Goal: Task Accomplishment & Management: Manage account settings

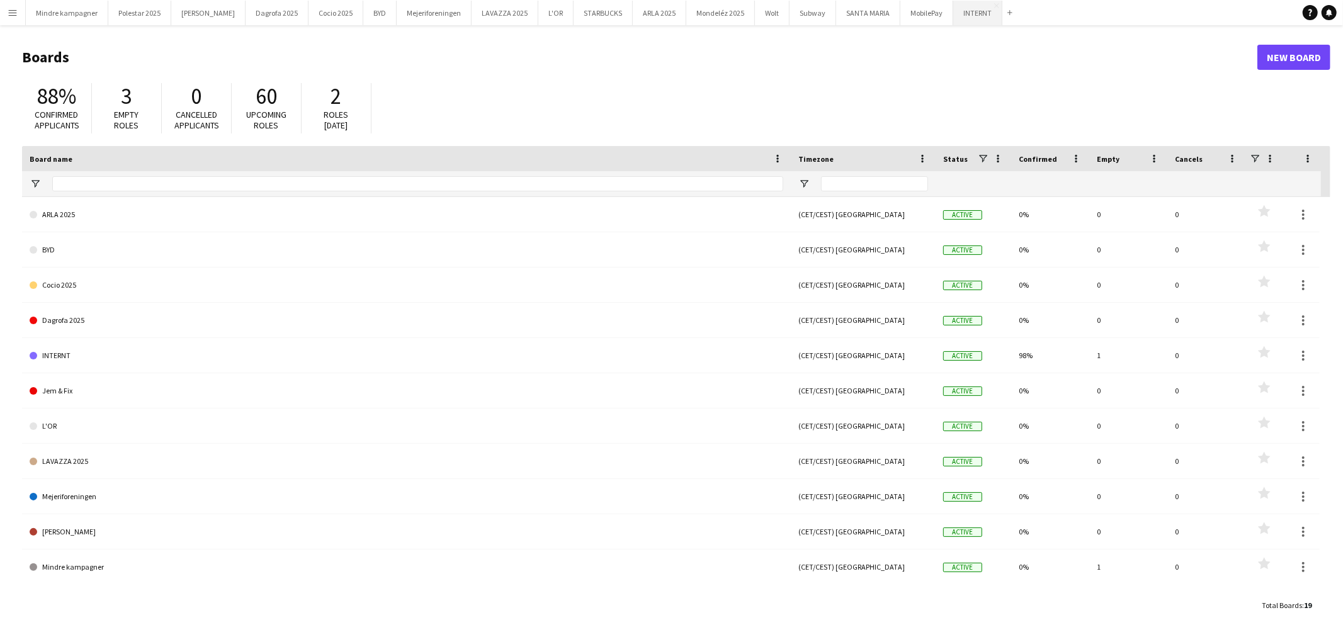
click at [953, 10] on button "INTERNT Close" at bounding box center [977, 13] width 49 height 25
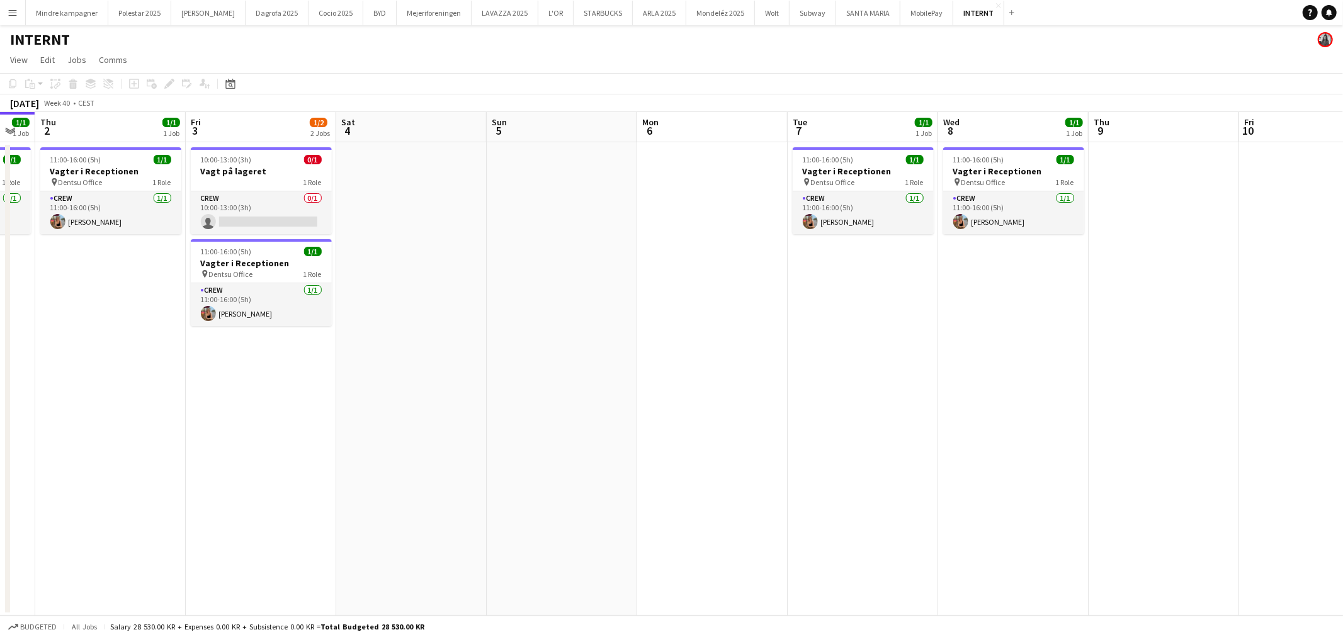
drag, startPoint x: 942, startPoint y: 324, endPoint x: 666, endPoint y: 372, distance: 280.6
click at [666, 372] on app-calendar-viewport "Sun 28 Mon 29 1/1 1 Job Tue 30 1/1 1 Job Wed 1 1/1 1 Job Thu 2 1/1 1 Job Fri 3 …" at bounding box center [671, 364] width 1343 height 504
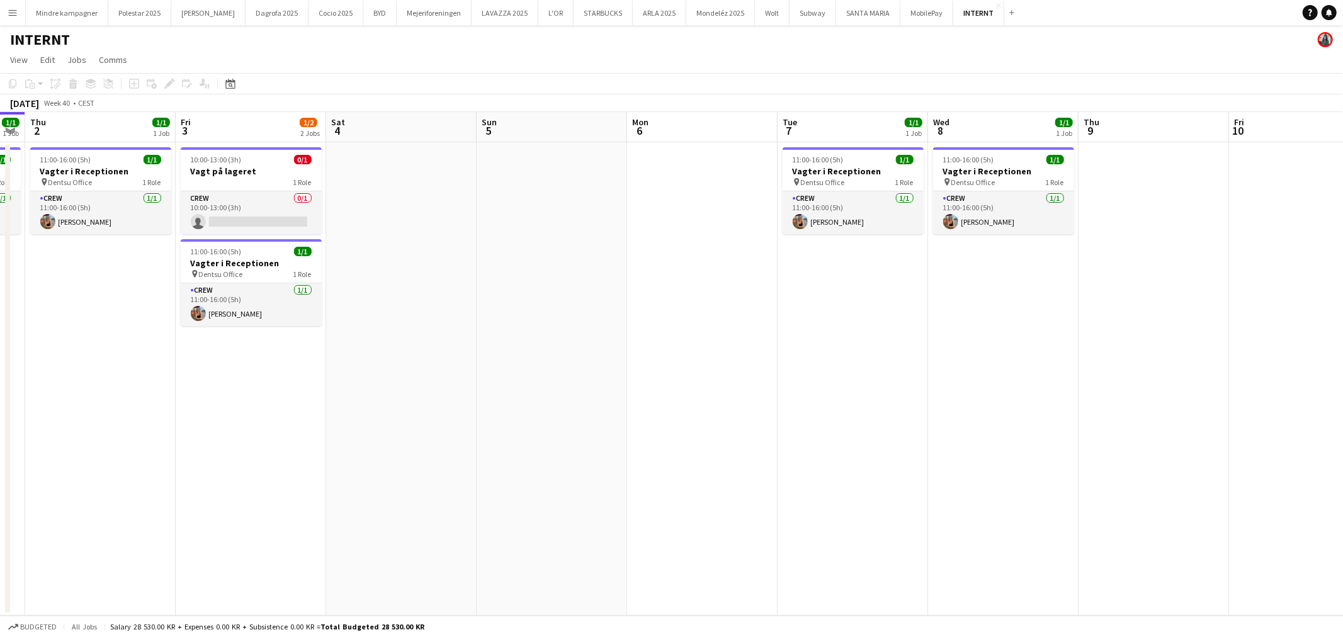
scroll to position [0, 257]
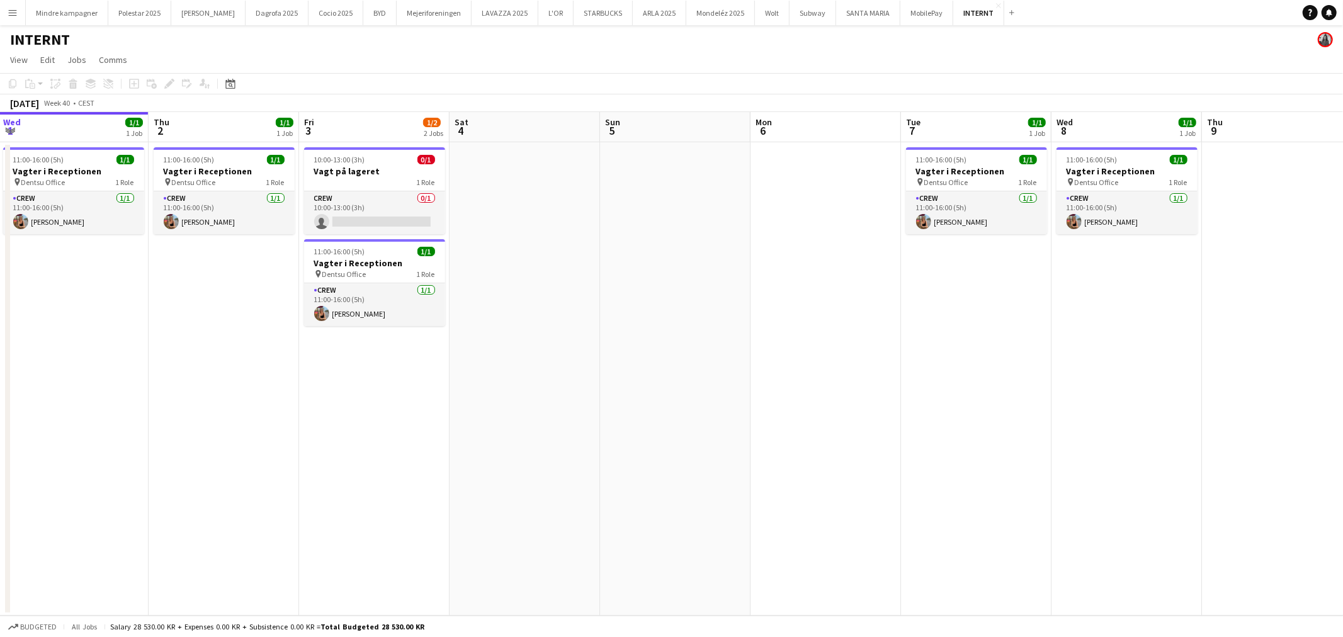
drag, startPoint x: 647, startPoint y: 384, endPoint x: 841, endPoint y: 368, distance: 194.0
click at [851, 370] on app-calendar-viewport "Mon 29 1/1 1 Job Tue 30 1/1 1 Job Wed 1 1/1 1 Job Thu 2 1/1 1 Job Fri 3 1/2 2 J…" at bounding box center [671, 364] width 1343 height 504
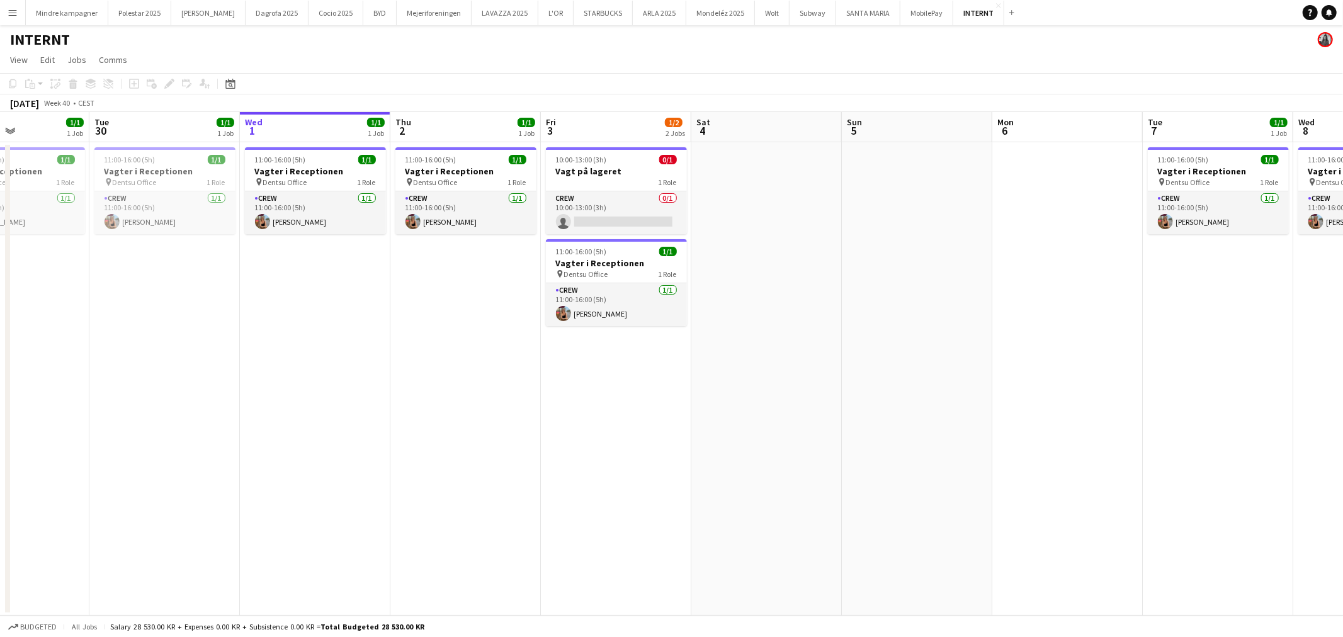
drag, startPoint x: 767, startPoint y: 370, endPoint x: 833, endPoint y: 370, distance: 65.5
click at [833, 370] on app-calendar-viewport "Sat 27 Sun 28 Mon 29 1/1 1 Job Tue 30 1/1 1 Job Wed 1 1/1 1 Job Thu 2 1/1 1 Job…" at bounding box center [671, 364] width 1343 height 504
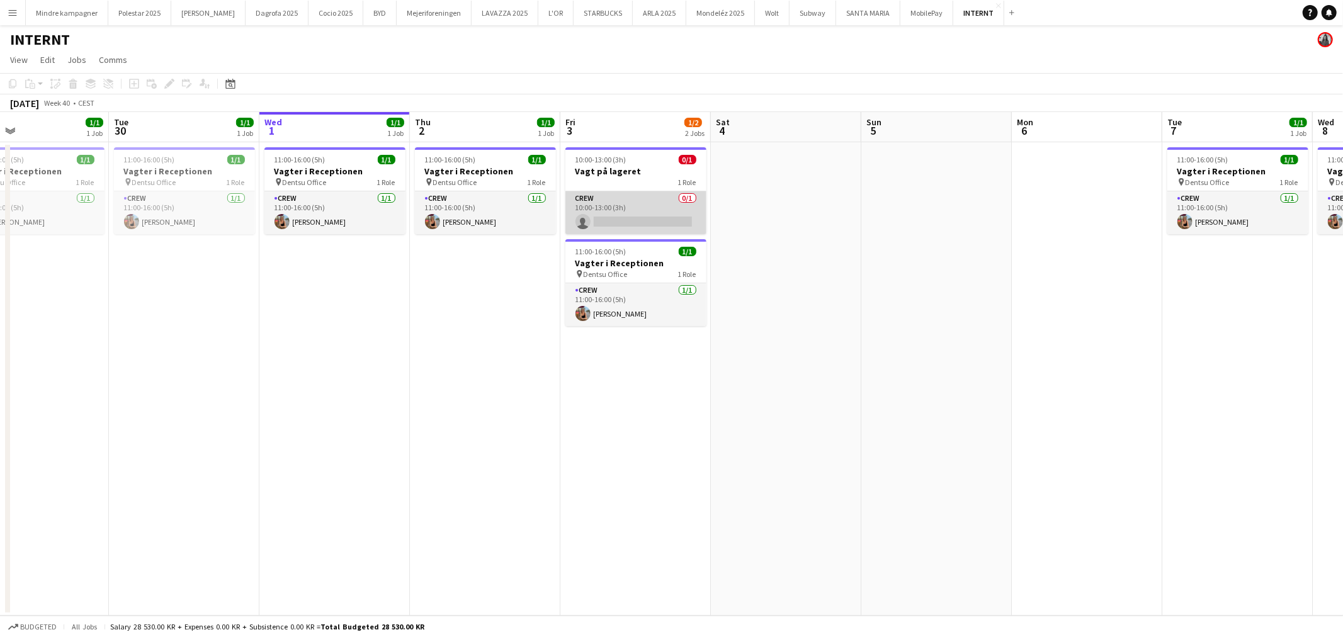
click at [642, 203] on app-card-role "Crew 0/1 10:00-13:00 (3h) single-neutral-actions" at bounding box center [636, 212] width 141 height 43
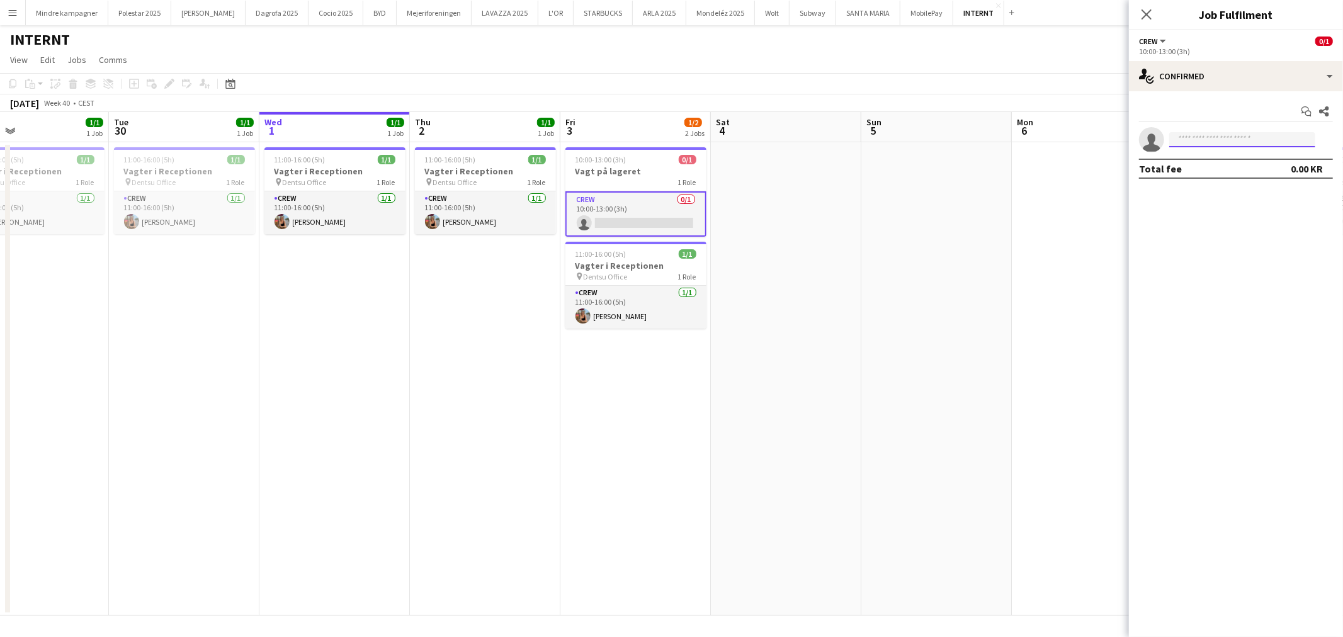
click at [1203, 137] on input at bounding box center [1242, 139] width 146 height 15
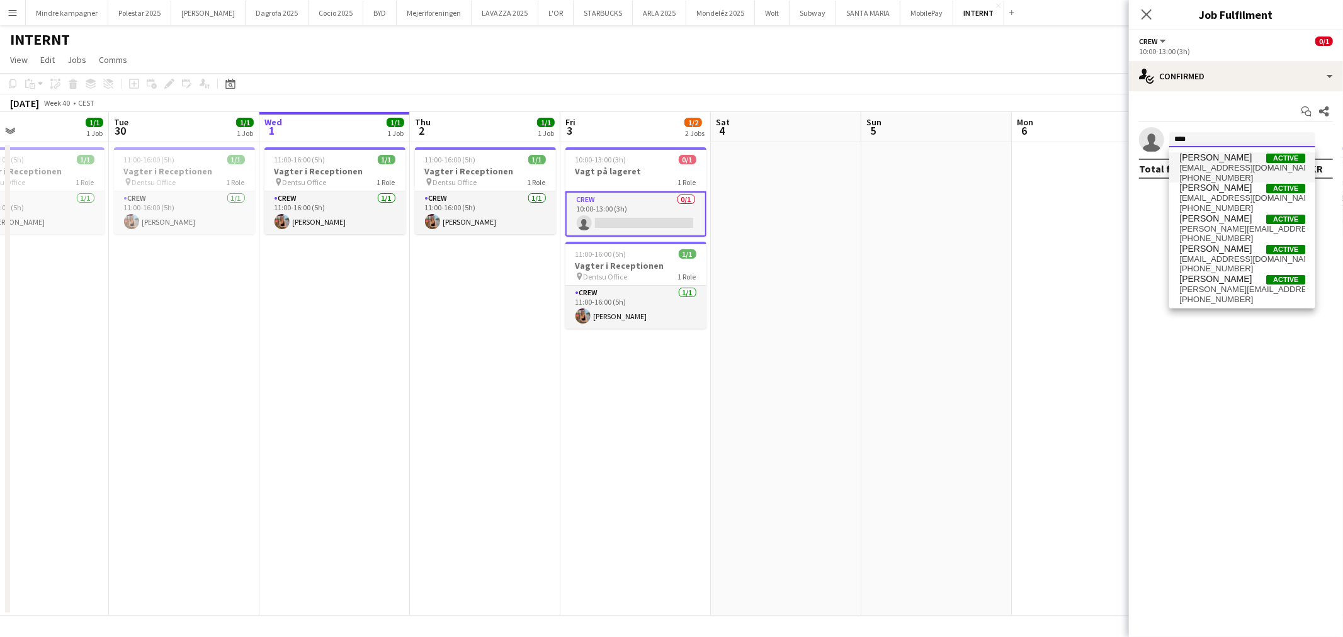
type input "****"
click at [1214, 163] on span "[EMAIL_ADDRESS][DOMAIN_NAME]" at bounding box center [1243, 168] width 126 height 10
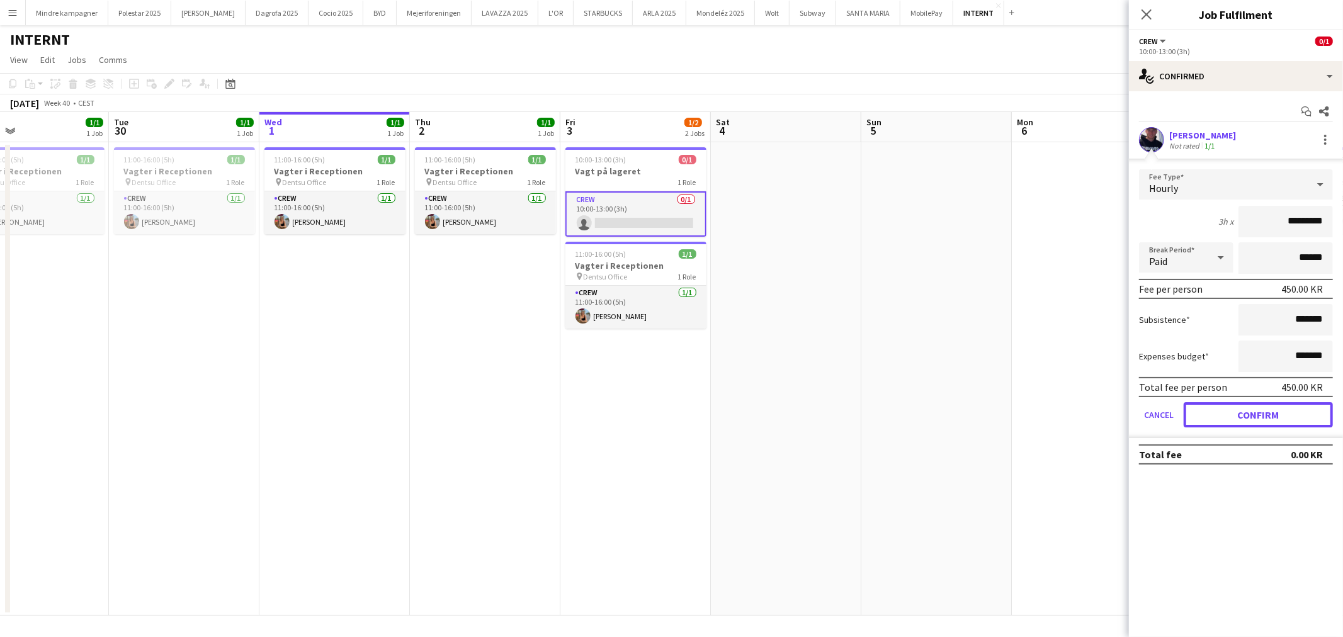
click at [1292, 407] on button "Confirm" at bounding box center [1258, 414] width 149 height 25
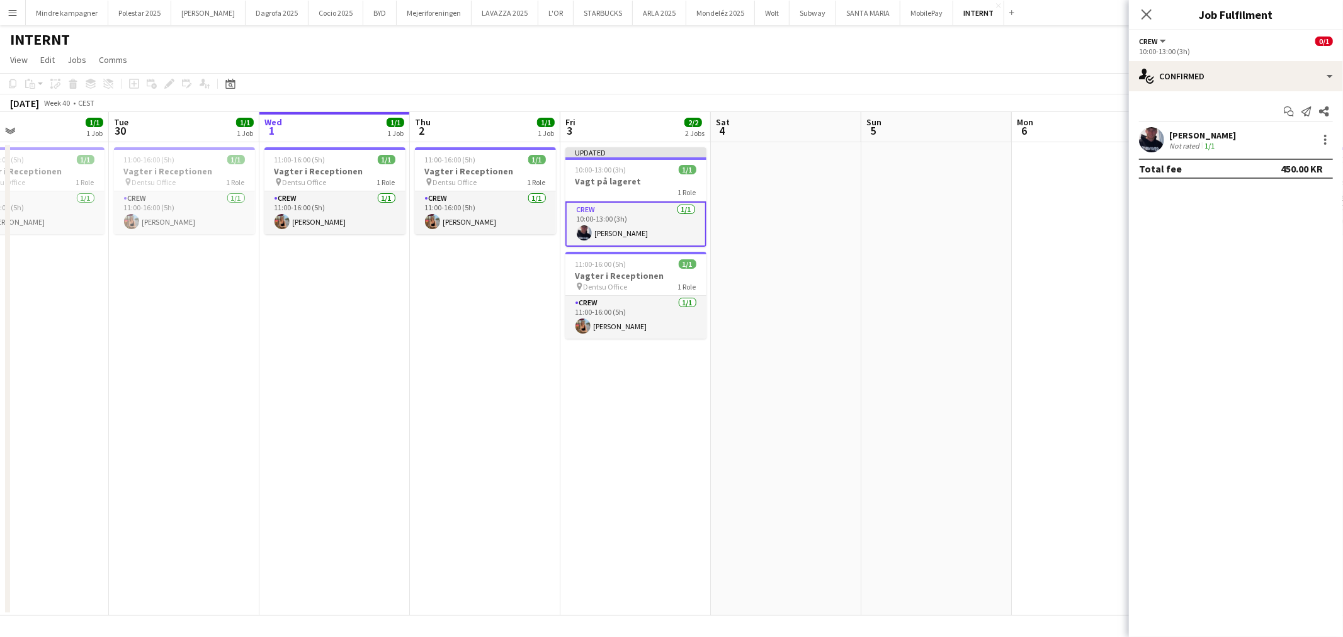
click at [948, 481] on app-date-cell at bounding box center [937, 379] width 151 height 474
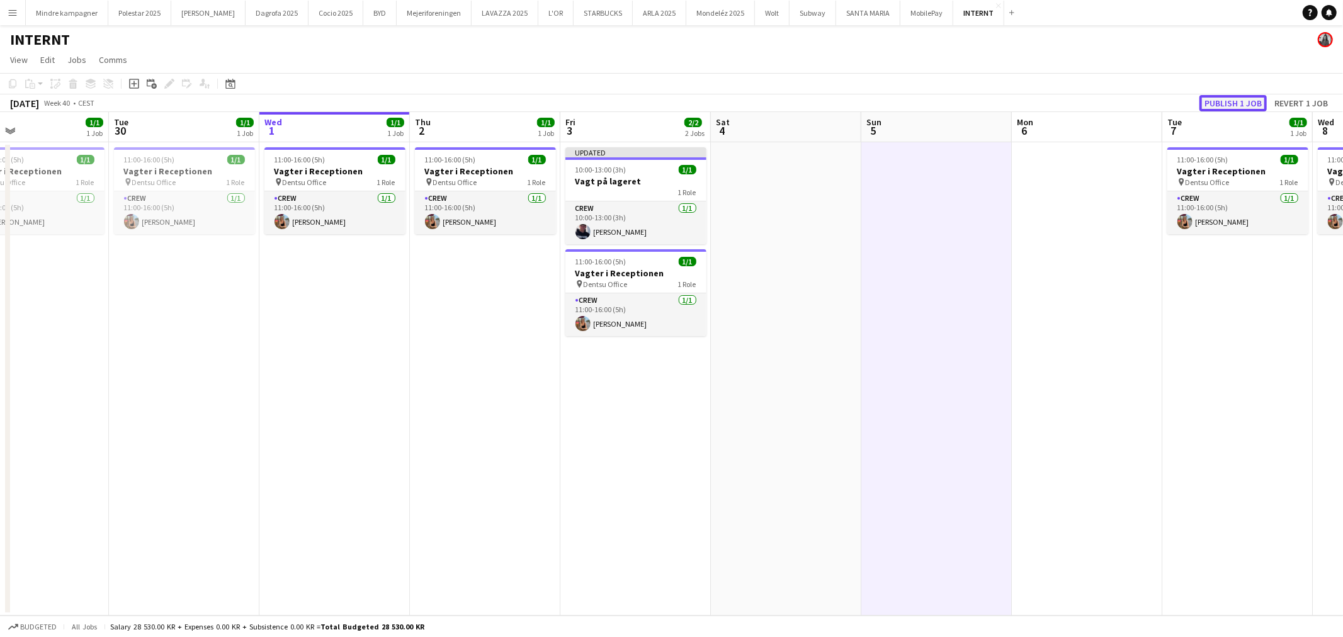
click at [1212, 105] on button "Publish 1 job" at bounding box center [1233, 103] width 67 height 16
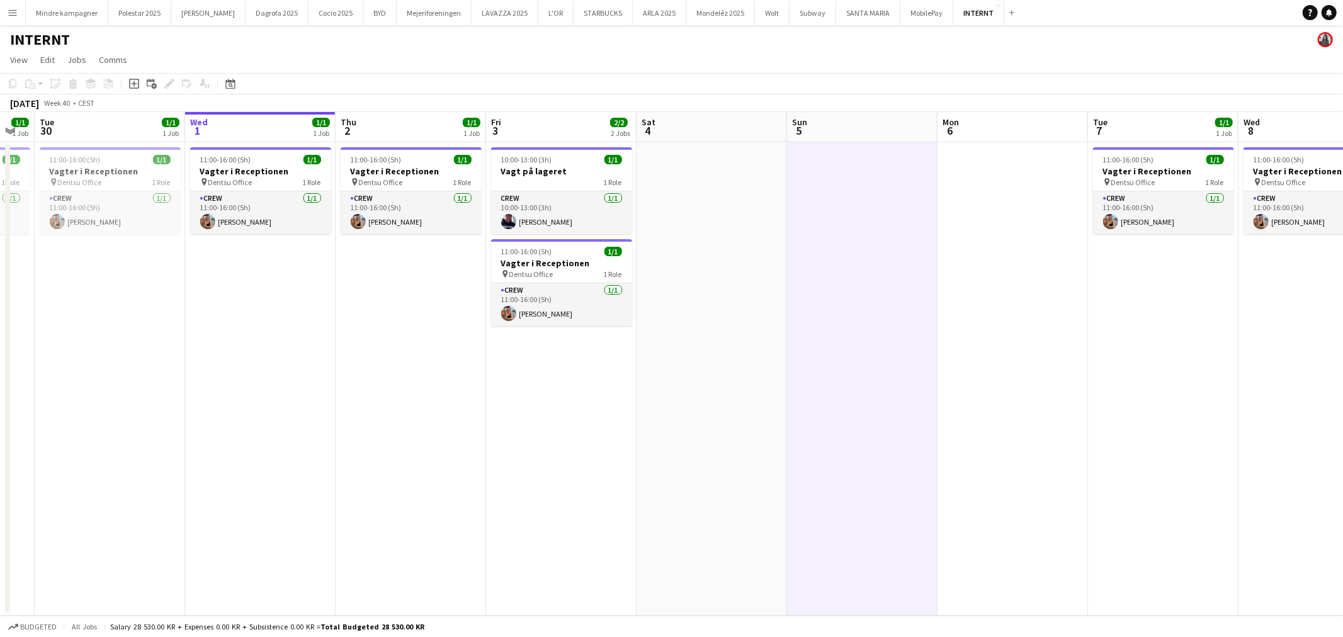
drag, startPoint x: 913, startPoint y: 394, endPoint x: 880, endPoint y: 414, distance: 38.5
click at [687, 412] on app-calendar-viewport "Sat 27 Sun 28 Mon 29 1/1 1 Job Tue 30 1/1 1 Job Wed 1 1/1 1 Job Thu 2 1/1 1 Job…" at bounding box center [671, 364] width 1343 height 504
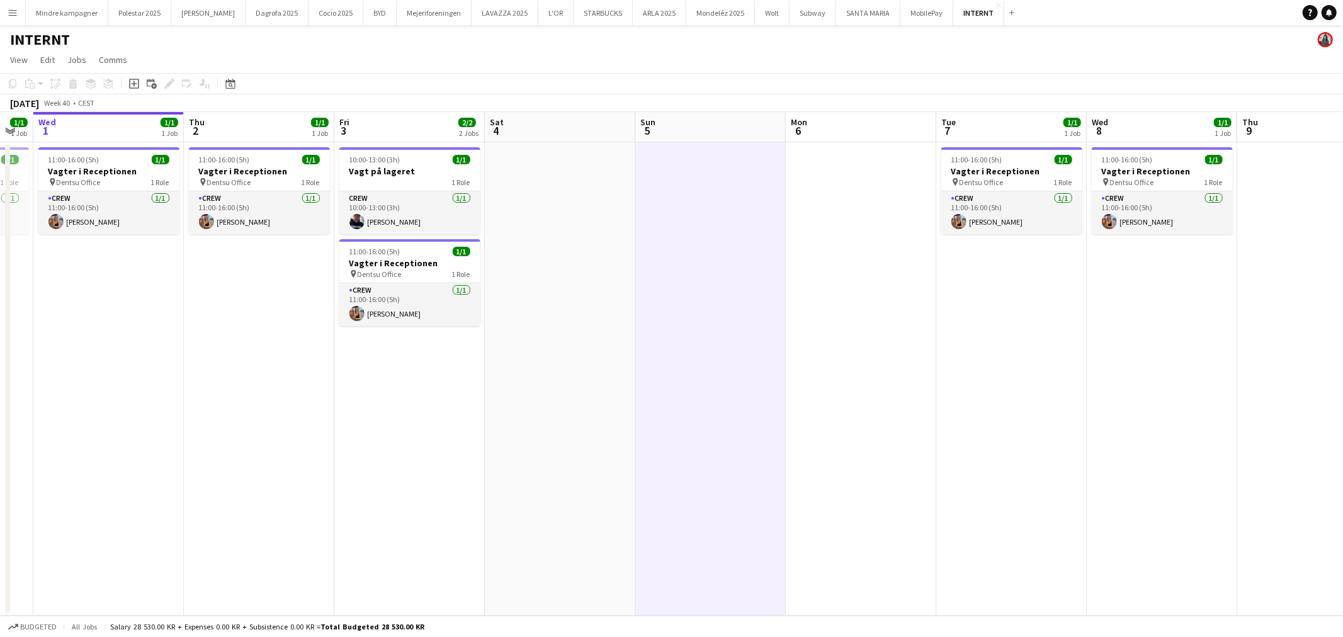
click at [611, 429] on app-calendar-viewport "Sun 28 Mon 29 1/1 1 Job Tue 30 1/1 1 Job Wed 1 1/1 1 Job Thu 2 1/1 1 Job Fri 3 …" at bounding box center [671, 364] width 1343 height 504
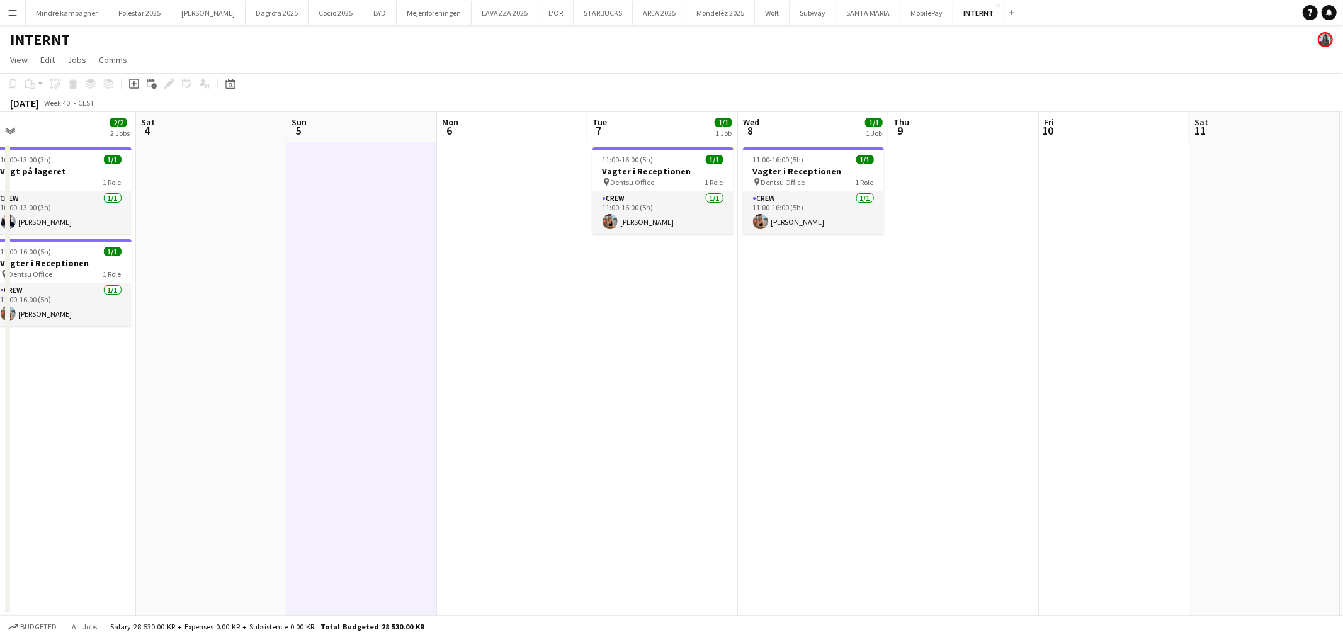
drag, startPoint x: 955, startPoint y: 430, endPoint x: 480, endPoint y: 436, distance: 475.5
click at [498, 436] on app-calendar-viewport "Tue 30 1/1 1 Job Wed 1 1/1 1 Job Thu 2 1/1 1 Job Fri 3 2/2 2 Jobs Sat 4 Sun 5 M…" at bounding box center [671, 364] width 1343 height 504
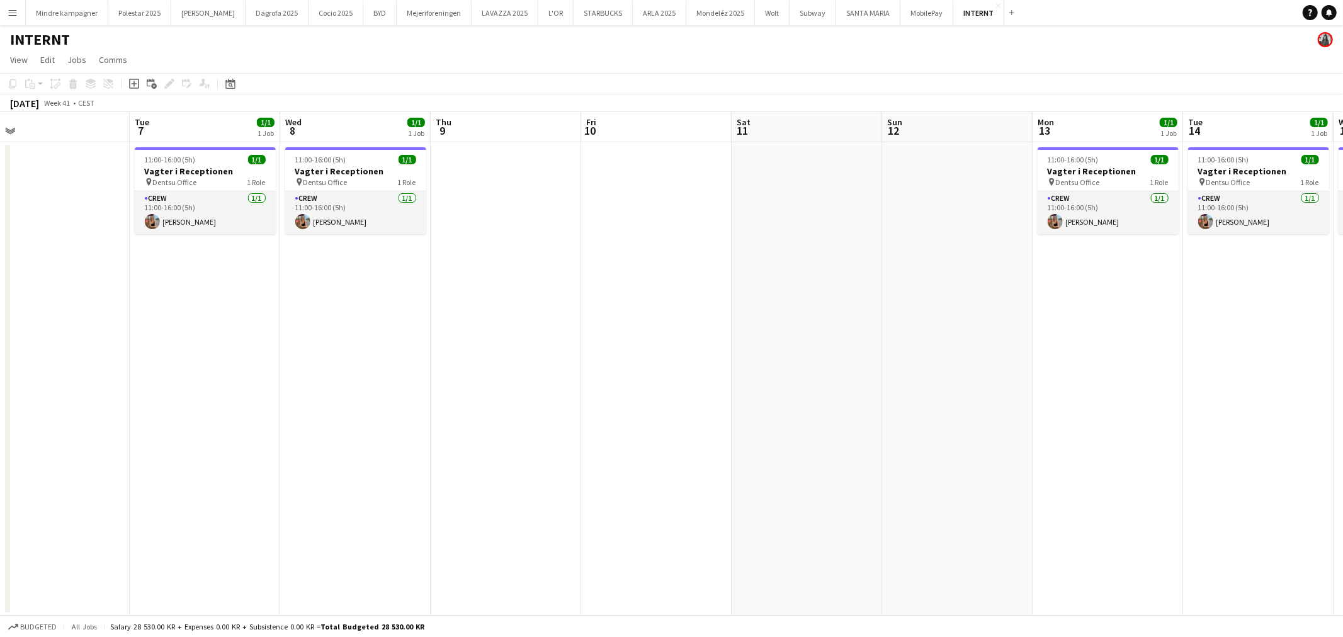
drag, startPoint x: 977, startPoint y: 433, endPoint x: 549, endPoint y: 443, distance: 428.3
click at [549, 443] on app-calendar-viewport "Fri 3 2/2 2 Jobs Sat 4 Sun 5 Mon 6 Tue 7 1/1 1 Job Wed 8 1/1 1 Job Thu 9 Fri 10…" at bounding box center [671, 364] width 1343 height 504
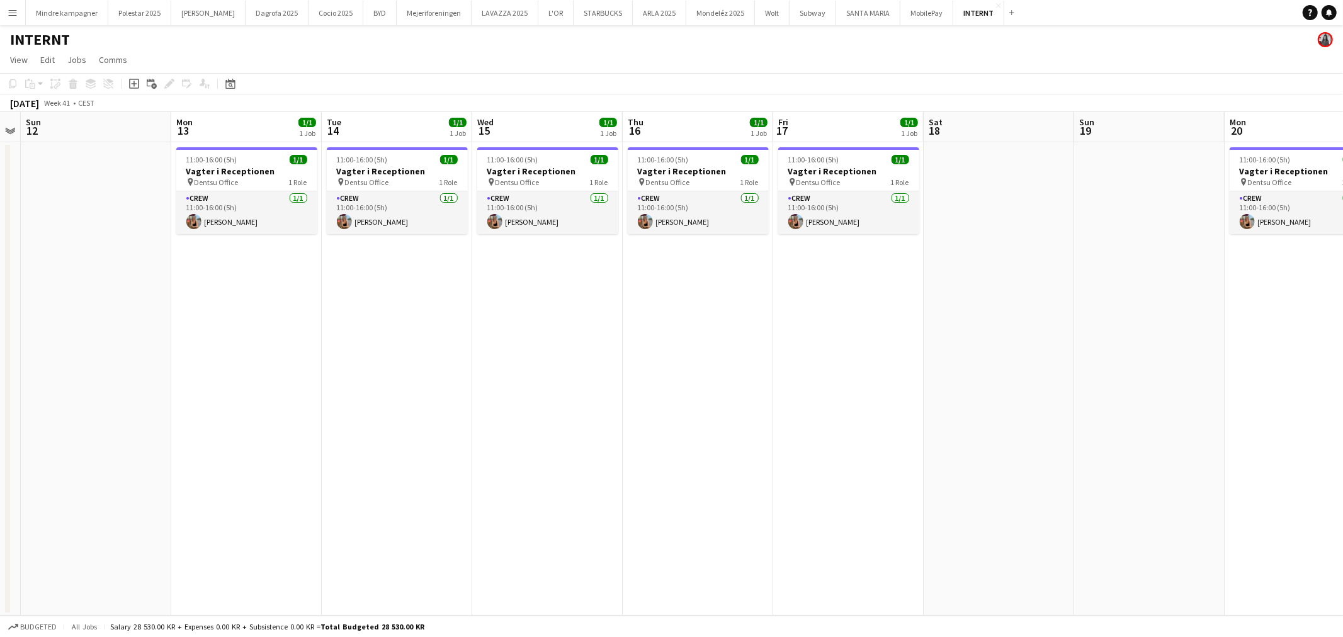
drag, startPoint x: 598, startPoint y: 451, endPoint x: 904, endPoint y: 436, distance: 305.8
click at [514, 455] on app-calendar-viewport "Thu 9 Fri 10 Sat 11 Sun 12 Mon 13 1/1 1 Job Tue 14 1/1 1 Job Wed 15 1/1 1 Job T…" at bounding box center [671, 364] width 1343 height 504
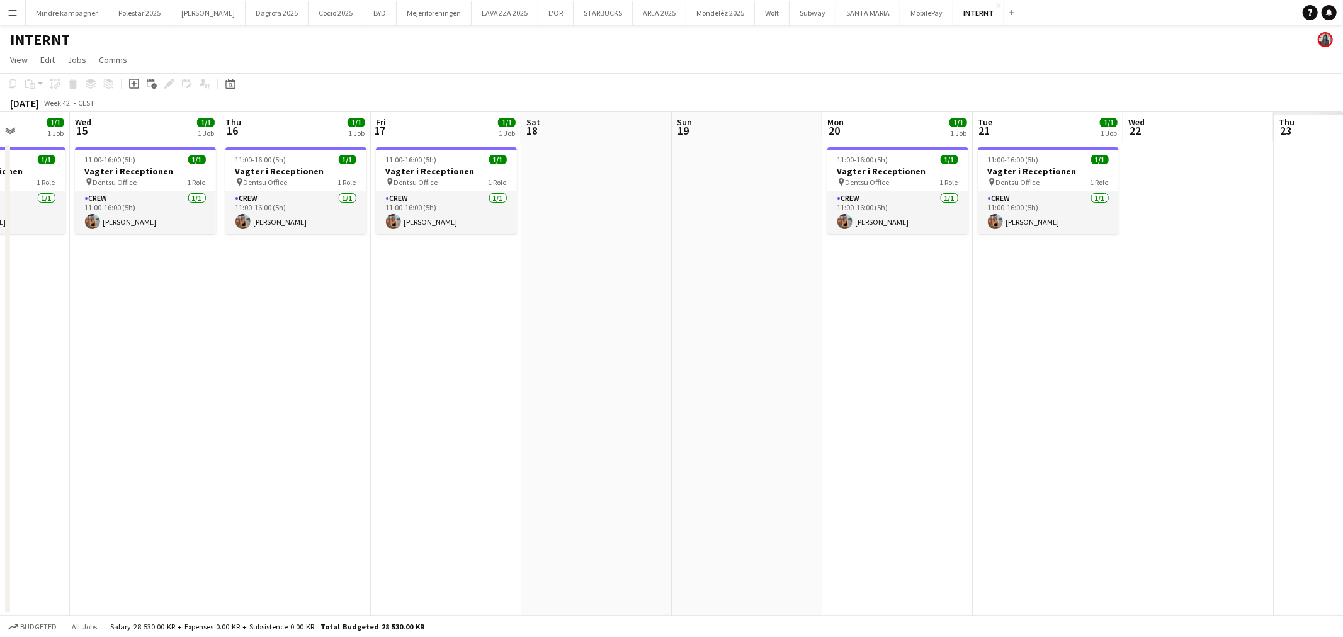
drag, startPoint x: 616, startPoint y: 439, endPoint x: 536, endPoint y: 445, distance: 80.2
click at [536, 445] on app-calendar-viewport "Sun 12 Mon 13 1/1 1 Job Tue 14 1/1 1 Job Wed 15 1/1 1 Job Thu 16 1/1 1 Job Fri …" at bounding box center [671, 364] width 1343 height 504
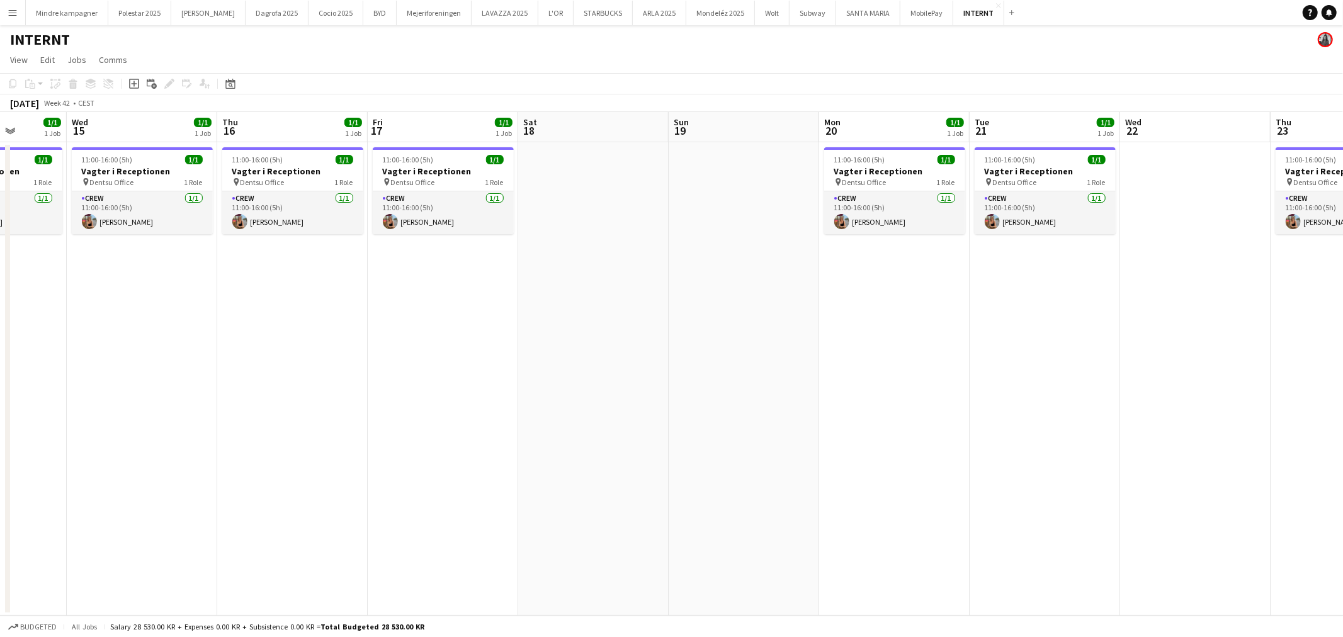
drag, startPoint x: 948, startPoint y: 443, endPoint x: 430, endPoint y: 444, distance: 518.3
click at [424, 446] on app-calendar-viewport "Sun 12 Mon 13 1/1 1 Job Tue 14 1/1 1 Job Wed 15 1/1 1 Job Thu 16 1/1 1 Job Fri …" at bounding box center [671, 364] width 1343 height 504
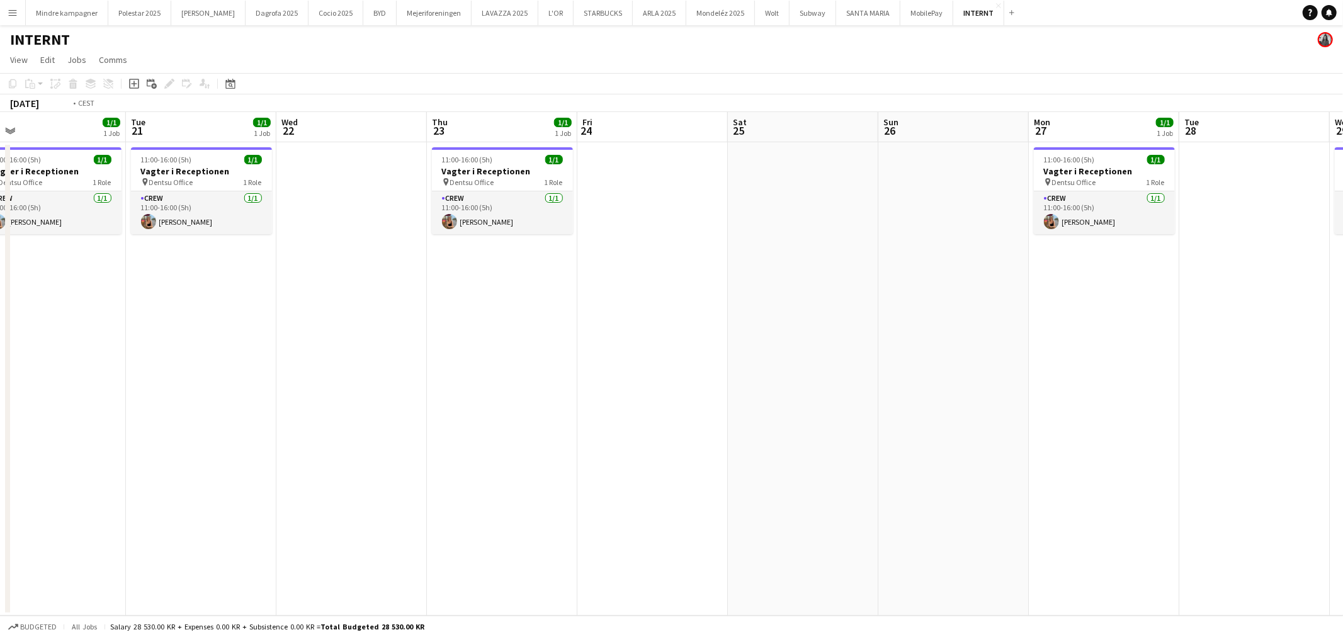
drag, startPoint x: 828, startPoint y: 443, endPoint x: 548, endPoint y: 452, distance: 279.7
click at [548, 452] on app-calendar-viewport "Fri 17 1/1 1 Job Sat 18 Sun 19 Mon 20 1/1 1 Job Tue 21 1/1 1 Job Wed 22 Thu 23 …" at bounding box center [671, 364] width 1343 height 504
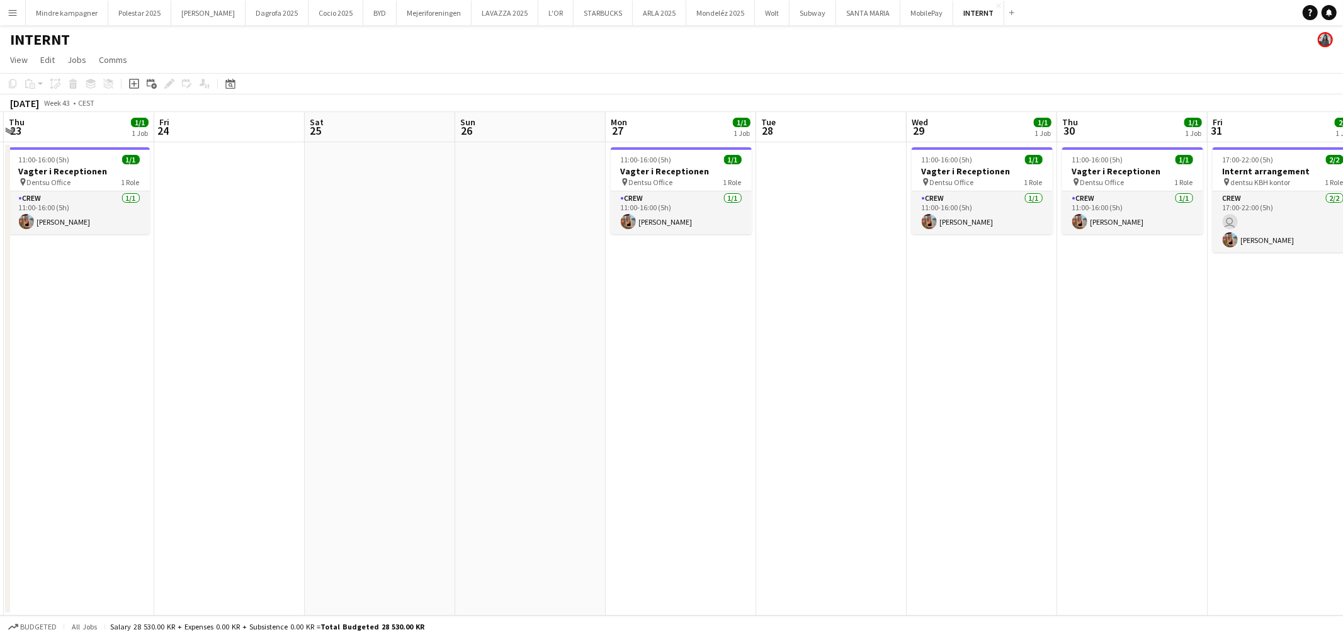
drag, startPoint x: 946, startPoint y: 450, endPoint x: 464, endPoint y: 450, distance: 481.8
click at [464, 450] on app-calendar-viewport "Mon 20 1/1 1 Job Tue 21 1/1 1 Job Wed 22 Thu 23 1/1 1 Job Fri 24 Sat 25 Sun 26 …" at bounding box center [671, 364] width 1343 height 504
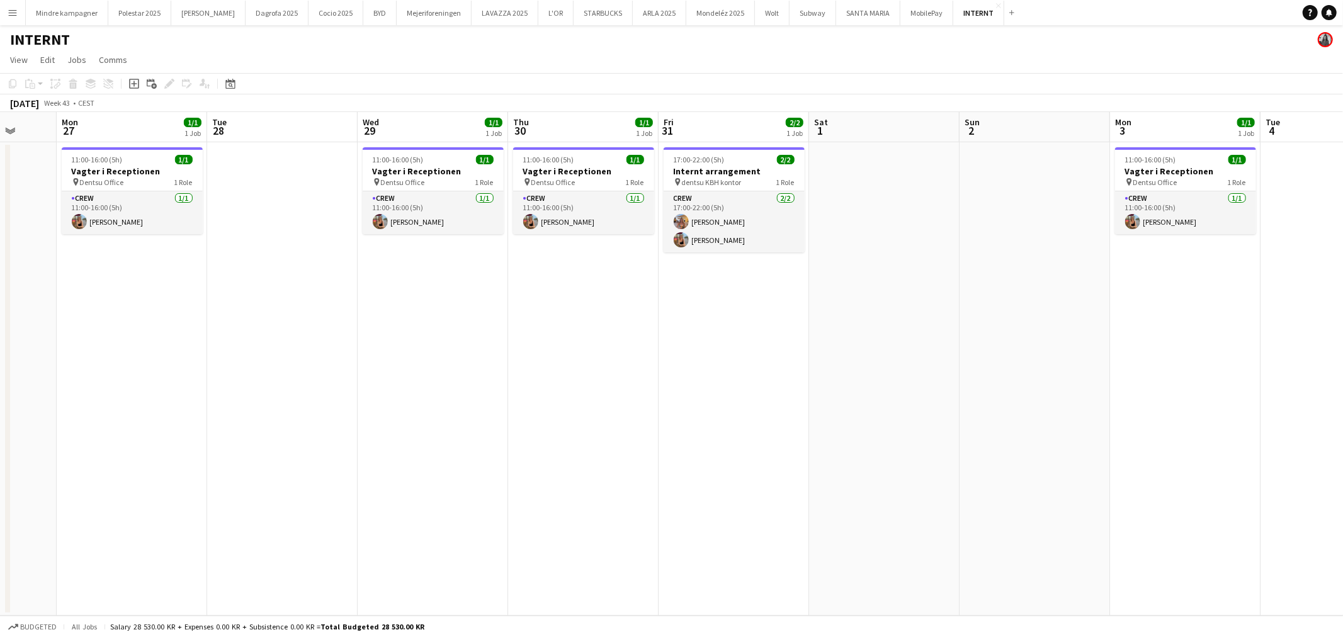
drag, startPoint x: 909, startPoint y: 449, endPoint x: 452, endPoint y: 456, distance: 457.3
click at [452, 456] on app-calendar-viewport "Fri 24 Sat 25 Sun 26 Mon 27 1/1 1 Job Tue 28 Wed 29 1/1 1 Job Thu 30 1/1 1 Job …" at bounding box center [671, 364] width 1343 height 504
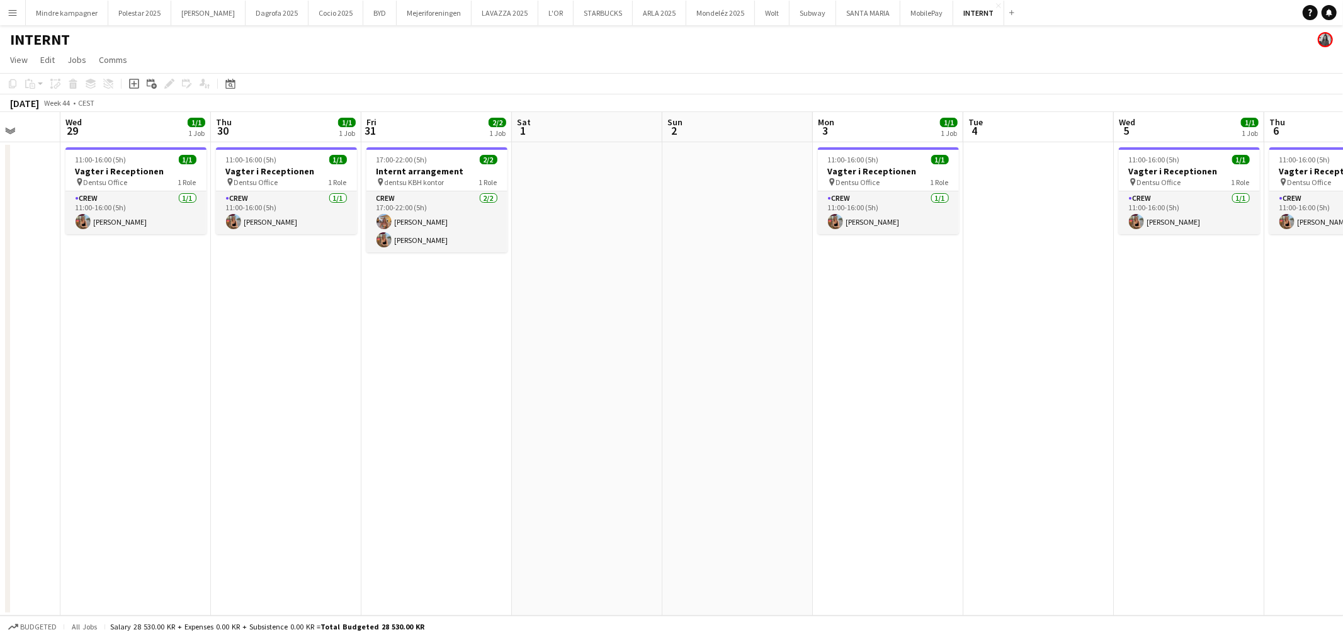
drag, startPoint x: 714, startPoint y: 458, endPoint x: 499, endPoint y: 458, distance: 215.4
click at [499, 458] on app-calendar-viewport "Sun 26 Mon 27 1/1 1 Job Tue 28 Wed 29 1/1 1 Job Thu 30 1/1 1 Job Fri 31 2/2 1 J…" at bounding box center [671, 364] width 1343 height 504
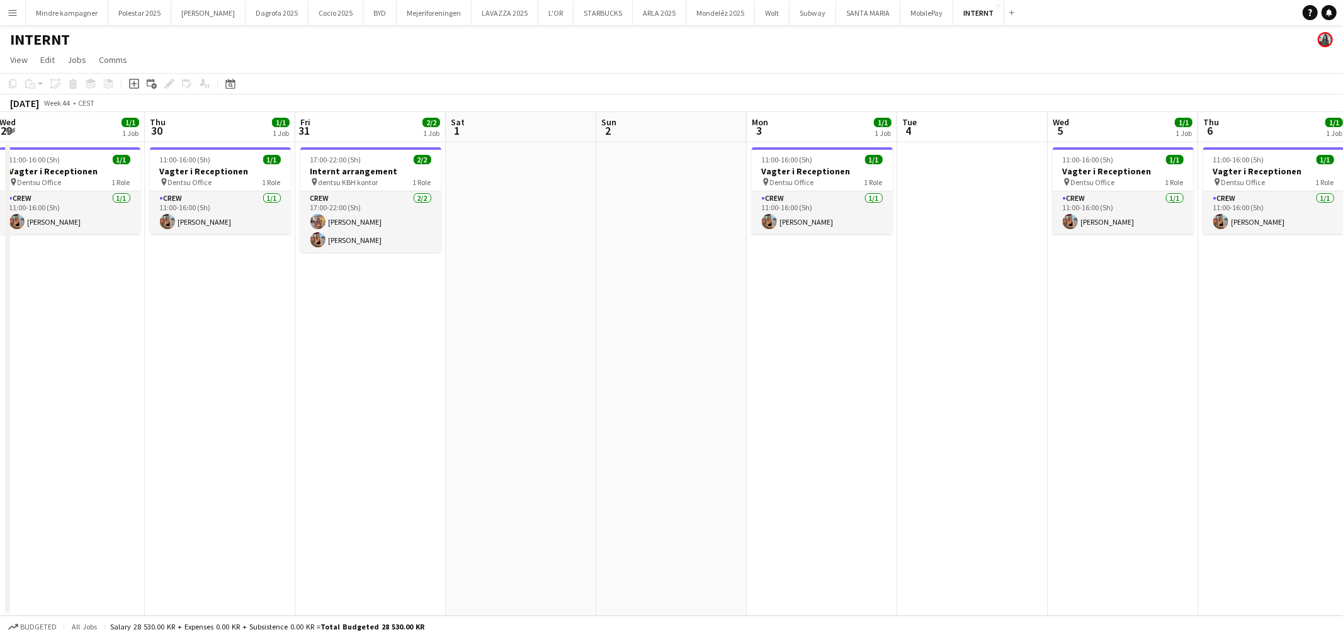
drag, startPoint x: 732, startPoint y: 462, endPoint x: 828, endPoint y: 447, distance: 97.4
click at [942, 448] on app-calendar-viewport "Mon 27 1/1 1 Job Tue 28 Wed 29 1/1 1 Job Thu 30 1/1 1 Job Fri 31 2/2 1 Job Sat …" at bounding box center [671, 364] width 1343 height 504
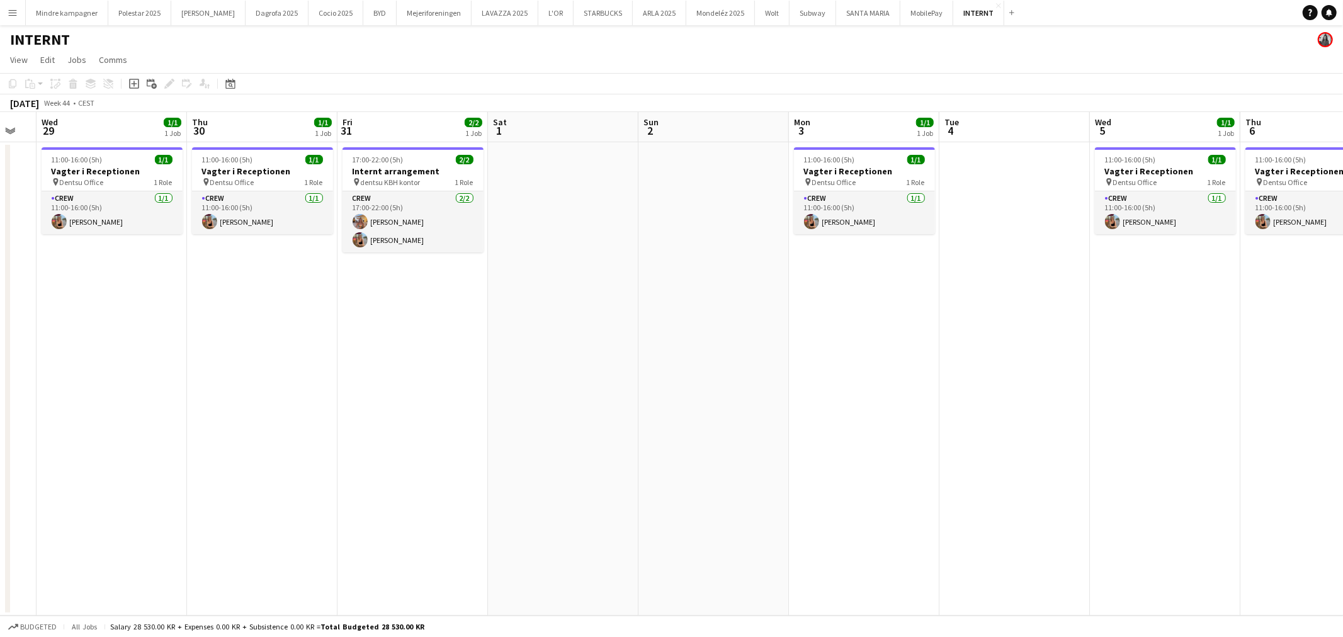
scroll to position [0, 263]
drag, startPoint x: 494, startPoint y: 449, endPoint x: 606, endPoint y: 451, distance: 111.5
click at [606, 451] on app-calendar-viewport "Mon 27 1/1 1 Job Tue 28 Wed 29 1/1 1 Job Thu 30 1/1 1 Job Fri 31 2/2 1 Job Sat …" at bounding box center [671, 364] width 1343 height 504
drag, startPoint x: 358, startPoint y: 440, endPoint x: 829, endPoint y: 444, distance: 471.1
click at [794, 444] on app-calendar-viewport "Mon 27 1/1 1 Job Tue 28 Wed 29 1/1 1 Job Thu 30 1/1 1 Job Fri 31 2/2 1 Job Sat …" at bounding box center [671, 364] width 1343 height 504
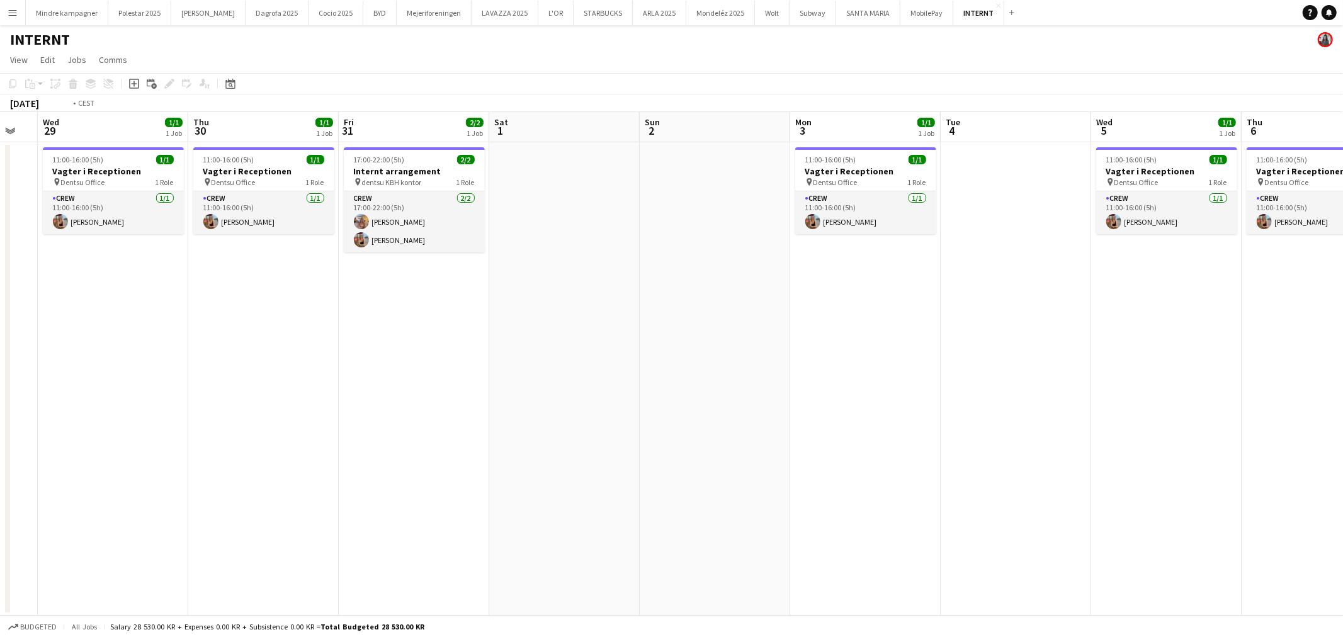
scroll to position [0, 275]
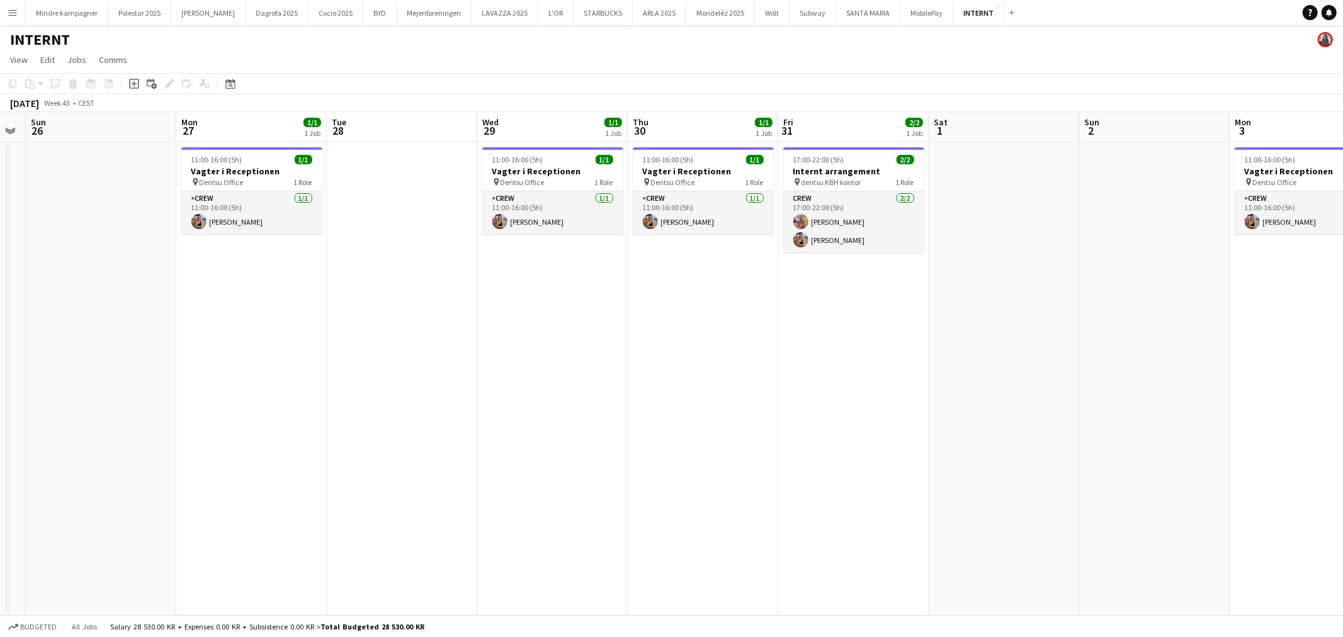
drag, startPoint x: 449, startPoint y: 436, endPoint x: 867, endPoint y: 436, distance: 417.5
click at [867, 436] on app-calendar-viewport "Fri 24 Sat 25 Sun 26 Mon 27 1/1 1 Job Tue 28 Wed 29 1/1 1 Job Thu 30 1/1 1 Job …" at bounding box center [671, 364] width 1343 height 504
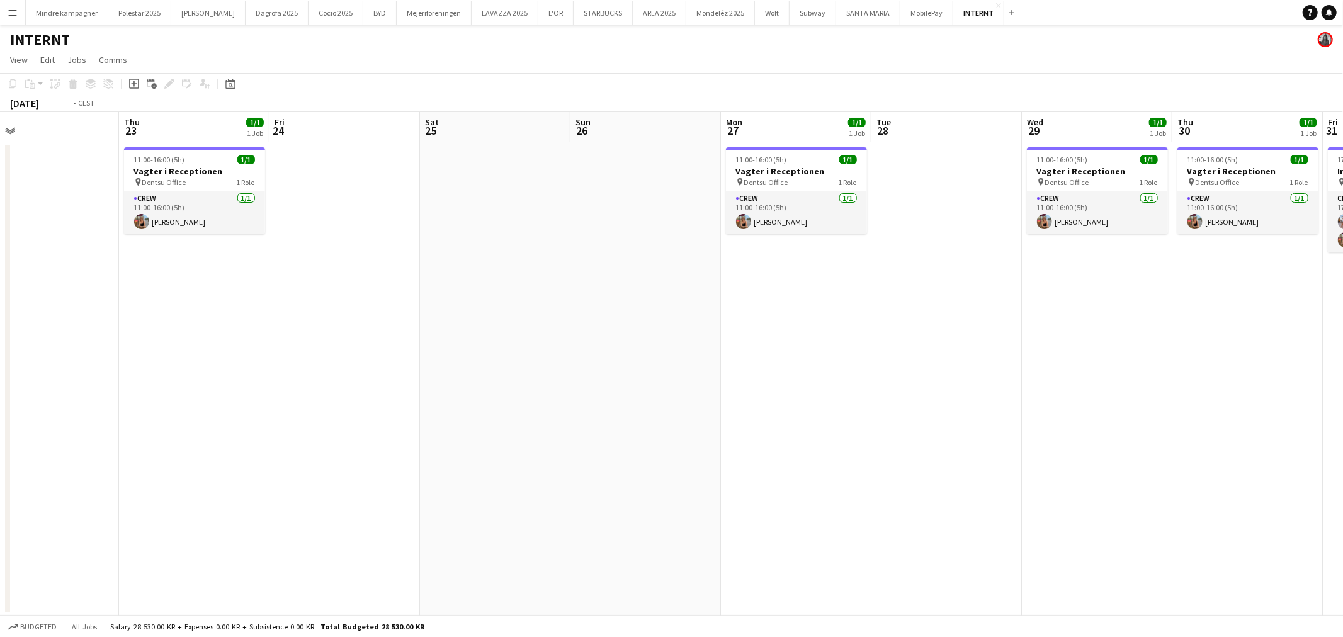
drag, startPoint x: 420, startPoint y: 439, endPoint x: 919, endPoint y: 450, distance: 499.5
click at [870, 448] on app-calendar-viewport "Mon 20 1/1 1 Job Tue 21 1/1 1 Job Wed 22 Thu 23 1/1 1 Job Fri 24 Sat 25 Sun 26 …" at bounding box center [671, 364] width 1343 height 504
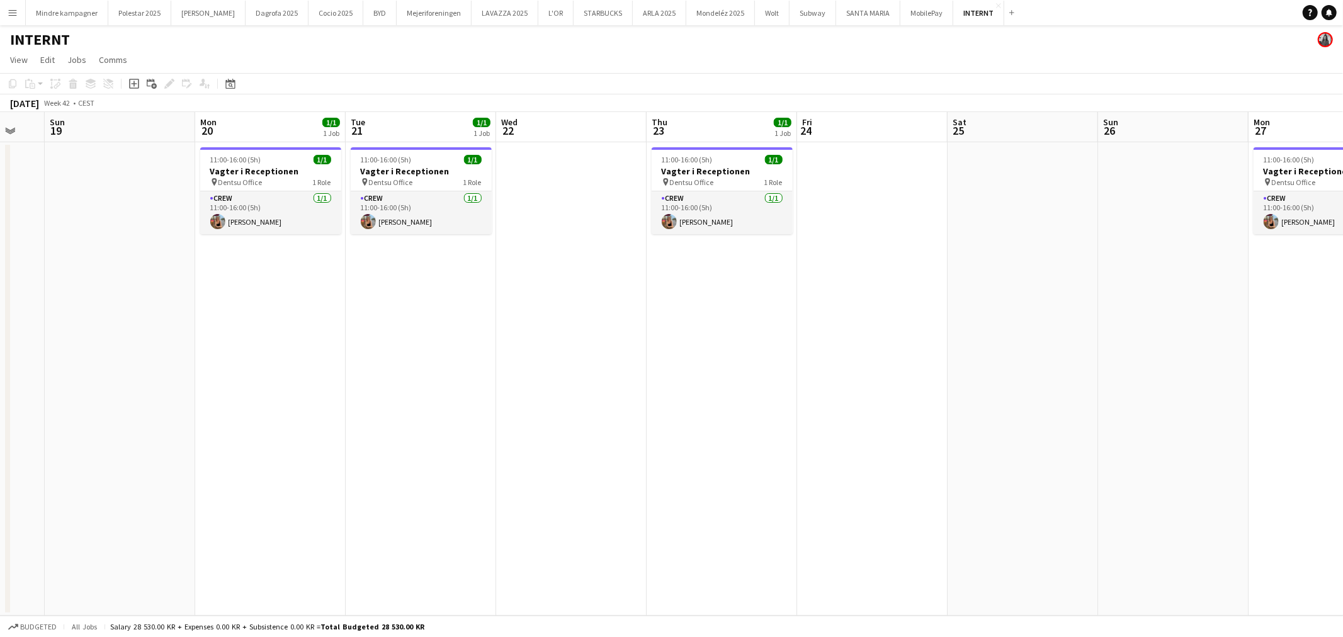
drag, startPoint x: 631, startPoint y: 453, endPoint x: 1096, endPoint y: 458, distance: 464.8
click at [1106, 458] on app-calendar-viewport "Thu 16 1/1 1 Job Fri 17 1/1 1 Job Sat 18 Sun 19 Mon 20 1/1 1 Job Tue 21 1/1 1 J…" at bounding box center [671, 364] width 1343 height 504
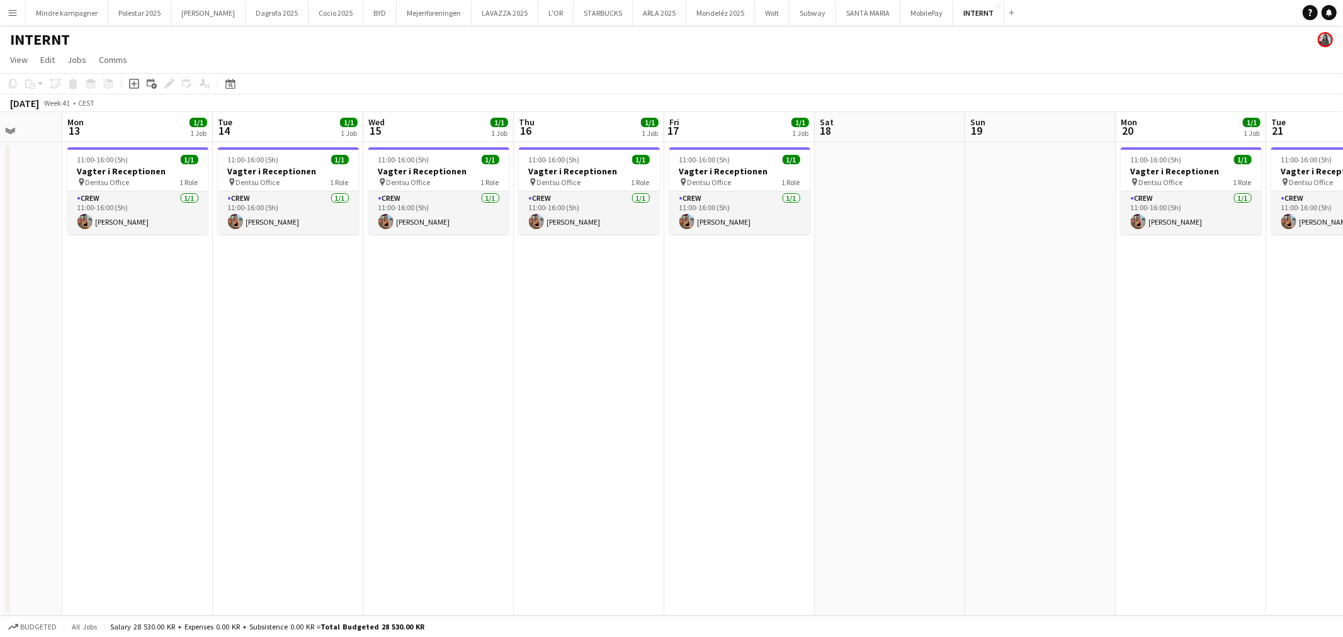
drag, startPoint x: 663, startPoint y: 454, endPoint x: 1000, endPoint y: 462, distance: 337.6
click at [1000, 462] on app-calendar-viewport "Fri 10 Sat 11 Sun 12 Mon 13 1/1 1 Job Tue 14 1/1 1 Job Wed 15 1/1 1 Job Thu 16 …" at bounding box center [671, 364] width 1343 height 504
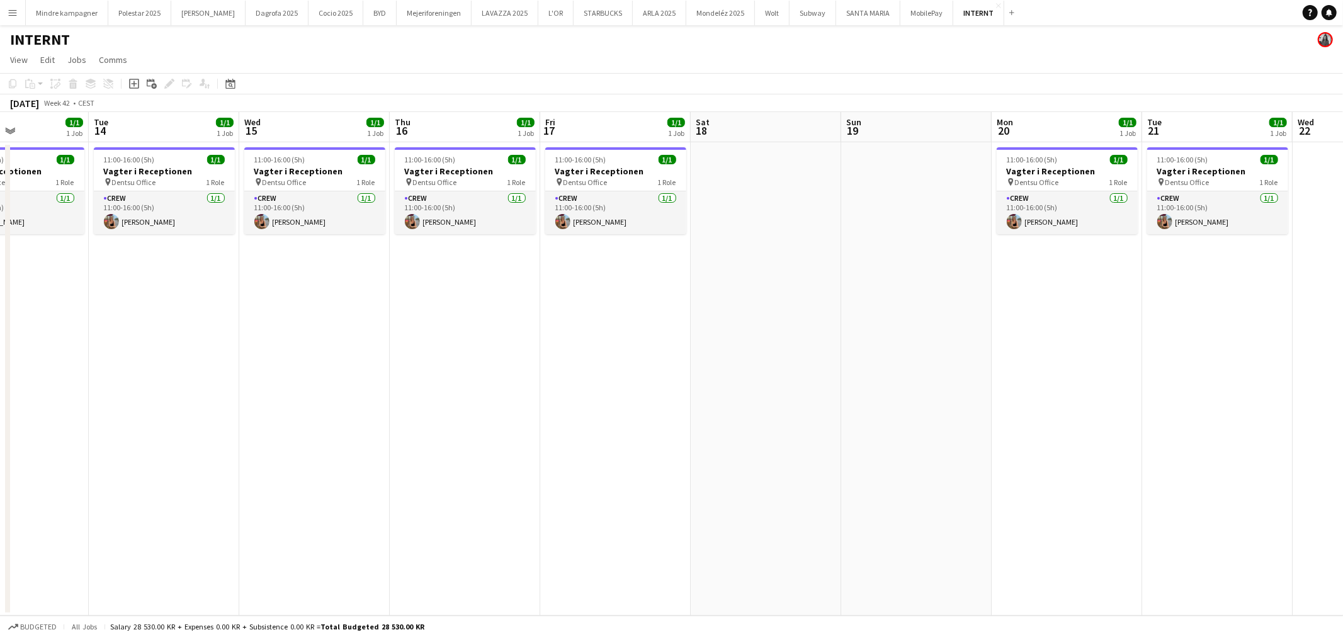
drag, startPoint x: 1041, startPoint y: 460, endPoint x: 553, endPoint y: 452, distance: 488.1
click at [489, 458] on app-calendar-viewport "Sat 11 Sun 12 Mon 13 1/1 1 Job Tue 14 1/1 1 Job Wed 15 1/1 1 Job Thu 16 1/1 1 J…" at bounding box center [671, 364] width 1343 height 504
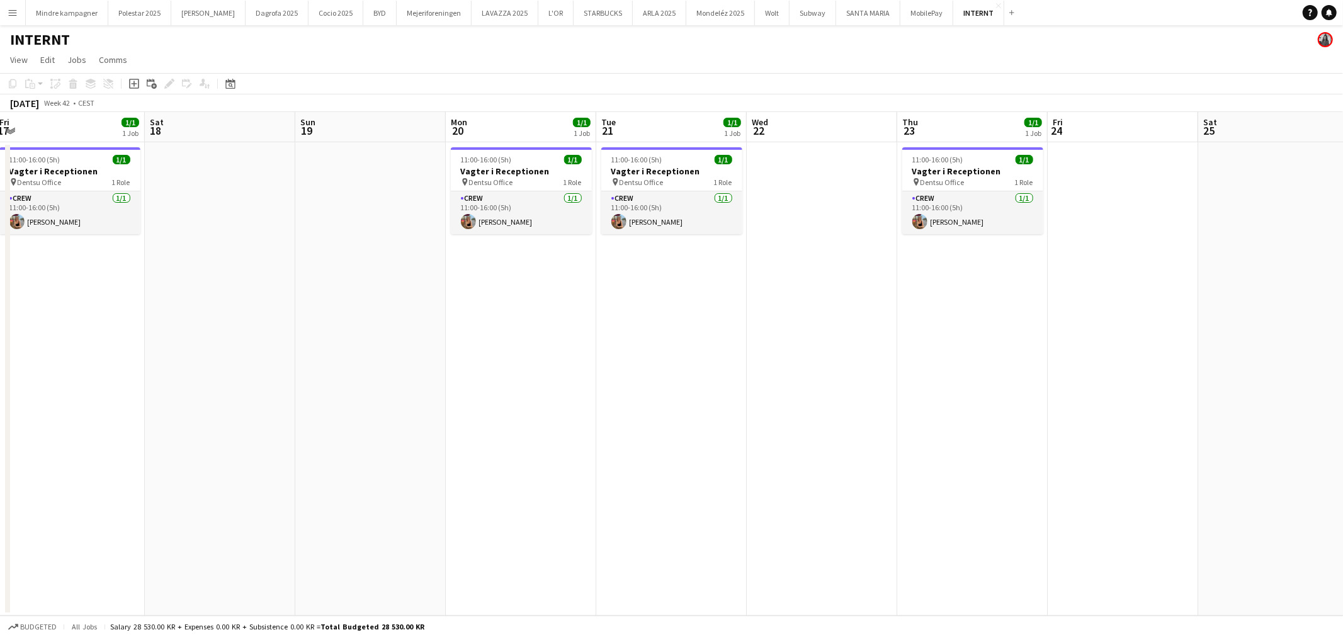
drag, startPoint x: 989, startPoint y: 457, endPoint x: 638, endPoint y: 454, distance: 350.8
click at [443, 458] on app-calendar-viewport "Tue 14 1/1 1 Job Wed 15 1/1 1 Job Thu 16 1/1 1 Job Fri 17 1/1 1 Job Sat 18 Sun …" at bounding box center [671, 364] width 1343 height 504
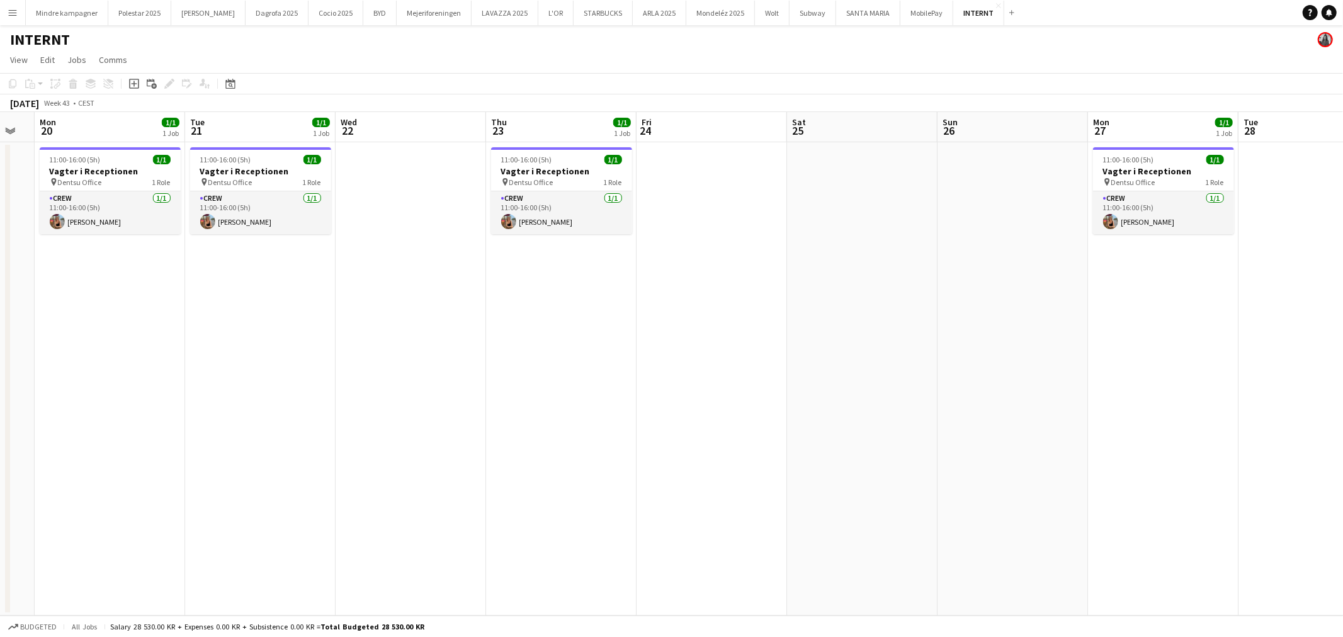
drag, startPoint x: 737, startPoint y: 455, endPoint x: 470, endPoint y: 447, distance: 267.1
click at [432, 449] on app-calendar-viewport "Fri 17 1/1 1 Job Sat 18 Sun 19 Mon 20 1/1 1 Job Tue 21 1/1 1 Job Wed 22 Thu 23 …" at bounding box center [671, 364] width 1343 height 504
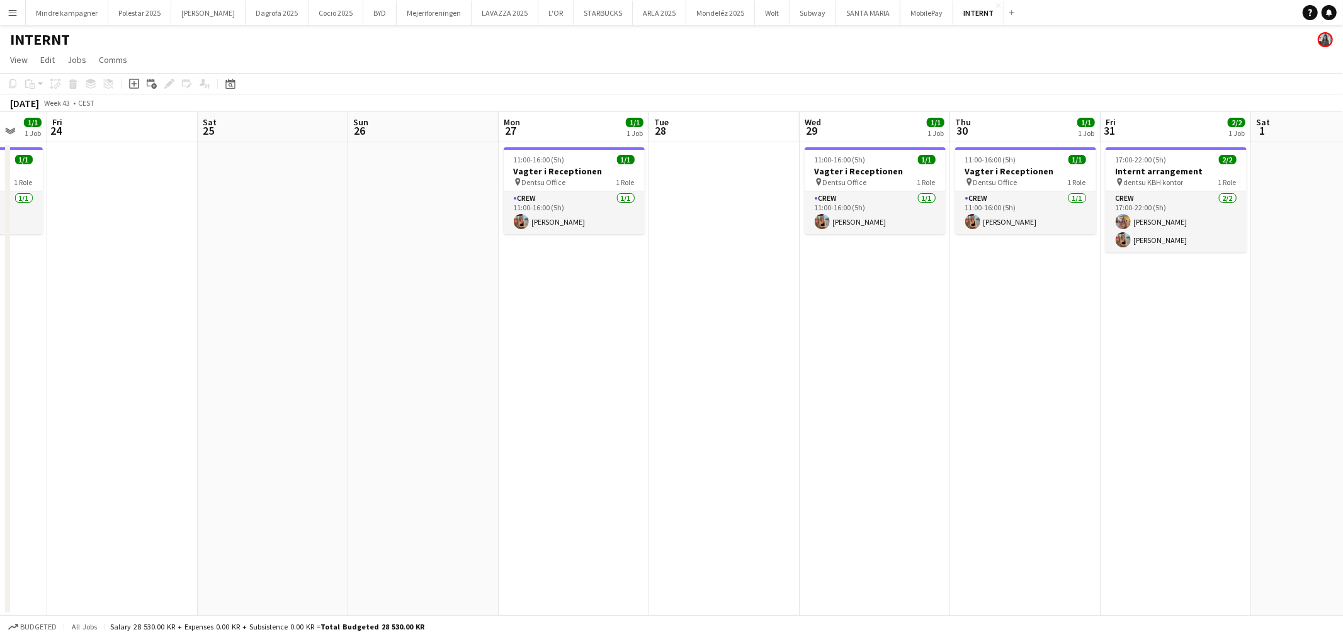
drag, startPoint x: 690, startPoint y: 451, endPoint x: 472, endPoint y: 450, distance: 217.3
click at [470, 451] on app-calendar-viewport "Tue 21 1/1 1 Job Wed 22 Thu 23 1/1 1 Job Fri 24 Sat 25 Sun 26 Mon 27 1/1 1 Job …" at bounding box center [671, 364] width 1343 height 504
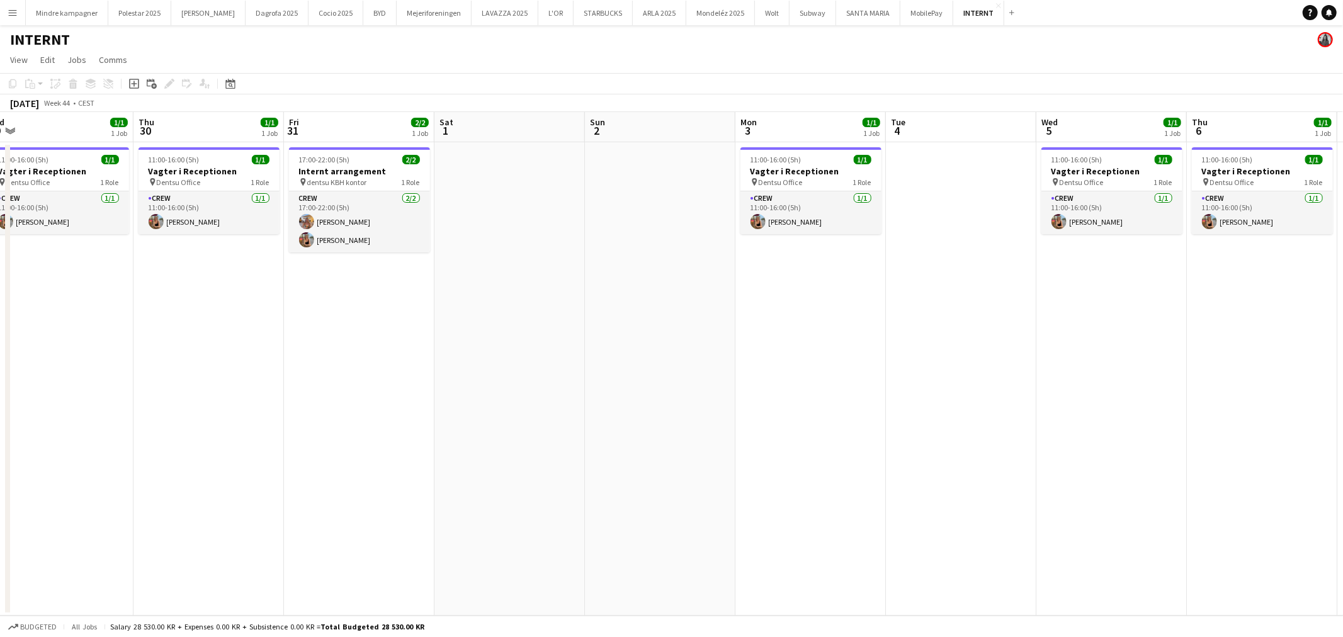
drag, startPoint x: 642, startPoint y: 456, endPoint x: 609, endPoint y: 450, distance: 34.0
click at [575, 455] on app-calendar-viewport "Sun 26 Mon 27 1/1 1 Job Tue 28 Wed 29 1/1 1 Job Thu 30 1/1 1 Job Fri 31 2/2 1 J…" at bounding box center [671, 364] width 1343 height 504
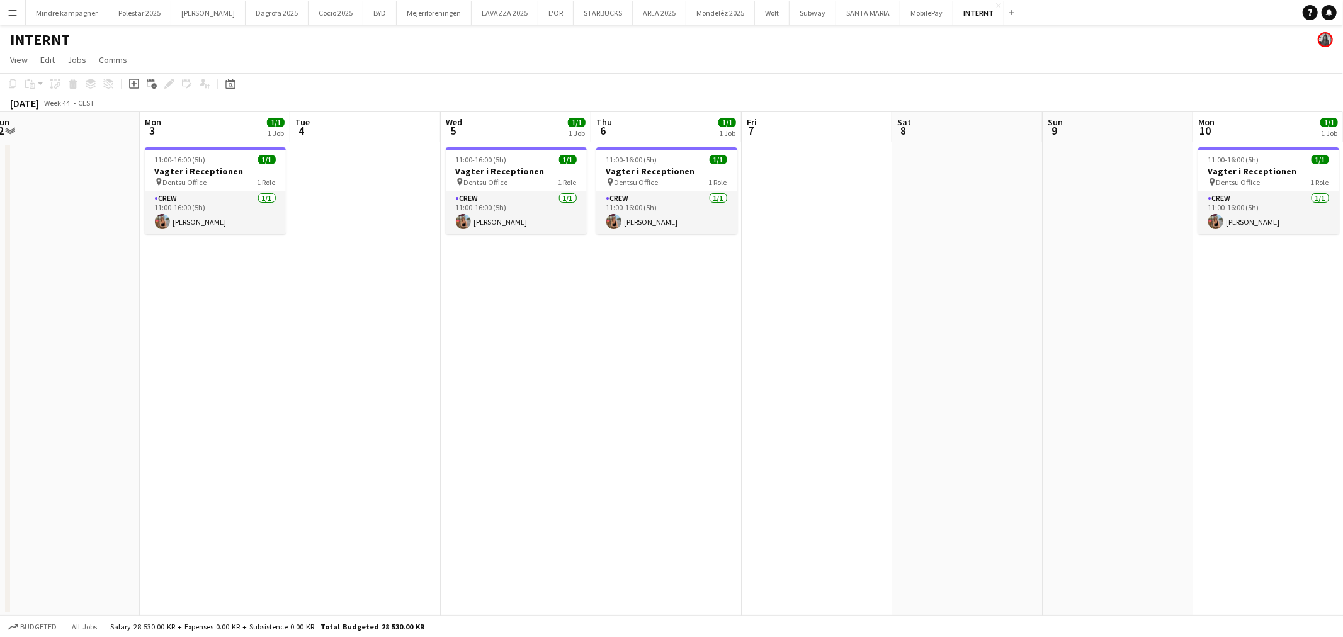
drag, startPoint x: 375, startPoint y: 451, endPoint x: 523, endPoint y: 442, distance: 148.3
click at [354, 449] on app-calendar-viewport "Thu 30 1/1 1 Job Fri 31 2/2 1 Job Sat 1 Sun 2 Mon 3 1/1 1 Job Tue 4 Wed 5 1/1 1…" at bounding box center [671, 364] width 1343 height 504
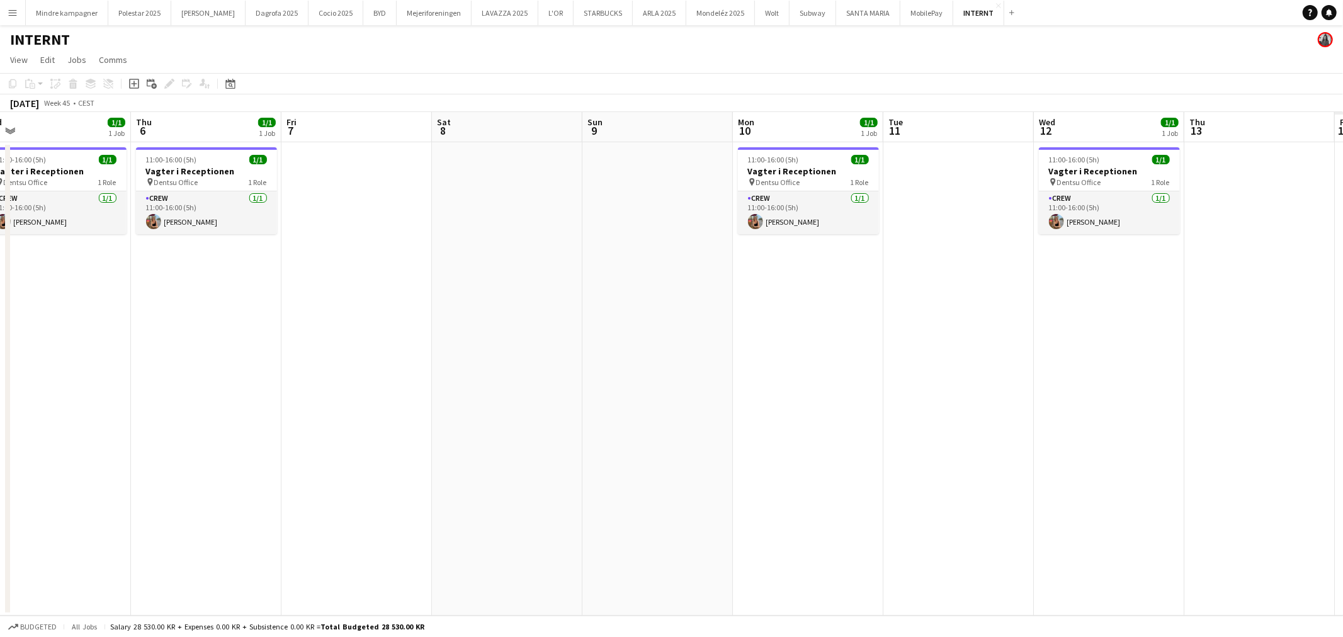
drag, startPoint x: 567, startPoint y: 450, endPoint x: 275, endPoint y: 442, distance: 292.3
click at [275, 442] on app-calendar-viewport "Sun 2 Mon 3 1/1 1 Job Tue 4 Wed 5 1/1 1 Job Thu 6 1/1 1 Job Fri 7 Sat 8 Sun 9 M…" at bounding box center [671, 364] width 1343 height 504
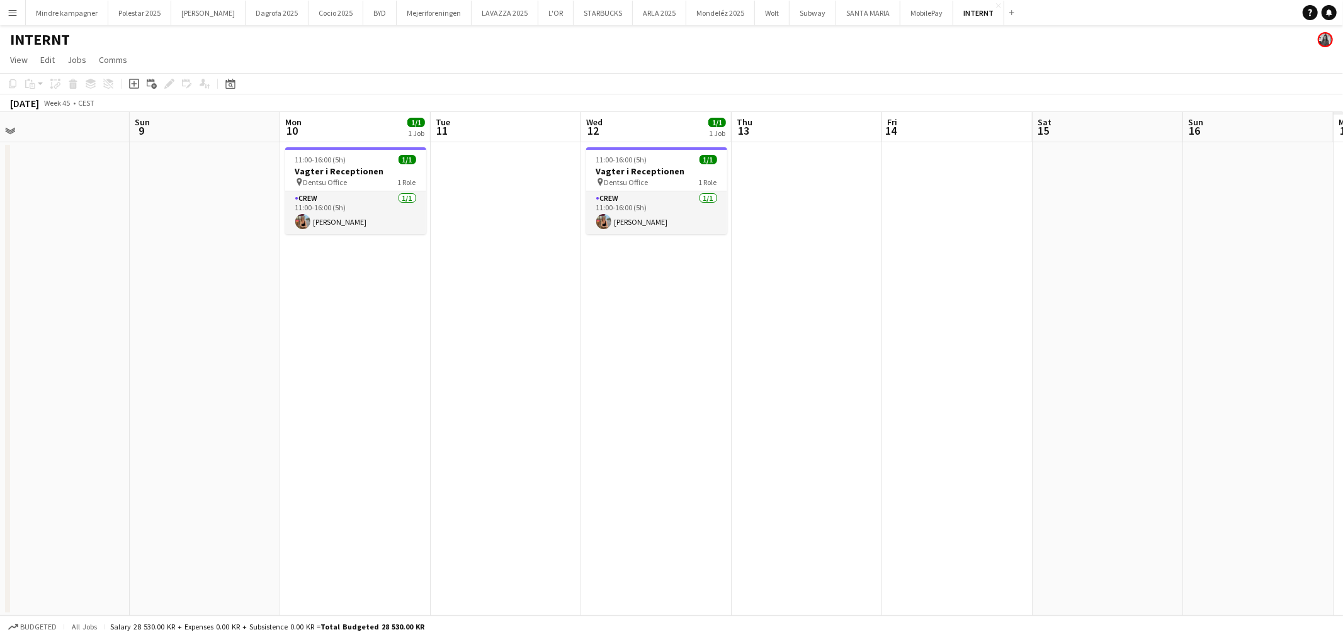
drag, startPoint x: 792, startPoint y: 440, endPoint x: 392, endPoint y: 433, distance: 400.6
click at [259, 436] on app-calendar-viewport "Wed 5 1/1 1 Job Thu 6 1/1 1 Job Fri 7 Sat 8 Sun 9 Mon 10 1/1 1 Job Tue 11 Wed 1…" at bounding box center [671, 364] width 1343 height 504
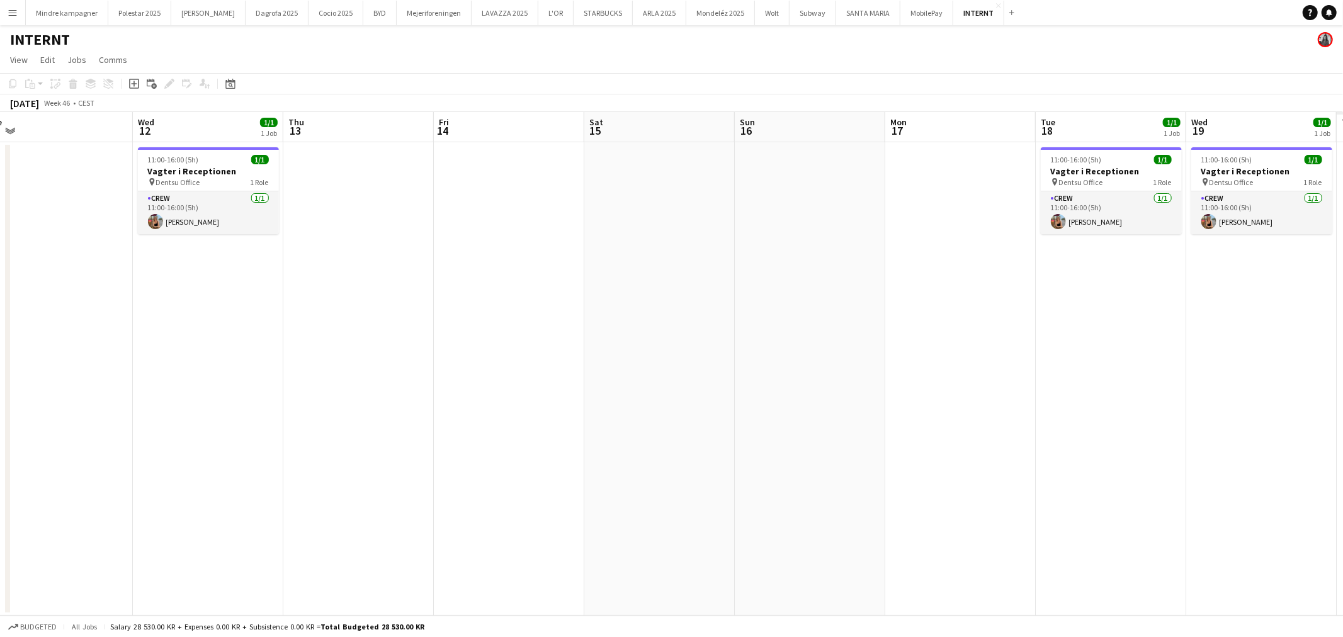
drag, startPoint x: 745, startPoint y: 435, endPoint x: 241, endPoint y: 425, distance: 504.5
click at [217, 430] on app-calendar-viewport "Sat 8 Sun 9 Mon 10 1/1 1 Job Tue 11 Wed 12 1/1 1 Job Thu 13 Fri 14 Sat 15 Sun 1…" at bounding box center [671, 364] width 1343 height 504
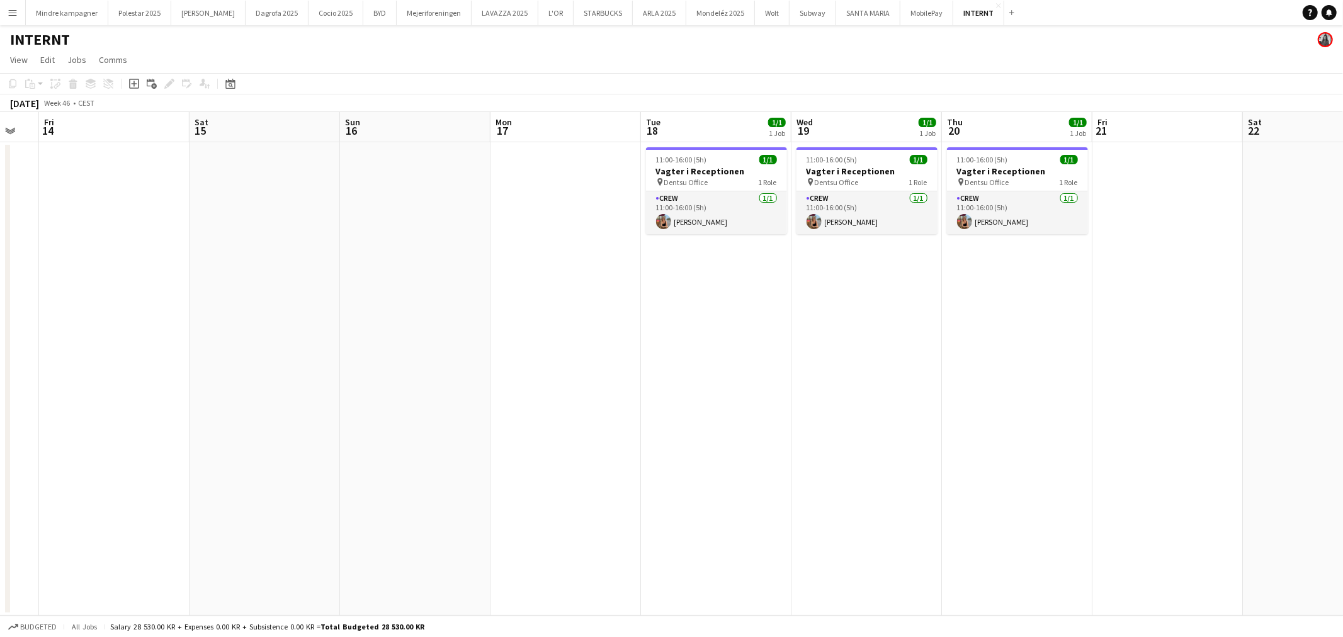
drag, startPoint x: 520, startPoint y: 439, endPoint x: 190, endPoint y: 427, distance: 330.2
click at [133, 429] on app-calendar-viewport "Tue 11 Wed 12 1/1 1 Job Thu 13 Fri 14 Sat 15 Sun 16 Mon 17 Tue 18 1/1 1 Job Wed…" at bounding box center [671, 364] width 1343 height 504
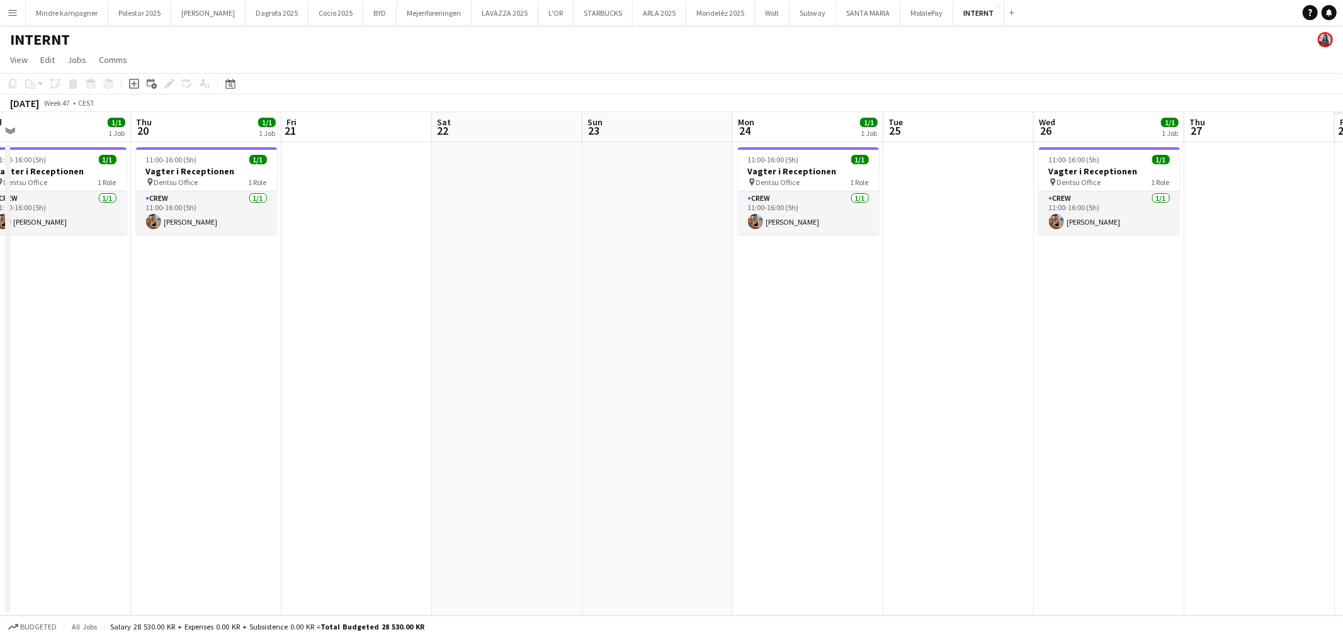
drag, startPoint x: 610, startPoint y: 435, endPoint x: 152, endPoint y: 441, distance: 457.2
click at [152, 441] on app-calendar-viewport "Sun 16 Mon 17 Tue 18 1/1 1 Job Wed 19 1/1 1 Job Thu 20 1/1 1 Job Fri 21 Sat 22 …" at bounding box center [671, 364] width 1343 height 504
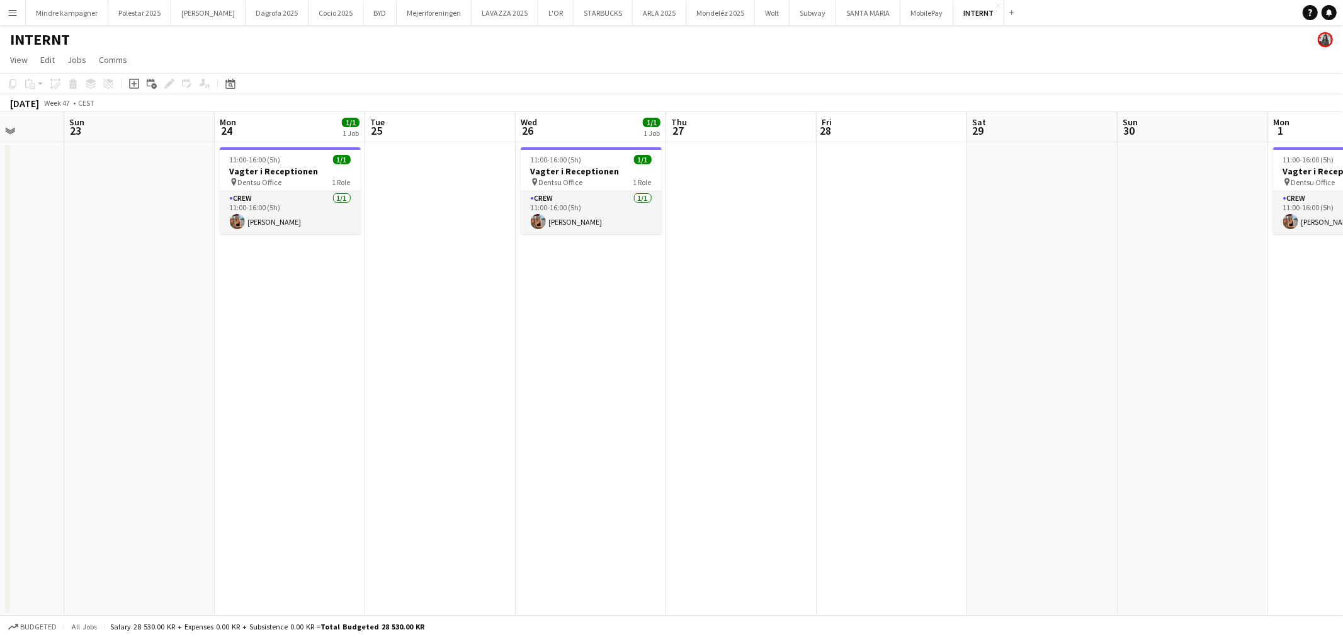
drag, startPoint x: 577, startPoint y: 460, endPoint x: 188, endPoint y: 448, distance: 390.0
click at [189, 449] on app-calendar-viewport "Wed 19 1/1 1 Job Thu 20 1/1 1 Job Fri 21 Sat 22 Sun 23 Mon 24 1/1 1 Job Tue 25 …" at bounding box center [671, 364] width 1343 height 504
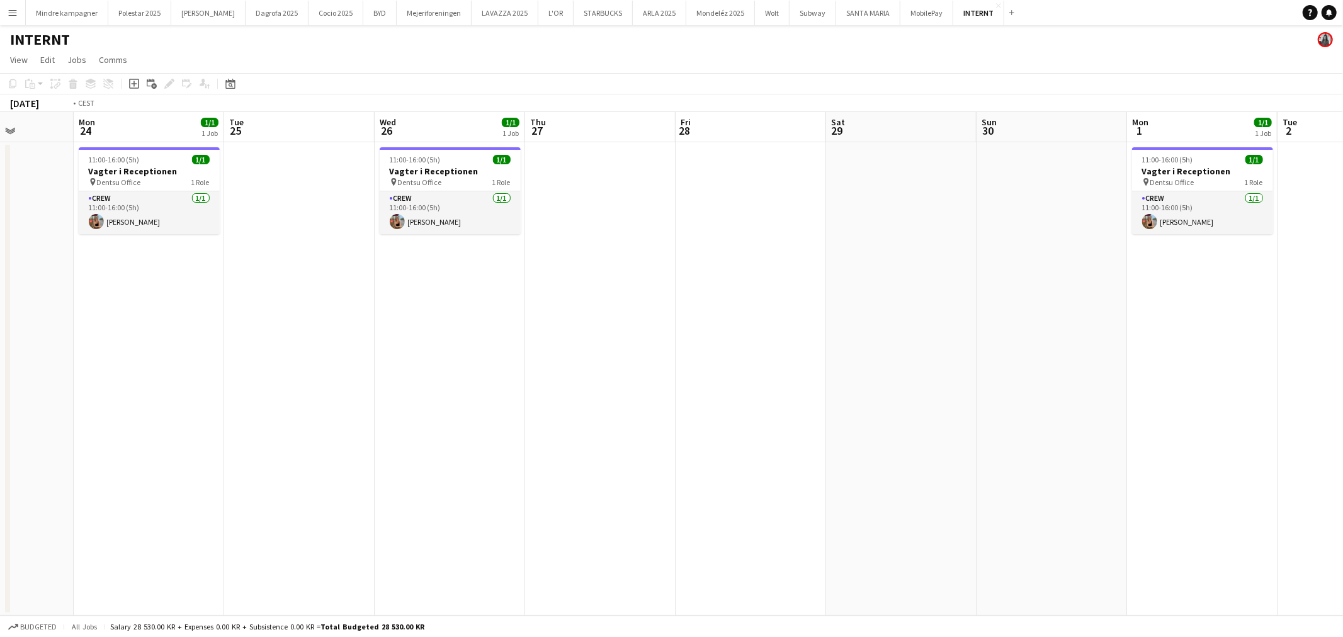
drag, startPoint x: 450, startPoint y: 438, endPoint x: 404, endPoint y: 442, distance: 46.1
click at [405, 442] on app-calendar-viewport "Fri 21 Sat 22 Sun 23 Mon 24 1/1 1 Job Tue 25 Wed 26 1/1 1 Job Thu 27 Fri 28 Sat…" at bounding box center [671, 364] width 1343 height 504
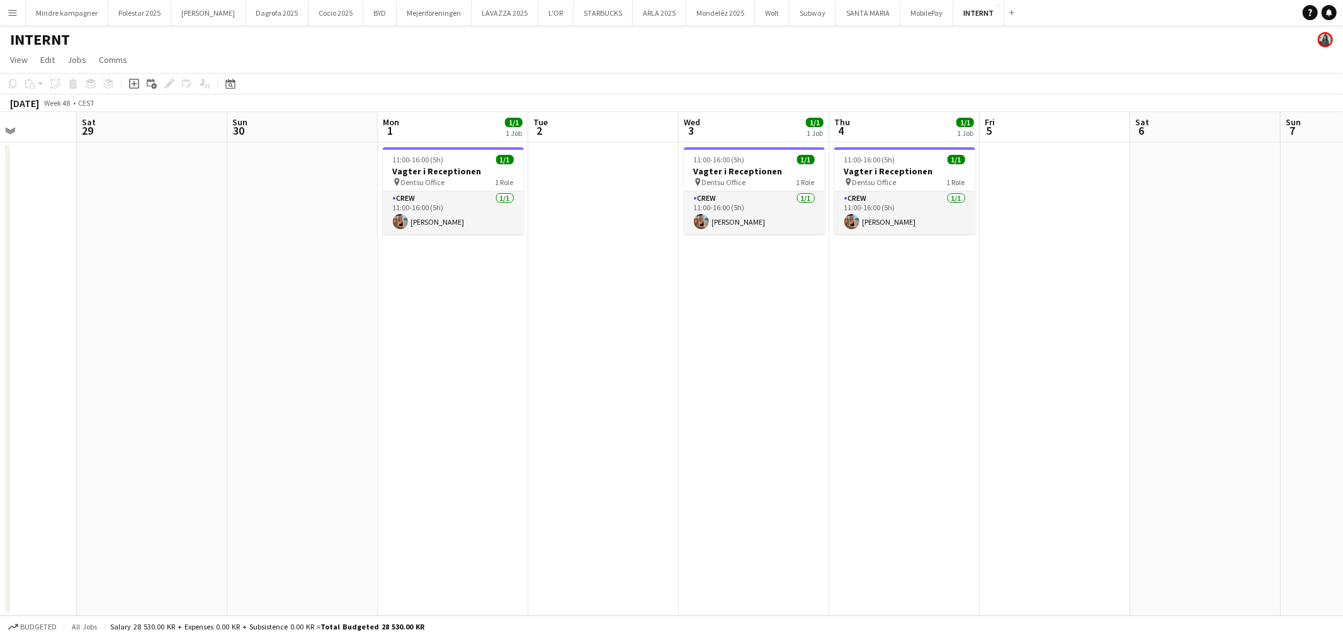
drag
click at [398, 429] on app-calendar-viewport "Wed 26 1/1 1 Job Thu 27 Fri 28 Sat 29 Sun 30 Mon 1 1/1 1 Job Tue 2 Wed 3 1/1 1 …" at bounding box center [671, 364] width 1343 height 504
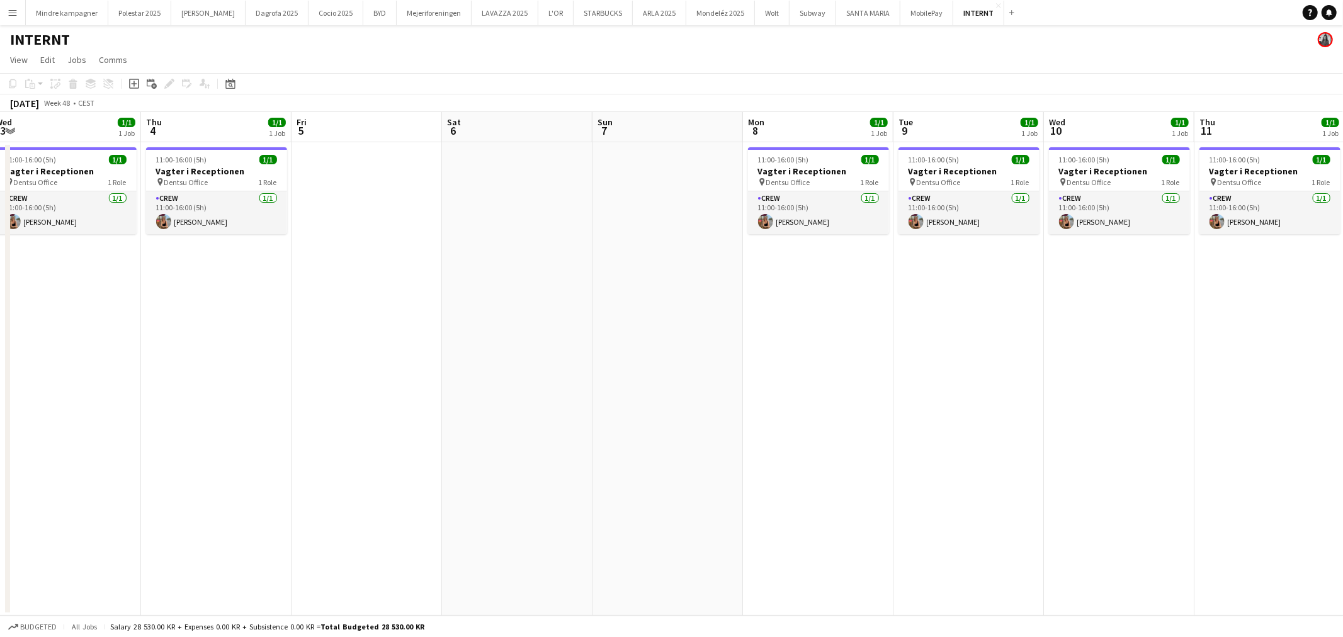
click at [315, 429] on app-calendar-viewport "Sun 30 Mon 1 1/1 1 Job Tue 2 Wed 3 1/1 1 Job Thu 4 1/1 1 Job Fri 5 Sat 6 Sun 7 …" at bounding box center [671, 364] width 1343 height 504
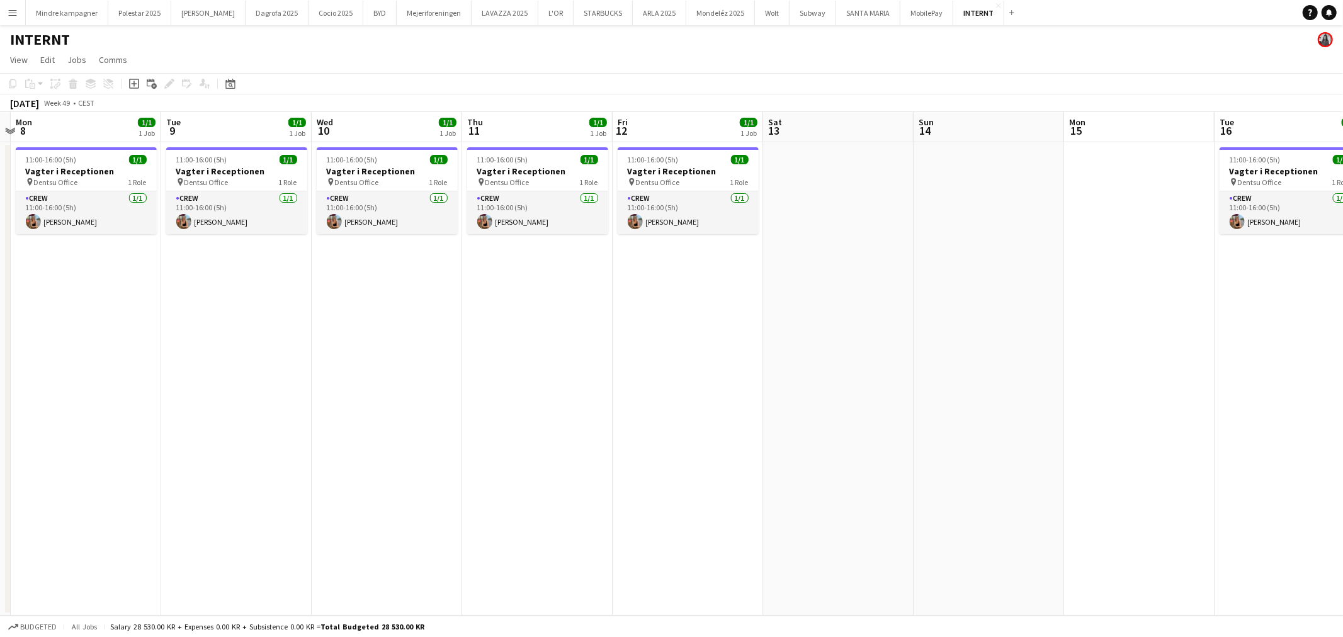
click at [297, 432] on app-calendar-viewport "Fri 5 Sat 6 Sun 7 Mon 8 1/1 1 Job Tue 9 1/1 1 Job Wed 10 1/1 1 Job Thu 11 1/1 1…" at bounding box center [671, 364] width 1343 height 504
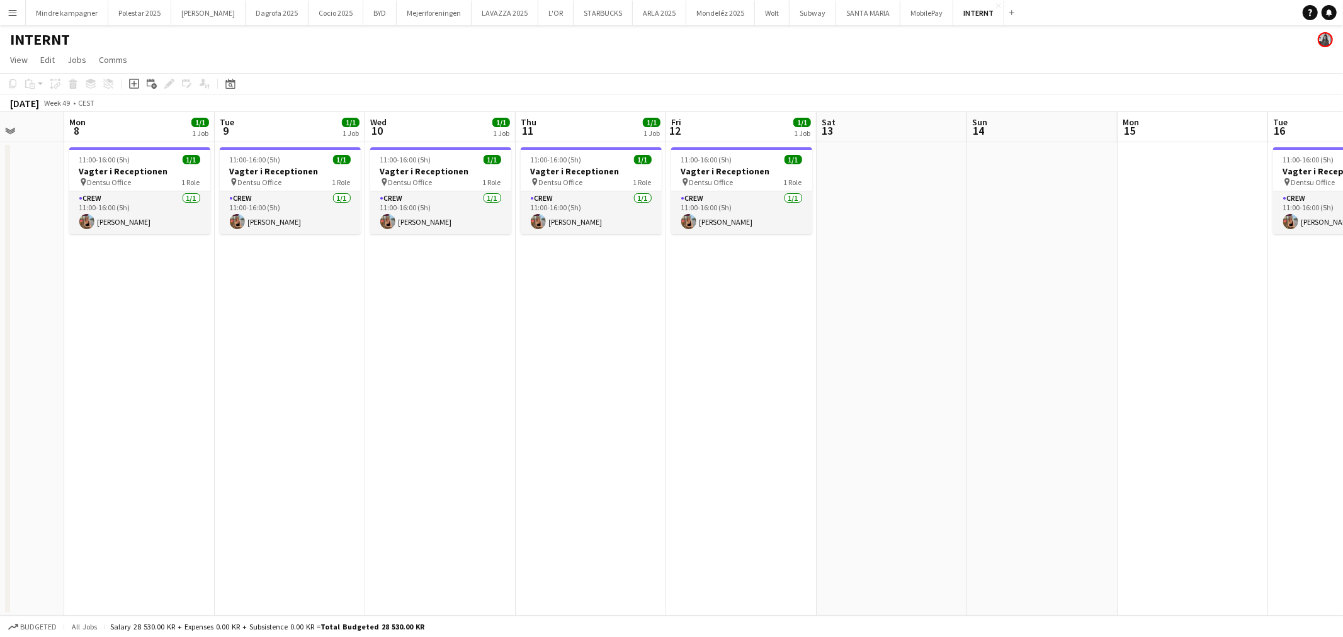
click at [609, 411] on app-calendar-viewport "Fri 5 Sat 6 Sun 7 Mon 8 1/1 1 Job Tue 9 1/1 1 Job Wed 10 1/1 1 Job Thu 11 1/1 1…" at bounding box center [671, 364] width 1343 height 504
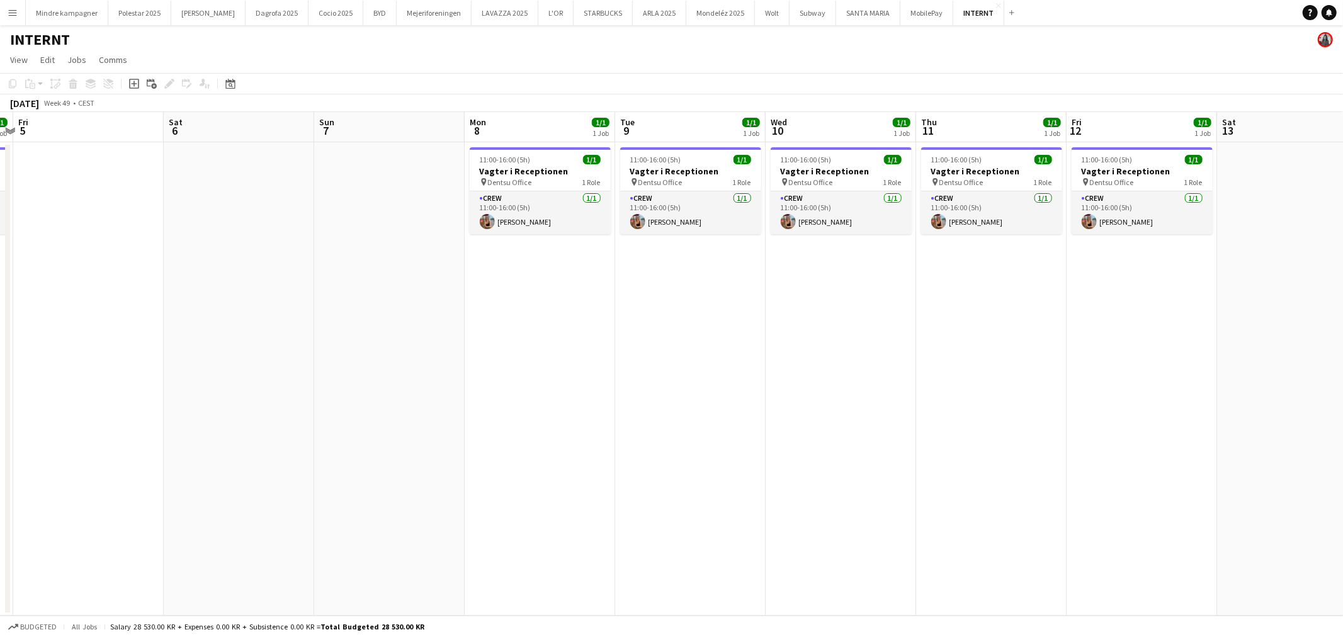
click at [322, 310] on app-calendar-viewport "Tue 2 Wed 3 1/1 1 Job Thu 4 1/1 1 Job Fri 5 Sat 6 Sun 7 Mon 8 1/1 1 Job Tue 9 1…" at bounding box center [671, 364] width 1343 height 504
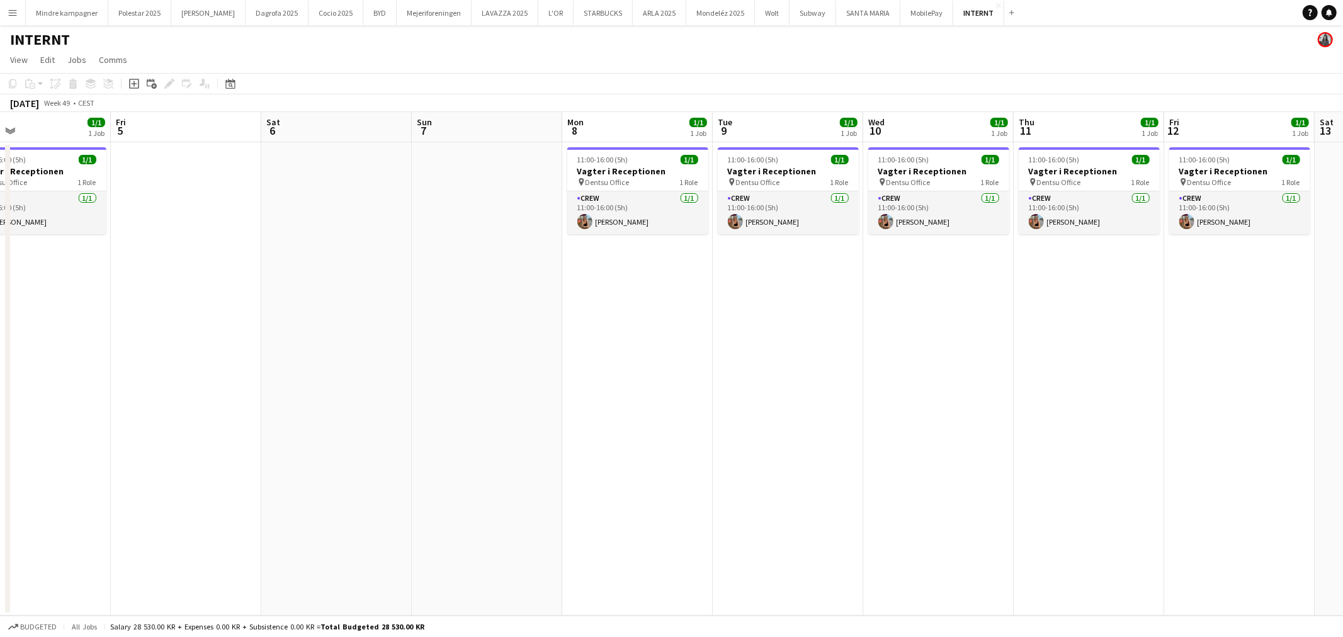
click at [13, 16] on app-icon "Menu" at bounding box center [13, 13] width 10 height 10
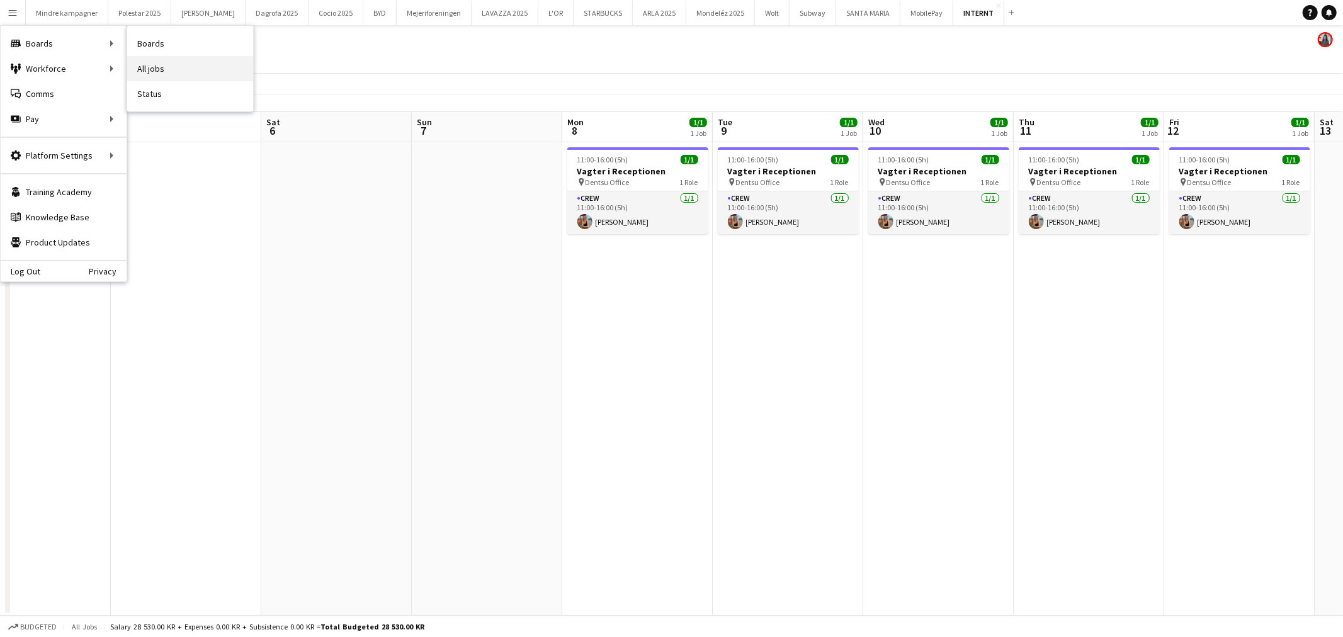
click at [156, 62] on link "All jobs" at bounding box center [190, 68] width 126 height 25
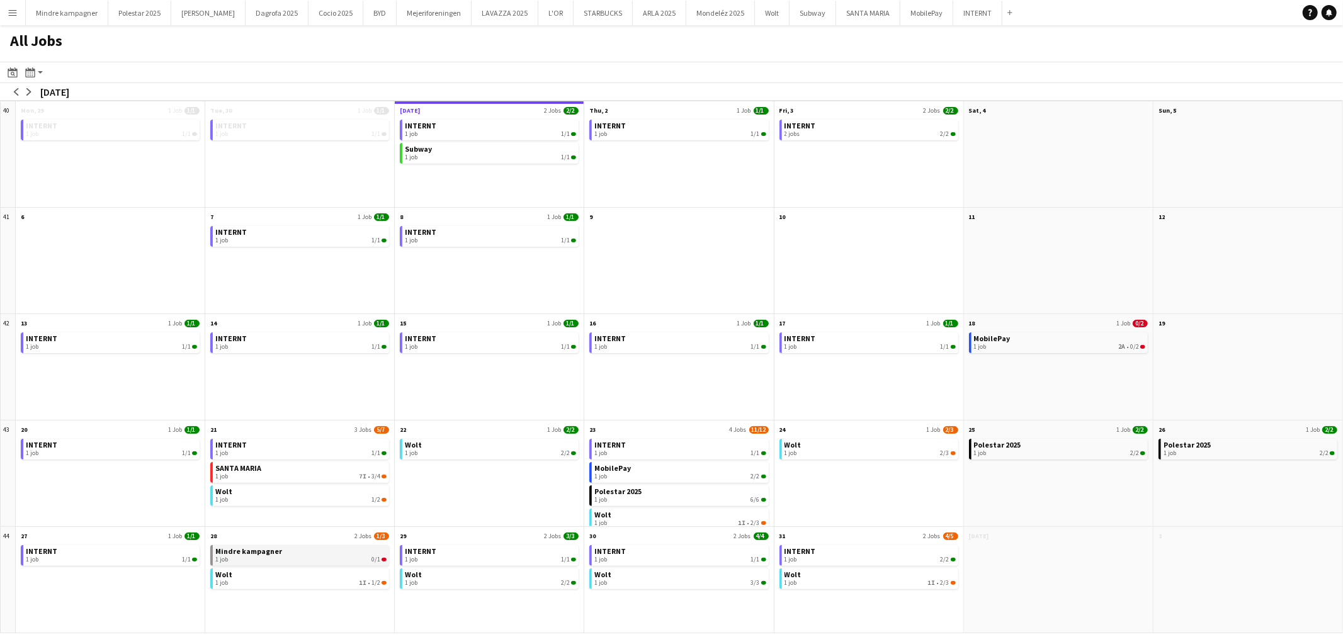
click at [290, 555] on link "Mindre kampagner 1 job 0/1" at bounding box center [300, 554] width 171 height 18
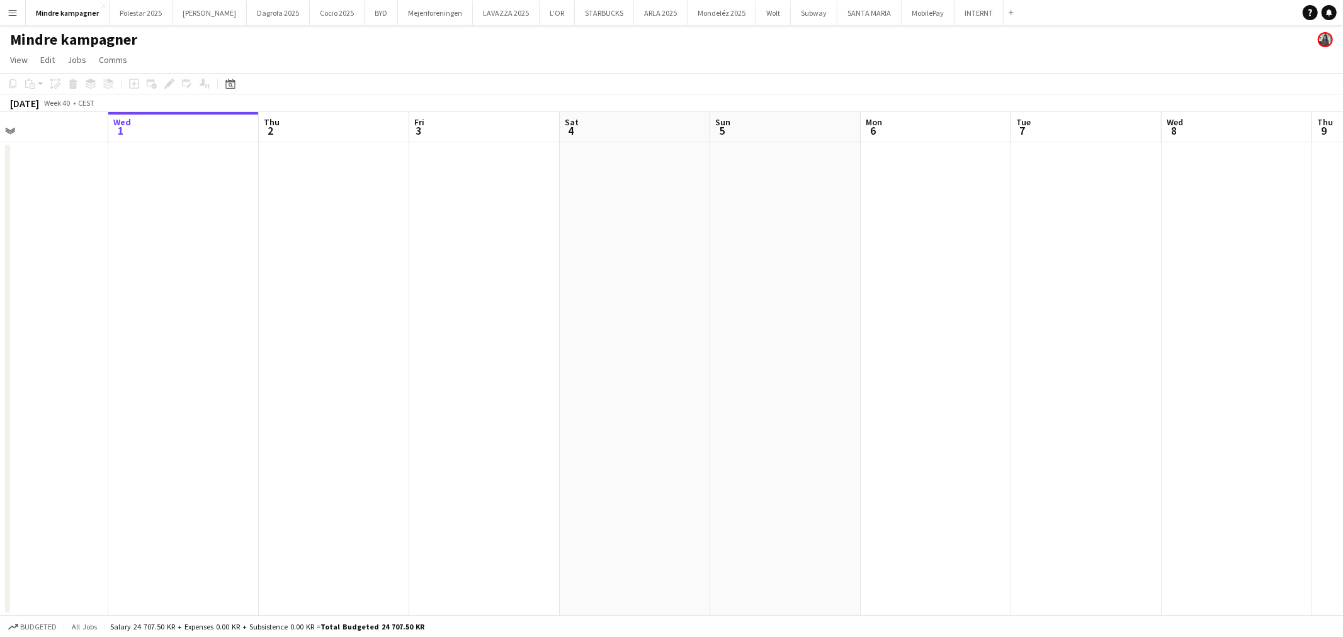
drag, startPoint x: 385, startPoint y: 555, endPoint x: 343, endPoint y: 548, distance: 42.9
click at [348, 550] on app-calendar-viewport "Sun 28 Mon 29 Tue 30 Wed 1 Thu 2 Fri 3 Sat 4 Sun 5 Mon 6 Tue 7 Wed 8 Thu 9 Fri …" at bounding box center [671, 364] width 1343 height 504
click at [420, 504] on app-calendar-viewport "Tue 30 Wed 1 Thu 2 Fri 3 Sat 4 Sun 5 Mon 6 Tue 7 Wed 8 Thu 9 Fri 10 Sat 11 Sun …" at bounding box center [671, 364] width 1343 height 504
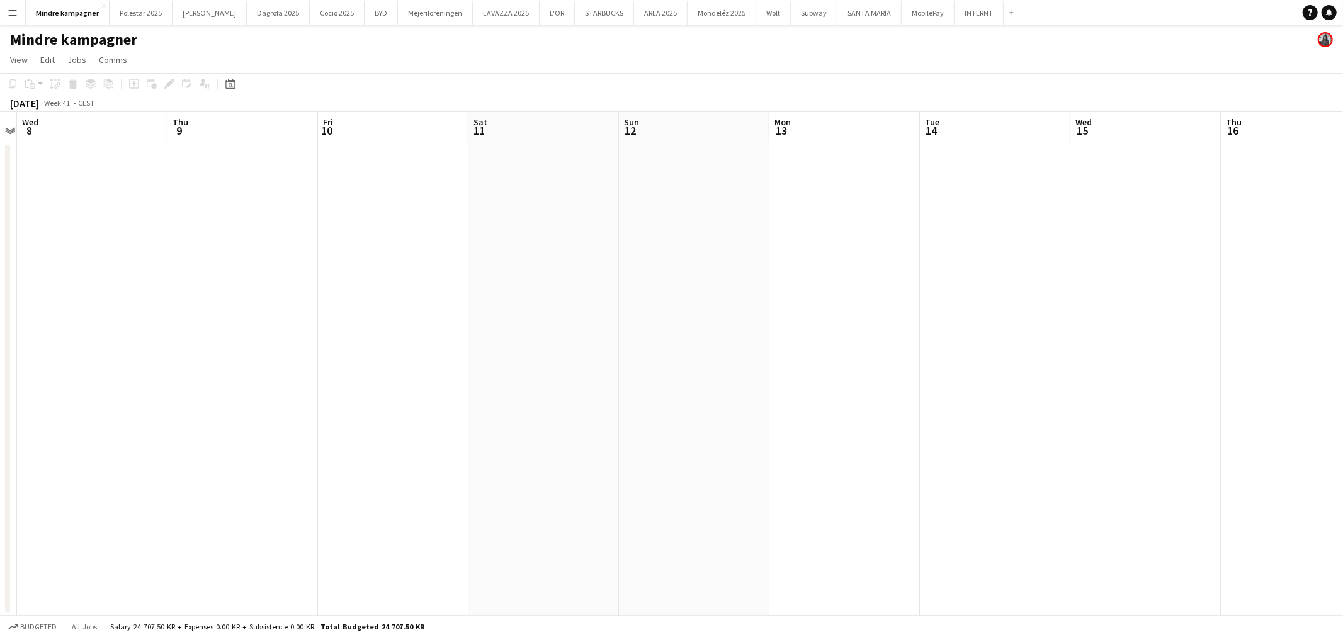
drag, startPoint x: 1016, startPoint y: 473, endPoint x: 460, endPoint y: 453, distance: 557.0
click at [452, 464] on app-calendar-viewport "Sun 5 Mon 6 Tue 7 Wed 8 Thu 9 Fri 10 Sat 11 Sun 12 Mon 13 Tue 14 Wed 15 Thu 16 …" at bounding box center [671, 364] width 1343 height 504
drag, startPoint x: 464, startPoint y: 429, endPoint x: 908, endPoint y: 423, distance: 444.0
click at [425, 428] on app-calendar-viewport "Tue 7 Wed 8 Thu 9 Fri 10 Sat 11 Sun 12 Mon 13 Tue 14 Wed 15 Thu 16 Fri 17 Sat 1…" at bounding box center [671, 364] width 1343 height 504
drag, startPoint x: 908, startPoint y: 423, endPoint x: 429, endPoint y: 422, distance: 478.6
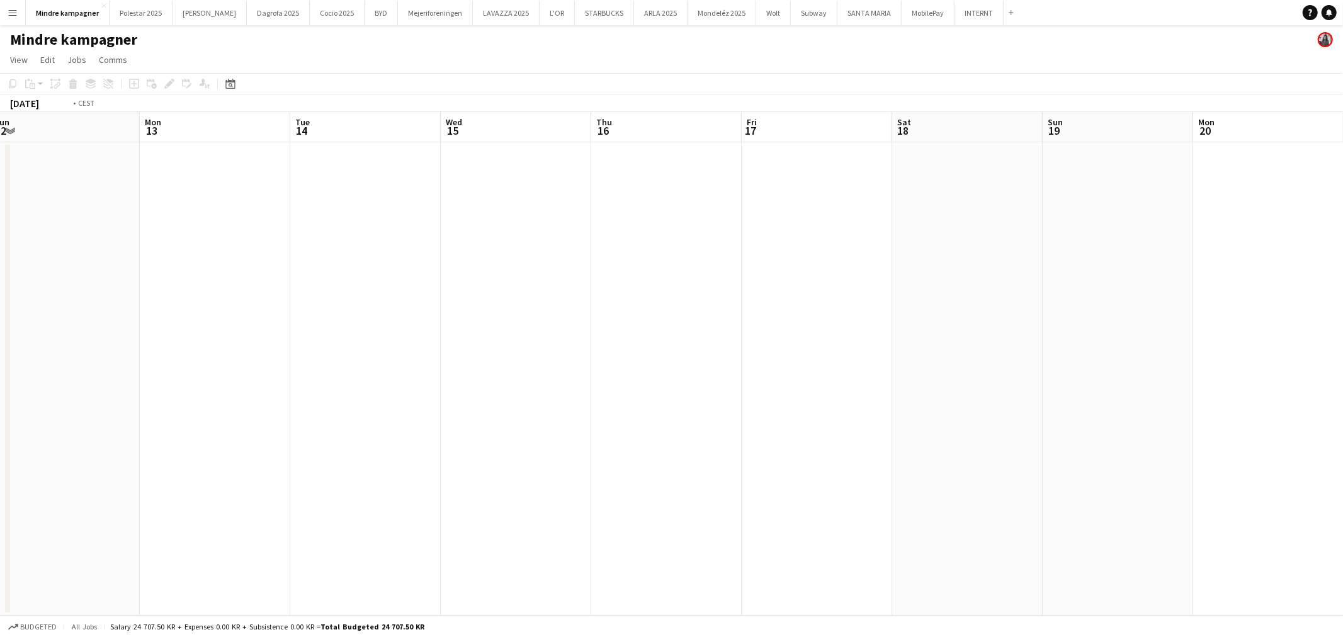
click at [390, 438] on app-calendar-viewport "Fri 10 Sat 11 Sun 12 Mon 13 Tue 14 Wed 15 Thu 16 Fri 17 Sat 18 Sun 19 Mon 20 Tu…" at bounding box center [671, 364] width 1343 height 504
drag, startPoint x: 1045, startPoint y: 430, endPoint x: 858, endPoint y: 411, distance: 188.7
click at [431, 431] on app-calendar-viewport "Mon 13 Tue 14 Wed 15 Thu 16 Fri 17 Sat 18 Sun 19 Mon 20 Tue 21 Wed 22 Thu 23 Fr…" at bounding box center [671, 364] width 1343 height 504
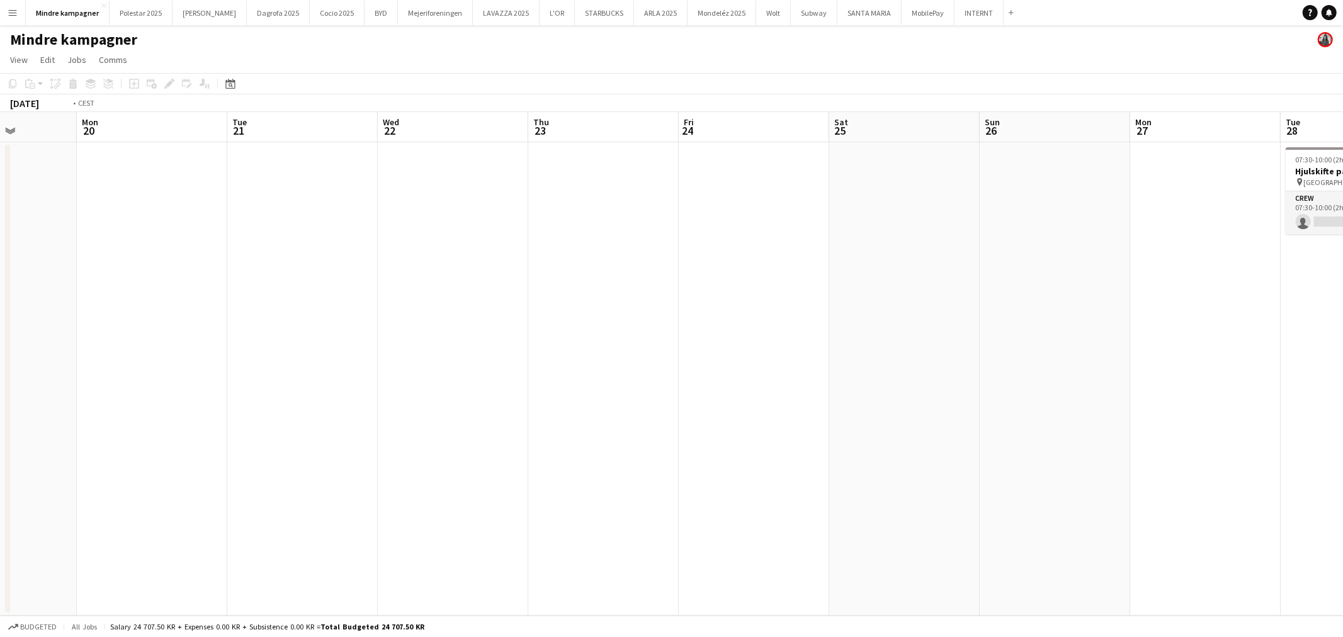
drag, startPoint x: 511, startPoint y: 456, endPoint x: 809, endPoint y: 445, distance: 298.1
click at [494, 454] on app-calendar-viewport "Fri 17 Sat 18 Sun 19 Mon 20 Tue 21 Wed 22 Thu 23 Fri 24 Sat 25 Sun 26 Mon 27 Tu…" at bounding box center [671, 364] width 1343 height 504
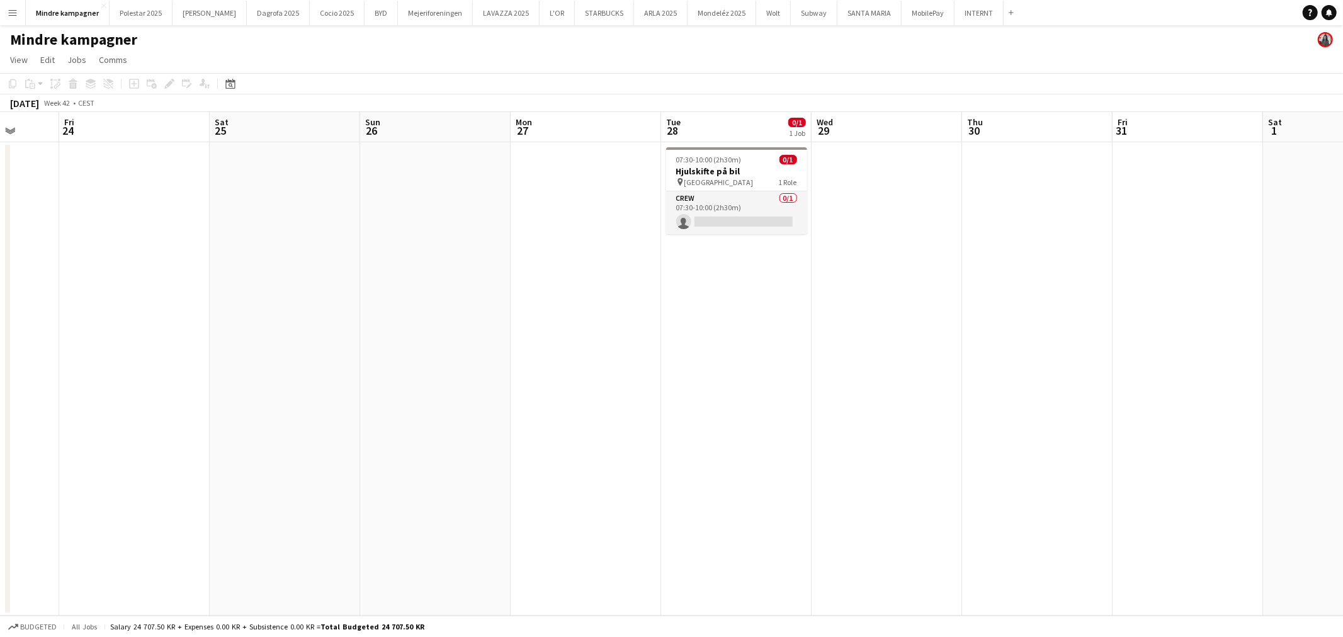
scroll to position [0, 482]
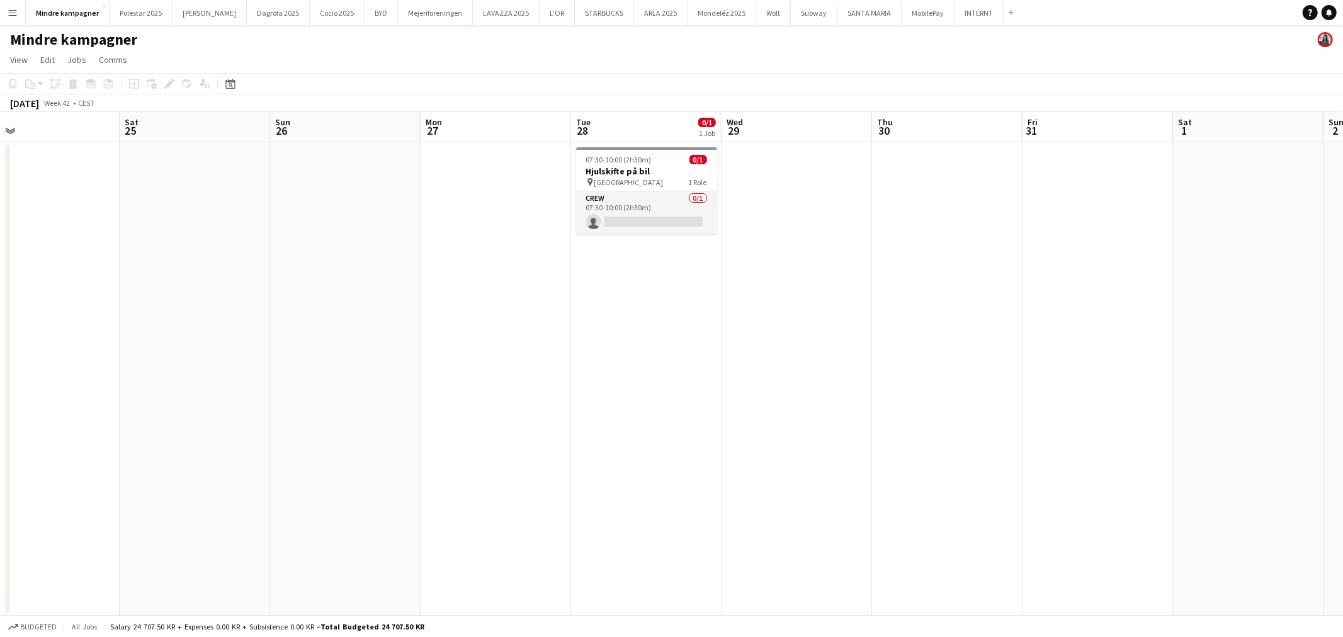
drag, startPoint x: 948, startPoint y: 452, endPoint x: 858, endPoint y: 462, distance: 90.6
click at [858, 462] on app-calendar-viewport "Tue 21 Wed 22 Thu 23 Fri 24 Sat 25 Sun 26 Mon 27 Tue 28 0/1 1 Job Wed 29 Thu 30…" at bounding box center [671, 364] width 1343 height 504
click at [643, 172] on h3 "Hjulskifte på bil" at bounding box center [646, 171] width 141 height 11
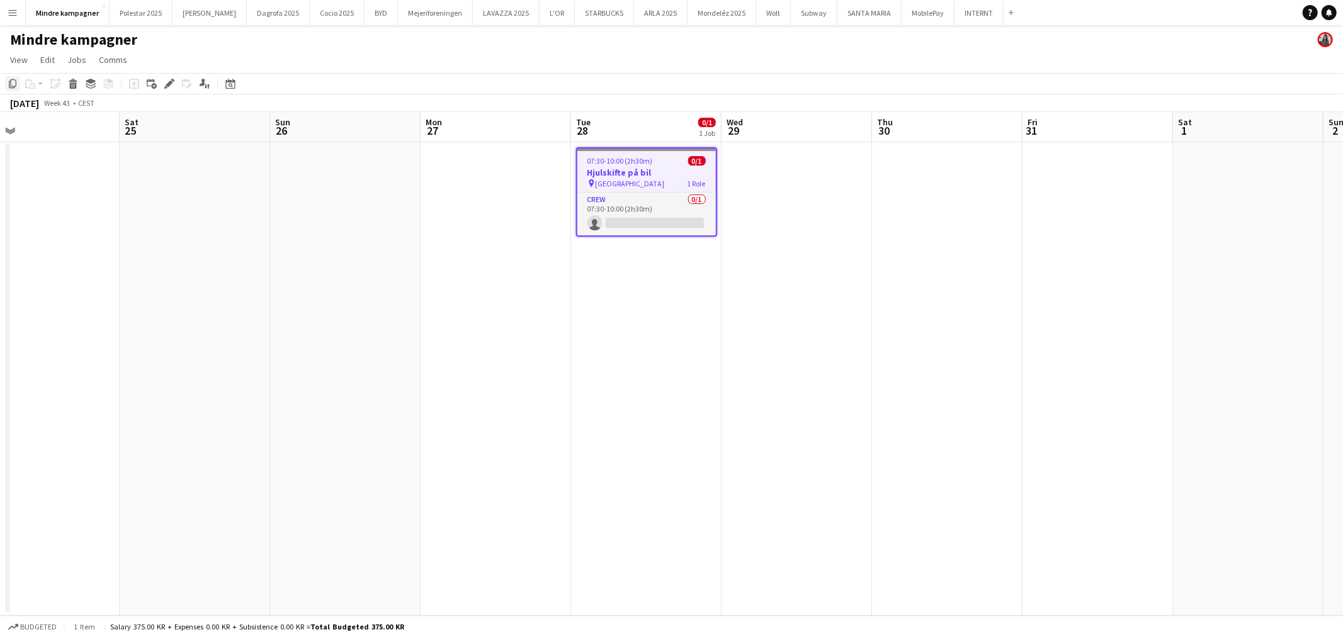
click at [11, 82] on icon "Copy" at bounding box center [13, 84] width 10 height 10
click at [74, 89] on div "Delete" at bounding box center [72, 83] width 15 height 15
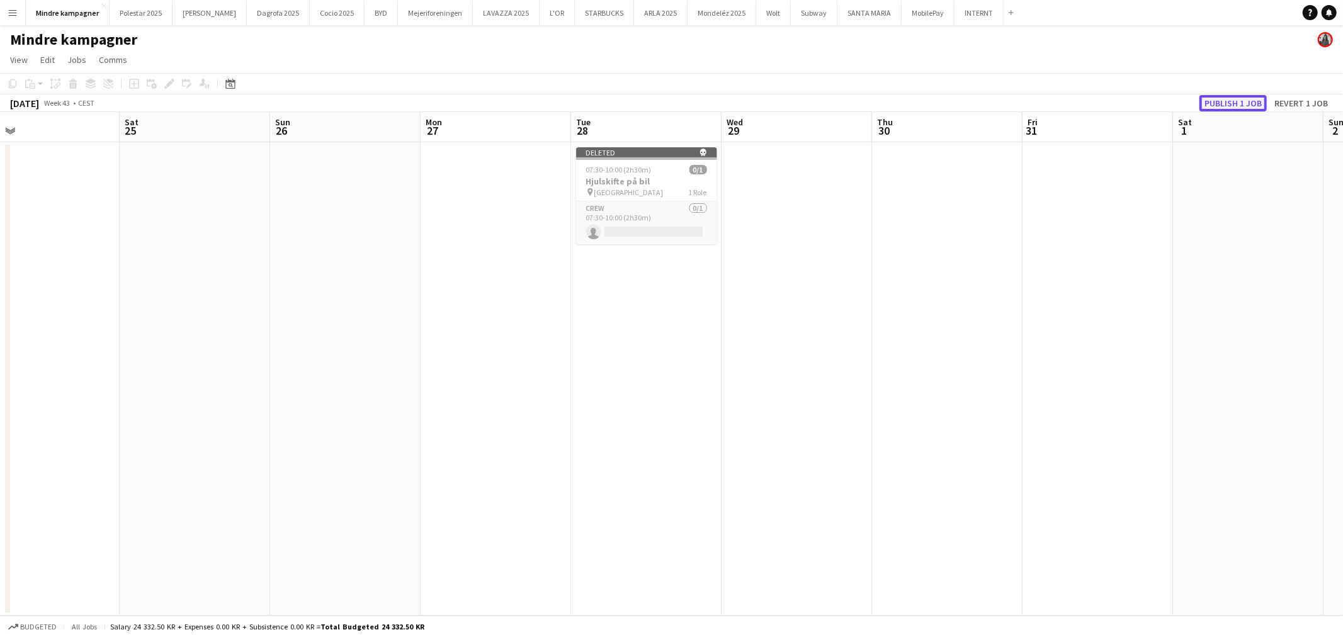
click at [1226, 107] on button "Publish 1 job" at bounding box center [1233, 103] width 67 height 16
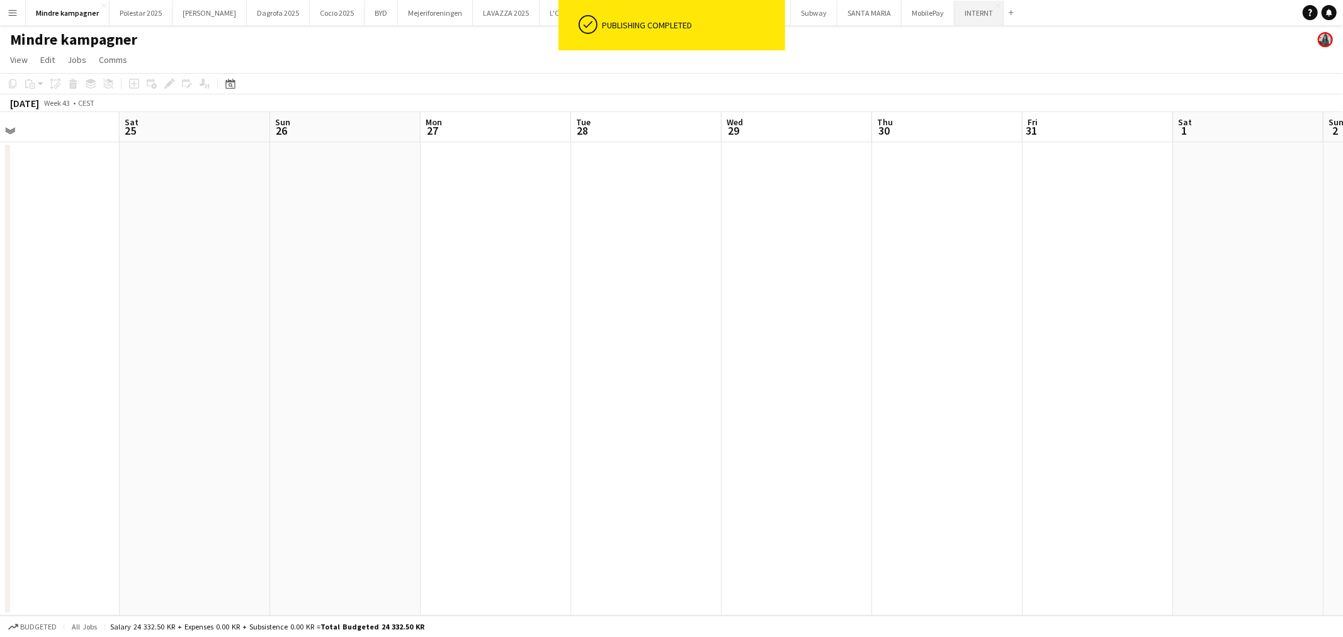
click at [955, 13] on button "INTERNT Close" at bounding box center [979, 13] width 49 height 25
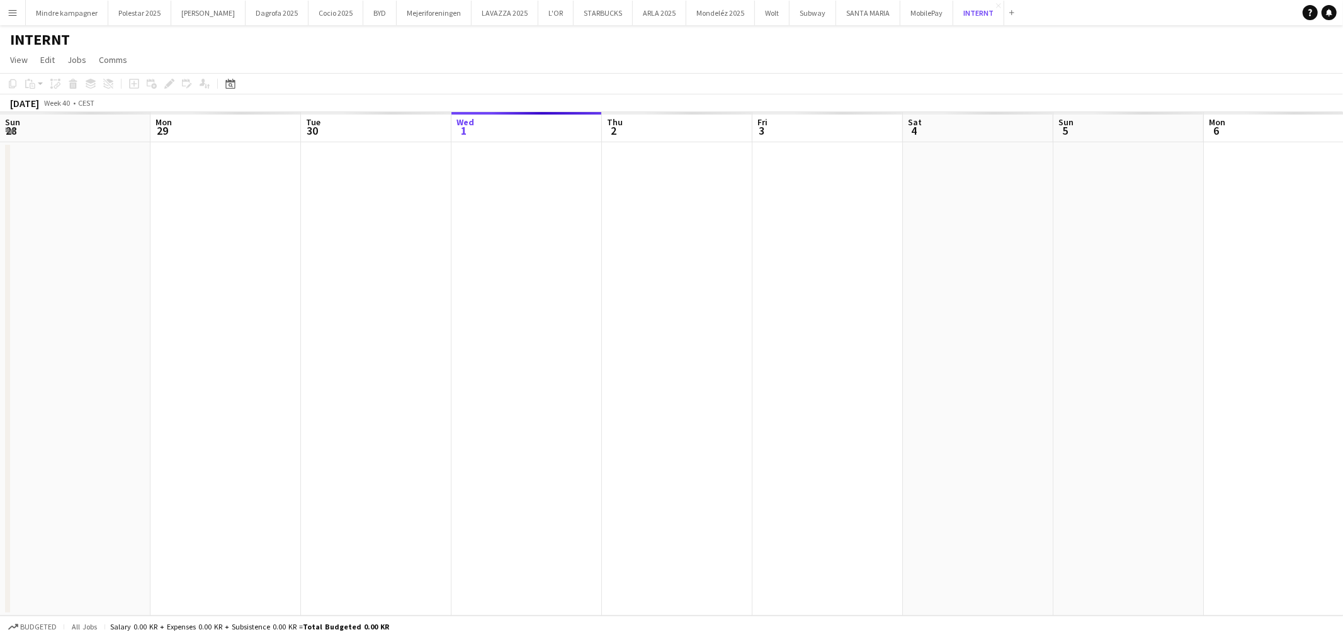
scroll to position [0, 300]
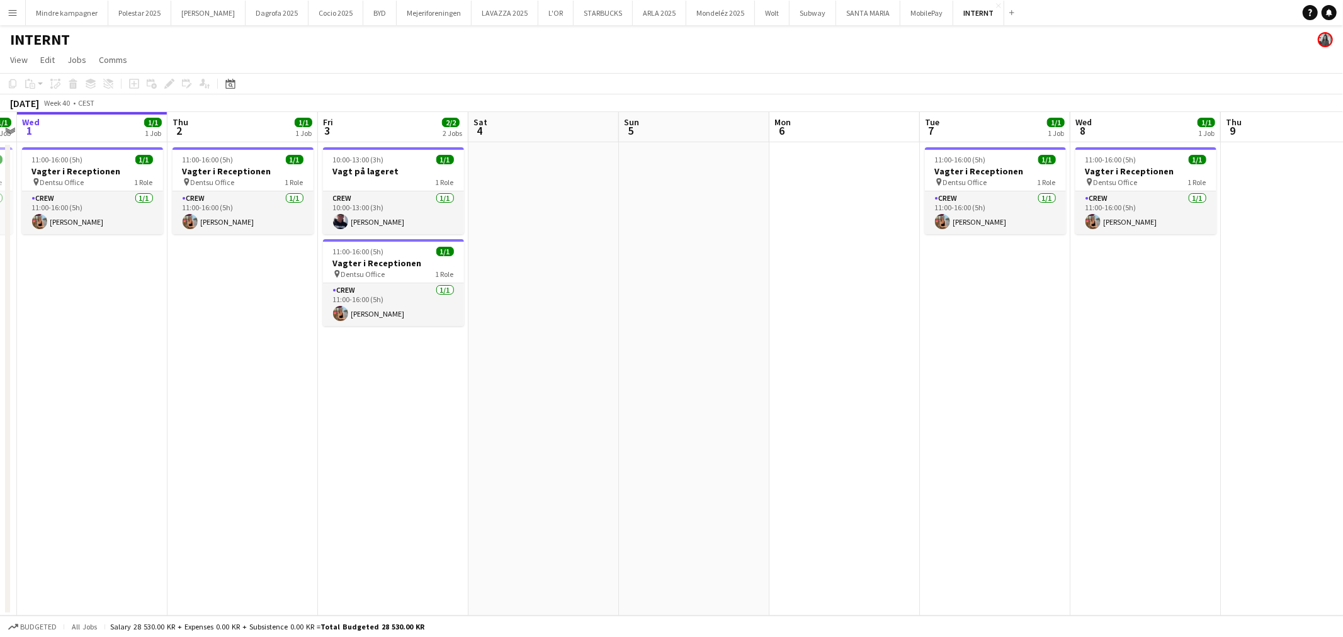
drag, startPoint x: 637, startPoint y: 448, endPoint x: 662, endPoint y: 443, distance: 25.7
click at [600, 448] on app-calendar-viewport "Sun 28 Mon 29 1/1 1 Job Tue 30 1/1 1 Job Wed 1 1/1 1 Job Thu 2 1/1 1 Job Fri 3 …" at bounding box center [671, 364] width 1343 height 504
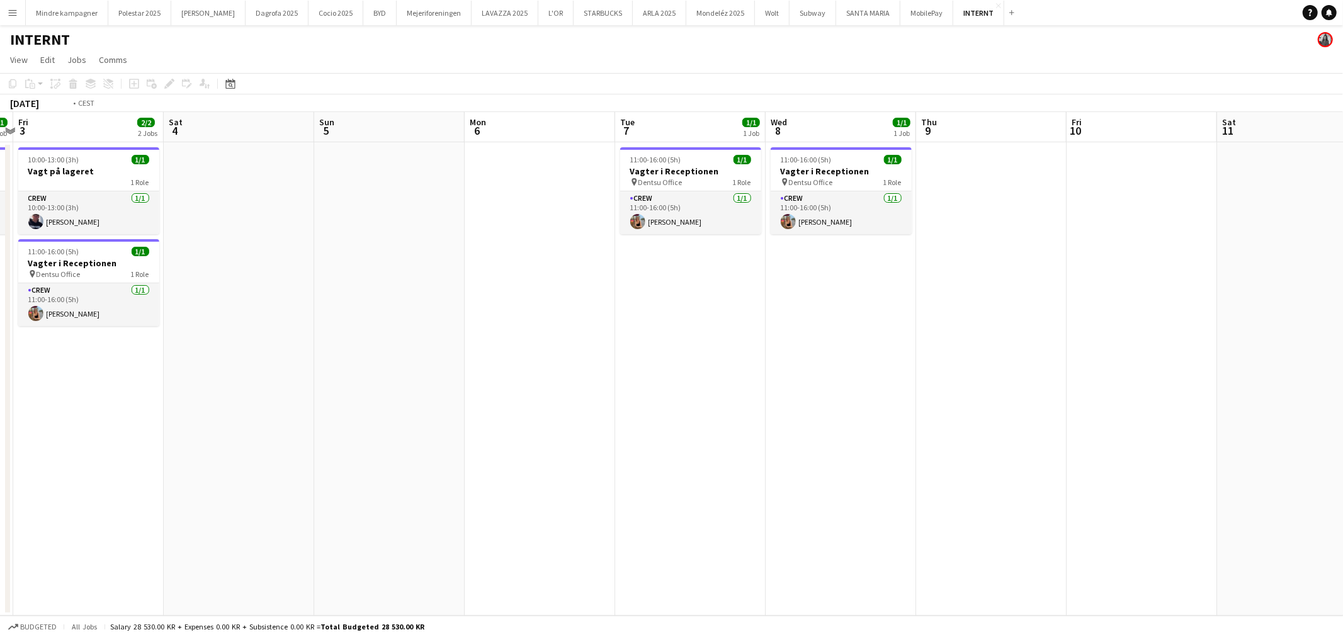
click at [375, 438] on app-calendar-viewport "Tue 30 1/1 1 Job Wed 1 1/1 1 Job Thu 2 1/1 1 Job Fri 3 2/2 2 Jobs Sat 4 Sun 5 M…" at bounding box center [671, 364] width 1343 height 504
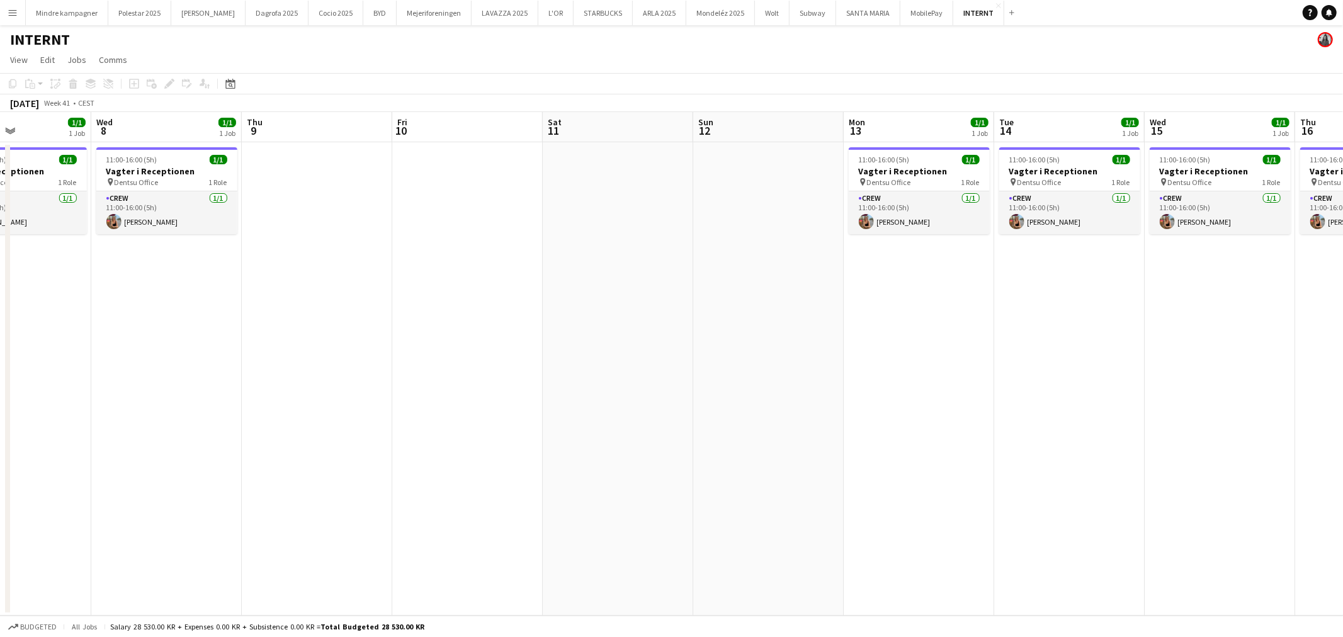
drag, startPoint x: 983, startPoint y: 431, endPoint x: 382, endPoint y: 401, distance: 602.2
click at [382, 401] on app-calendar-viewport "Sat 4 Sun 5 Mon 6 Tue 7 1/1 1 Job Wed 8 1/1 1 Job Thu 9 Fri 10 Sat 11 Sun 12 Mo…" at bounding box center [671, 364] width 1343 height 504
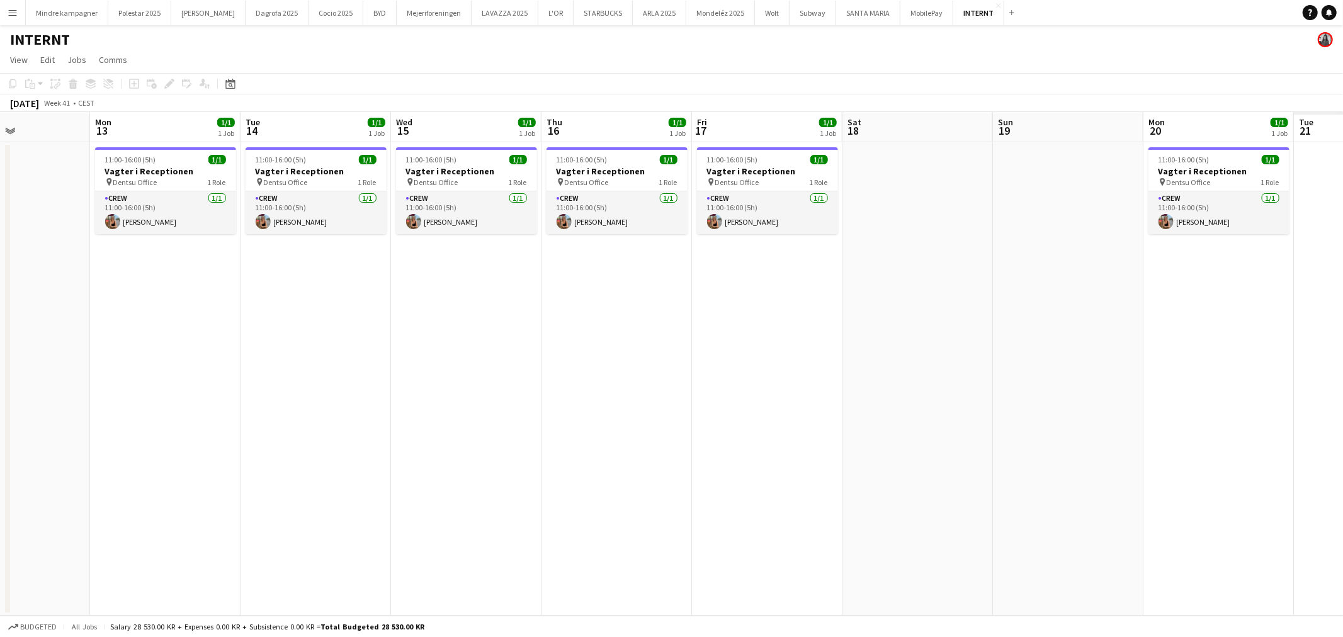
drag, startPoint x: 446, startPoint y: 395, endPoint x: 333, endPoint y: 395, distance: 113.4
click at [333, 397] on app-calendar-viewport "Thu 9 Fri 10 Sat 11 Sun 12 Mon 13 1/1 1 Job Tue 14 1/1 1 Job Wed 15 1/1 1 Job T…" at bounding box center [671, 364] width 1343 height 504
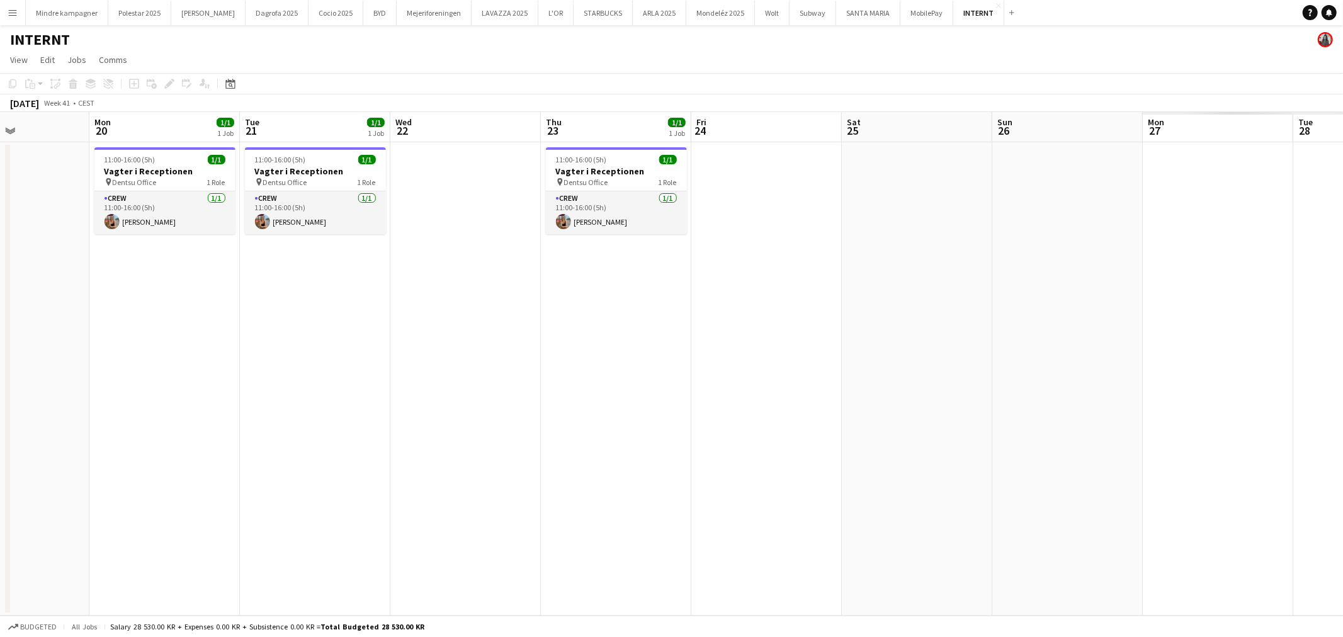
drag, startPoint x: 338, startPoint y: 398, endPoint x: 249, endPoint y: 395, distance: 88.9
click at [249, 395] on app-calendar-viewport "Thu 16 1/1 1 Job Fri 17 1/1 1 Job Sat 18 Sun 19 Mon 20 1/1 1 Job Tue 21 1/1 1 J…" at bounding box center [671, 364] width 1343 height 504
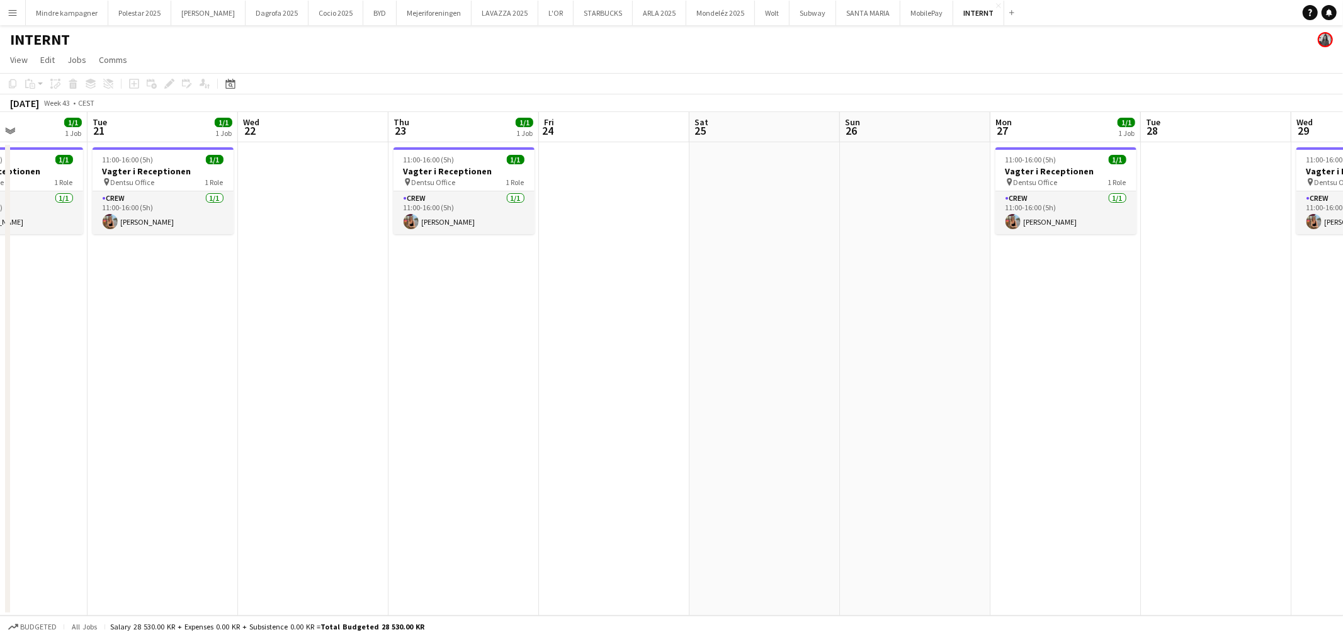
drag, startPoint x: 843, startPoint y: 419, endPoint x: 292, endPoint y: 390, distance: 551.2
click at [258, 399] on app-calendar-viewport "Fri 17 1/1 1 Job Sat 18 Sun 19 Mon 20 1/1 1 Job Tue 21 1/1 1 Job Wed 22 Thu 23 …" at bounding box center [671, 364] width 1343 height 504
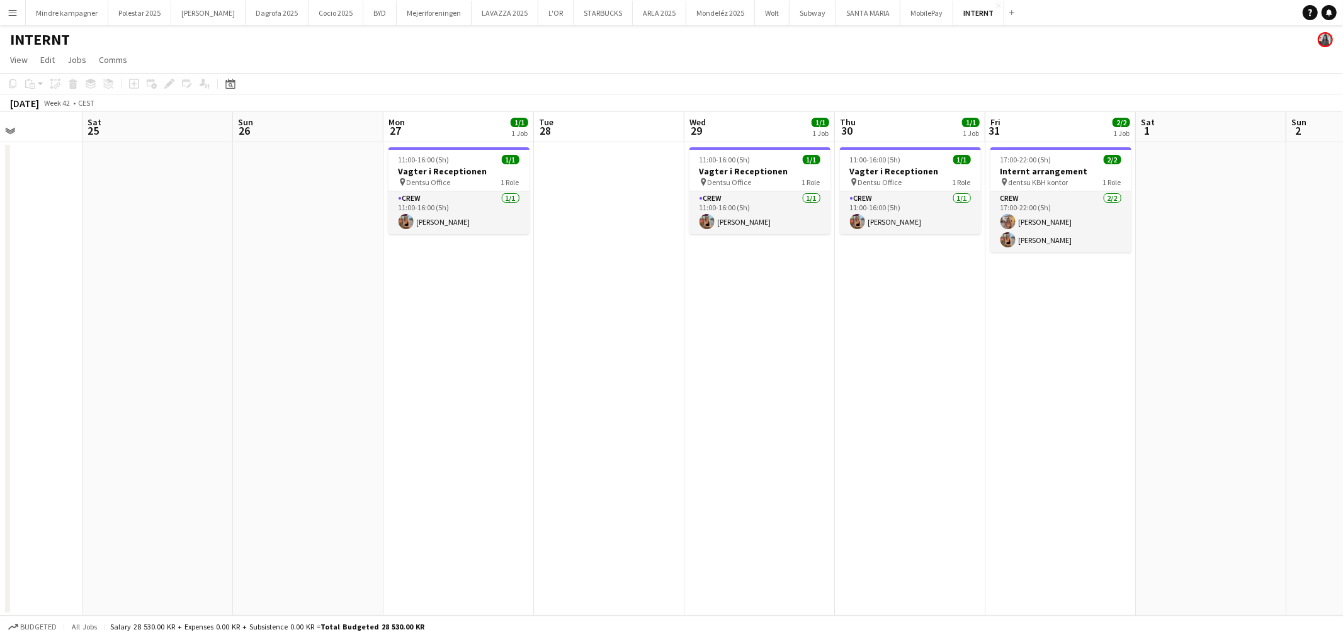
scroll to position [0, 436]
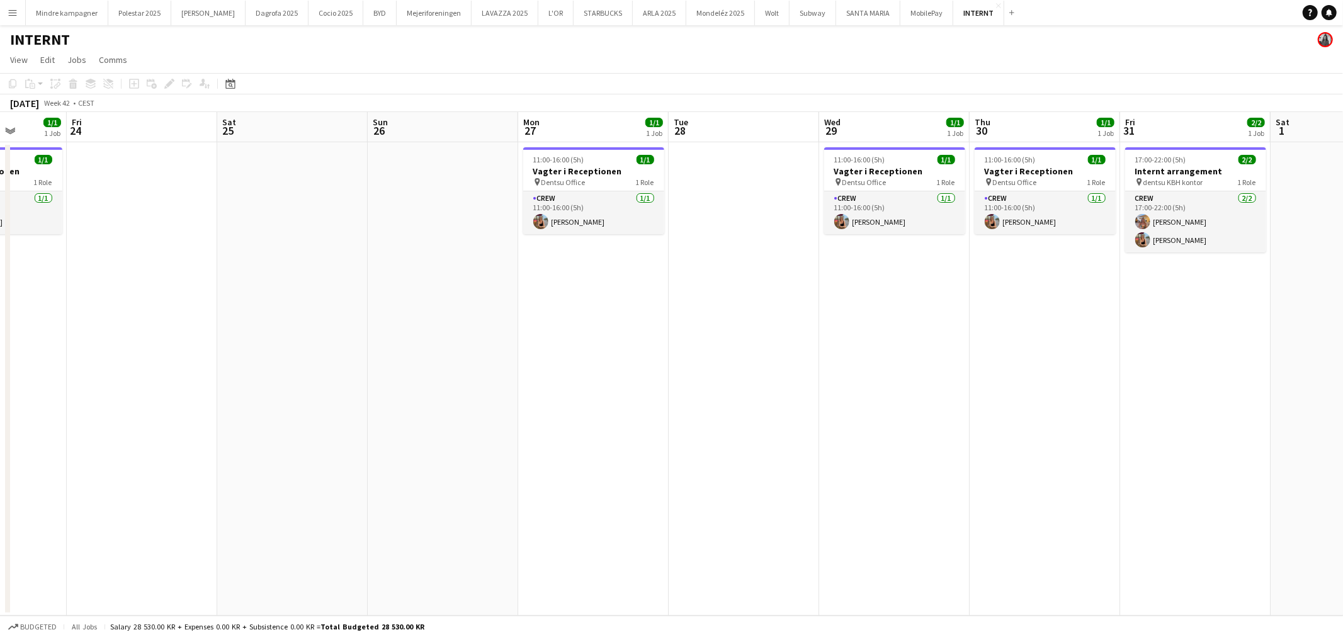
drag, startPoint x: 763, startPoint y: 414, endPoint x: 356, endPoint y: 395, distance: 406.6
click at [342, 410] on app-calendar-viewport "Tue 21 1/1 1 Job Wed 22 Thu 23 1/1 1 Job Fri 24 Sat 25 Sun 26 Mon 27 1/1 1 Job …" at bounding box center [671, 364] width 1343 height 504
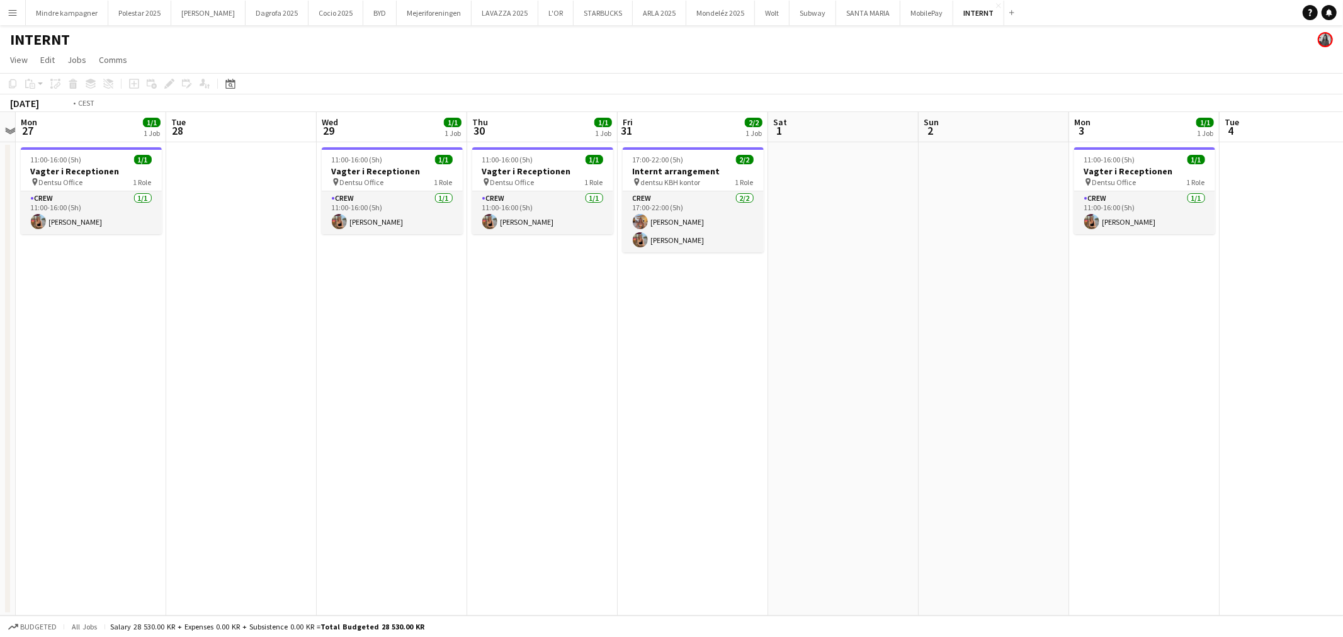
drag, startPoint x: 549, startPoint y: 414, endPoint x: 476, endPoint y: 421, distance: 72.7
click at [458, 419] on app-calendar-viewport "Fri 24 Sat 25 Sun 26 Mon 27 1/1 1 Job Tue 28 Wed 29 1/1 1 Job Thu 30 1/1 1 Job …" at bounding box center [671, 364] width 1343 height 504
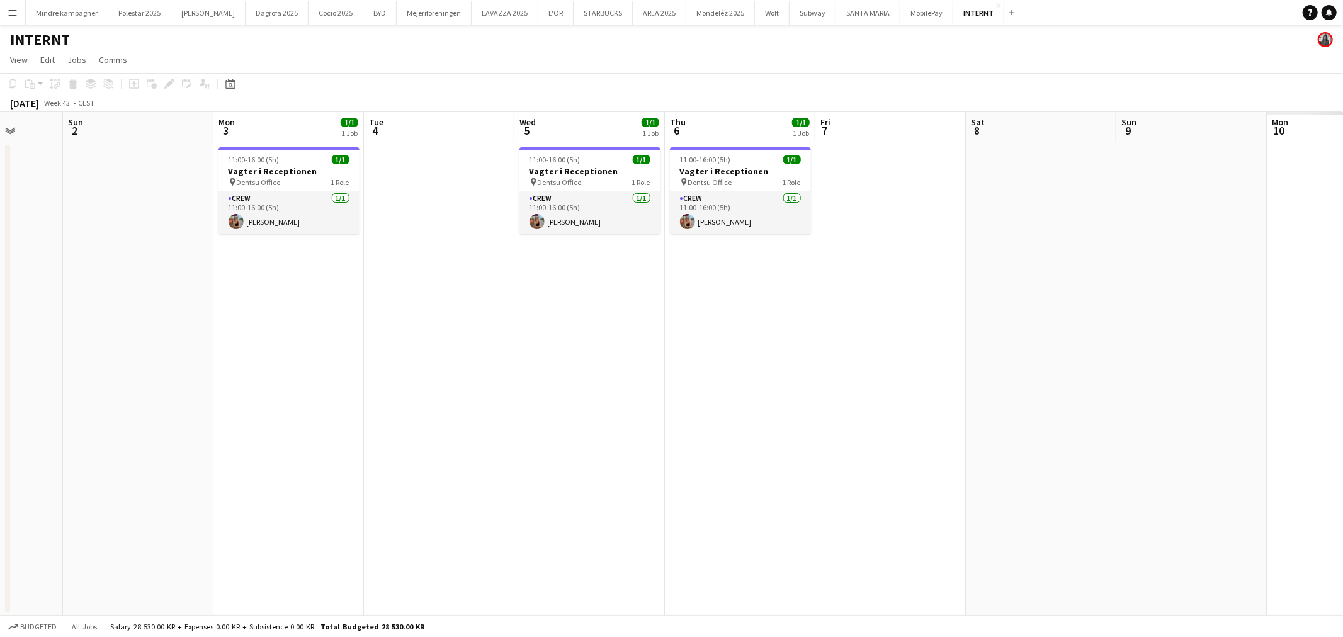
drag, startPoint x: 611, startPoint y: 414, endPoint x: 510, endPoint y: 423, distance: 101.1
click at [510, 423] on app-calendar-viewport "Thu 30 1/1 1 Job Fri 31 2/2 1 Job Sat 1 Sun 2 Mon 3 1/1 1 Job Tue 4 Wed 5 1/1 1…" at bounding box center [671, 364] width 1343 height 504
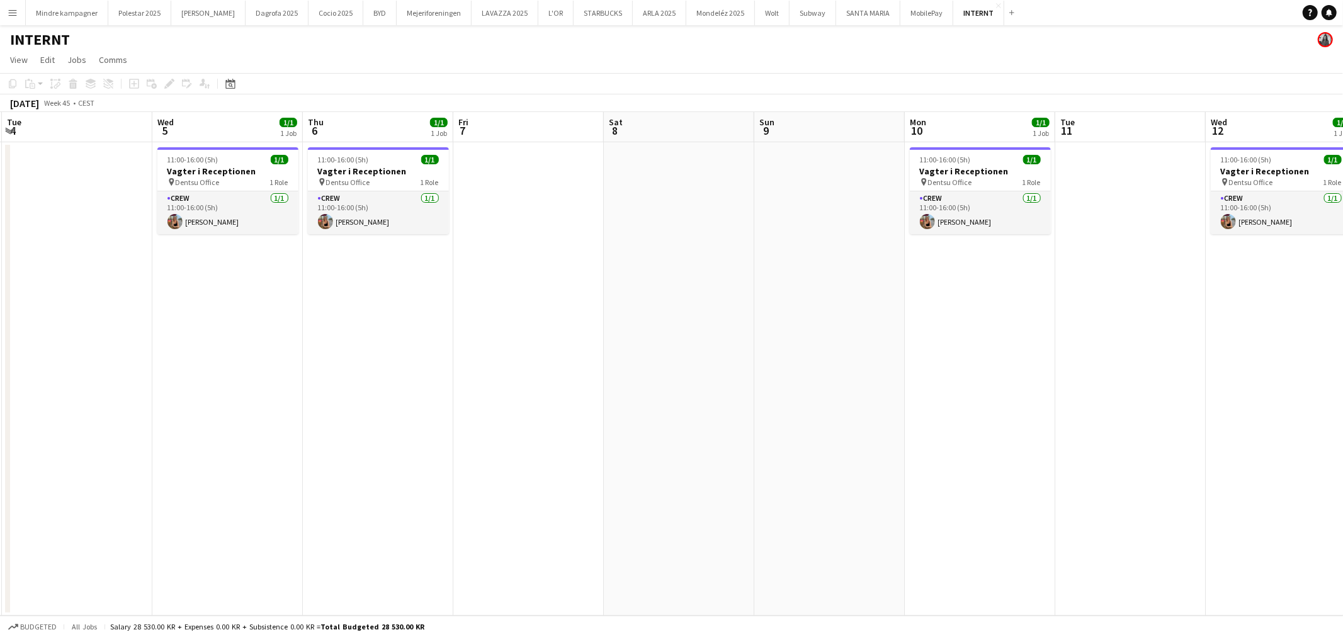
drag, startPoint x: 752, startPoint y: 419, endPoint x: 565, endPoint y: 419, distance: 187.0
click at [406, 426] on app-calendar-viewport "Sat 1 Sun 2 Mon 3 1/1 1 Job Tue 4 Wed 5 1/1 1 Job Thu 6 1/1 1 Job Fri 7 Sat 8 S…" at bounding box center [671, 364] width 1343 height 504
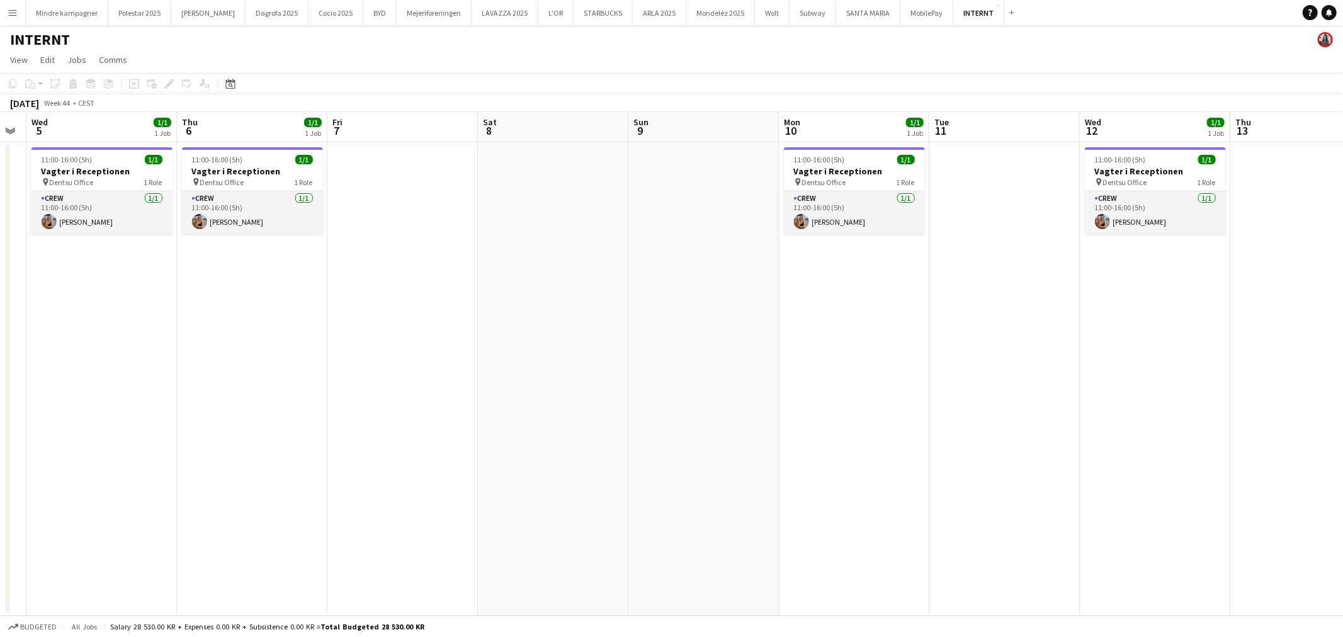
drag, startPoint x: 793, startPoint y: 419, endPoint x: 847, endPoint y: 422, distance: 53.6
click at [435, 429] on app-calendar-viewport "Sun 2 Mon 3 1/1 1 Job Tue 4 Wed 5 1/1 1 Job Thu 6 1/1 1 Job Fri 7 Sat 8 Sun 9 M…" at bounding box center [671, 364] width 1343 height 504
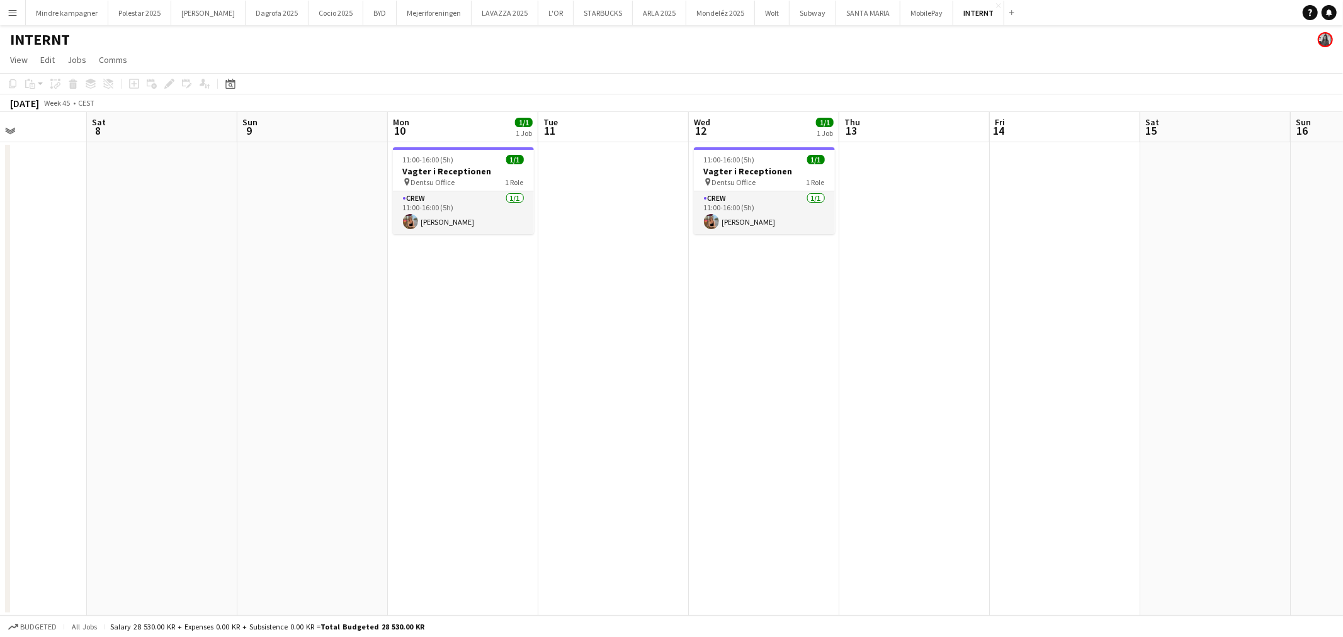
drag, startPoint x: 869, startPoint y: 423, endPoint x: 460, endPoint y: 424, distance: 409.3
click at [492, 421] on app-calendar-viewport "Tue 4 Wed 5 1/1 1 Job Thu 6 1/1 1 Job Fri 7 Sat 8 Sun 9 Mon 10 1/1 1 Job Tue 11…" at bounding box center [671, 364] width 1343 height 504
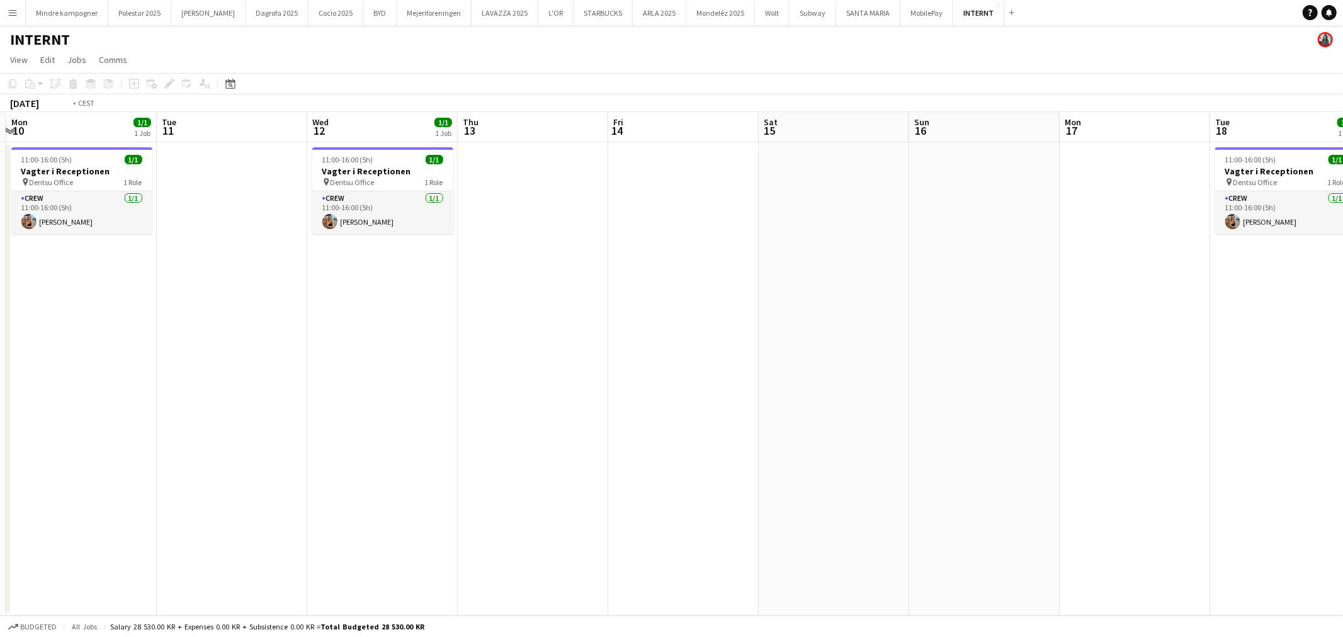
drag, startPoint x: 745, startPoint y: 414, endPoint x: 403, endPoint y: 404, distance: 342.1
click at [406, 418] on app-calendar-viewport "Fri 7 Sat 8 Sun 9 Mon 10 1/1 1 Job Tue 11 Wed 12 1/1 1 Job Thu 13 Fri 14 Sat 15…" at bounding box center [671, 364] width 1343 height 504
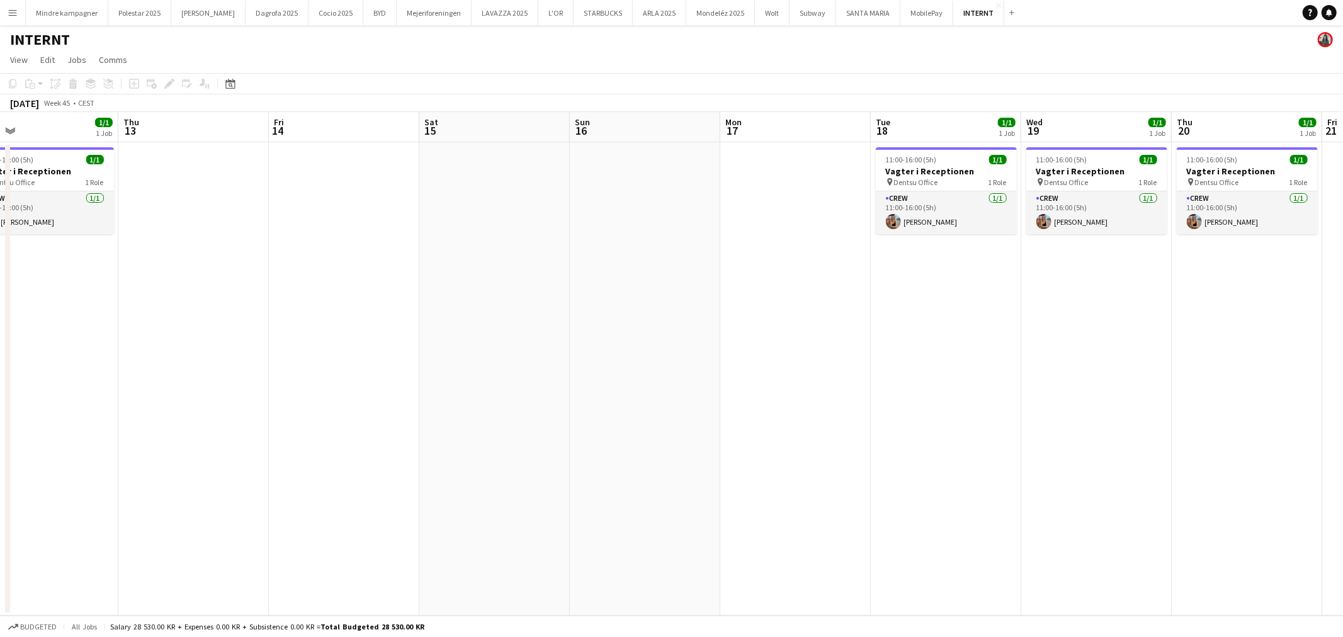
drag, startPoint x: 754, startPoint y: 406, endPoint x: 795, endPoint y: 412, distance: 41.3
click at [492, 420] on app-calendar-viewport "Sun 9 Mon 10 1/1 1 Job Tue 11 Wed 12 1/1 1 Job Thu 13 Fri 14 Sat 15 Sun 16 Mon …" at bounding box center [671, 364] width 1343 height 504
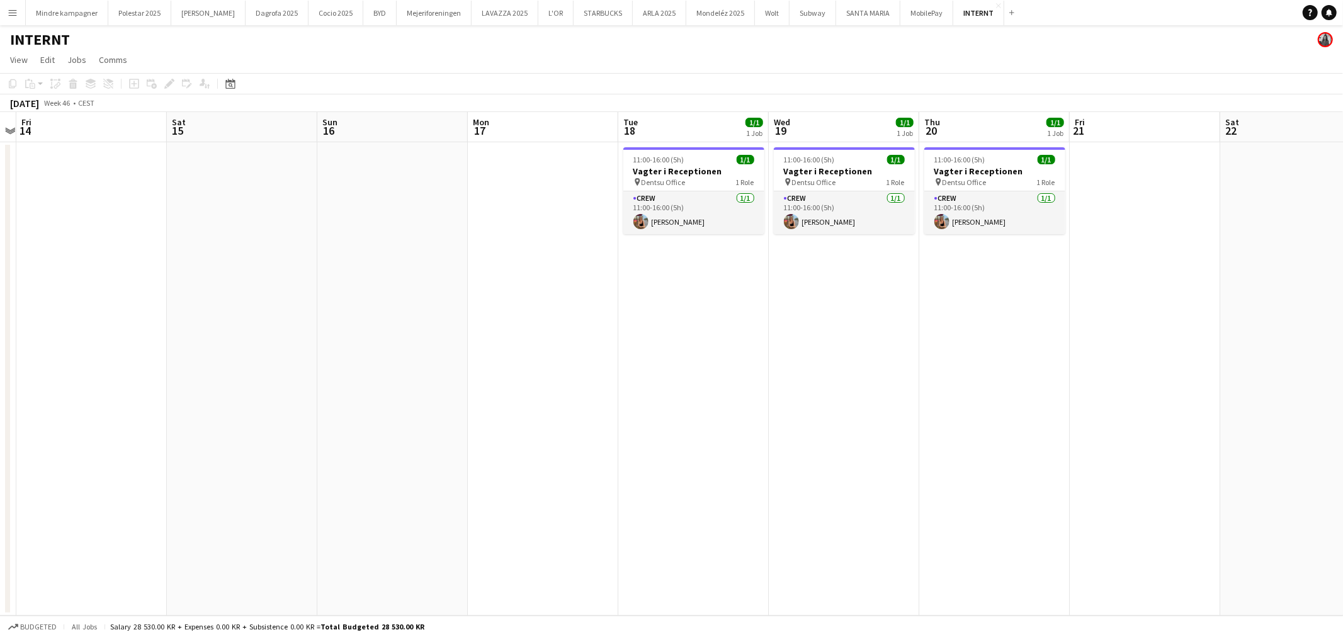
drag, startPoint x: 490, startPoint y: 443, endPoint x: 511, endPoint y: 437, distance: 22.3
click at [481, 442] on app-calendar-viewport "Tue 11 Wed 12 1/1 1 Job Thu 13 Fri 14 Sat 15 Sun 16 Mon 17 Tue 18 1/1 1 Job Wed…" at bounding box center [671, 364] width 1343 height 504
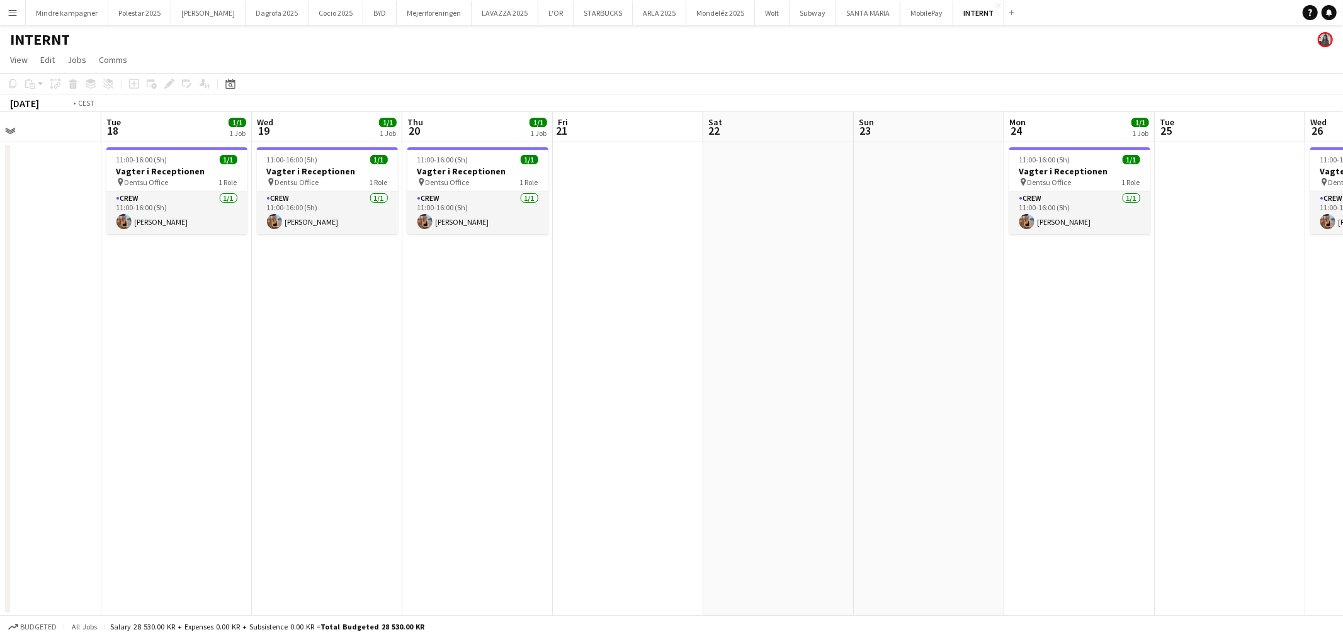
click at [517, 449] on app-calendar-viewport "Fri 14 Sat 15 Sun 16 Mon 17 Tue 18 1/1 1 Job Wed 19 1/1 1 Job Thu 20 1/1 1 Job …" at bounding box center [671, 364] width 1343 height 504
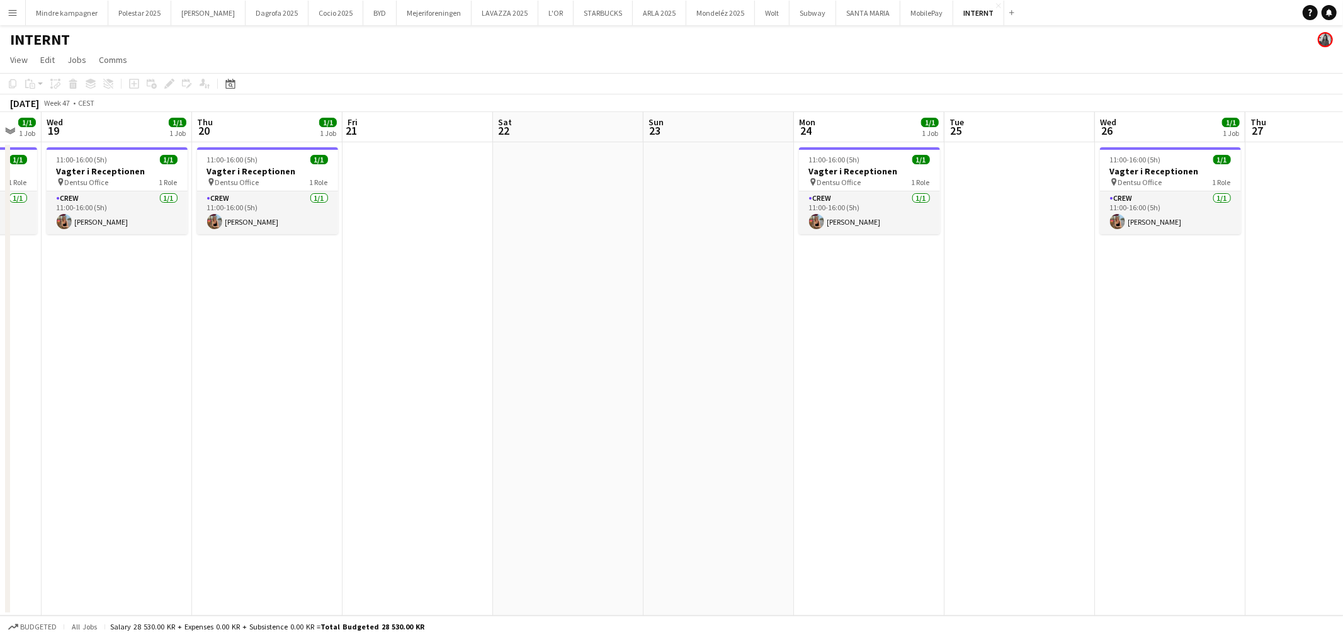
drag, startPoint x: 501, startPoint y: 458, endPoint x: 476, endPoint y: 462, distance: 25.4
click at [341, 465] on app-calendar-viewport "Sun 16 Mon 17 Tue 18 1/1 1 Job Wed 19 1/1 1 Job Thu 20 1/1 1 Job Fri 21 Sat 22 …" at bounding box center [671, 364] width 1343 height 504
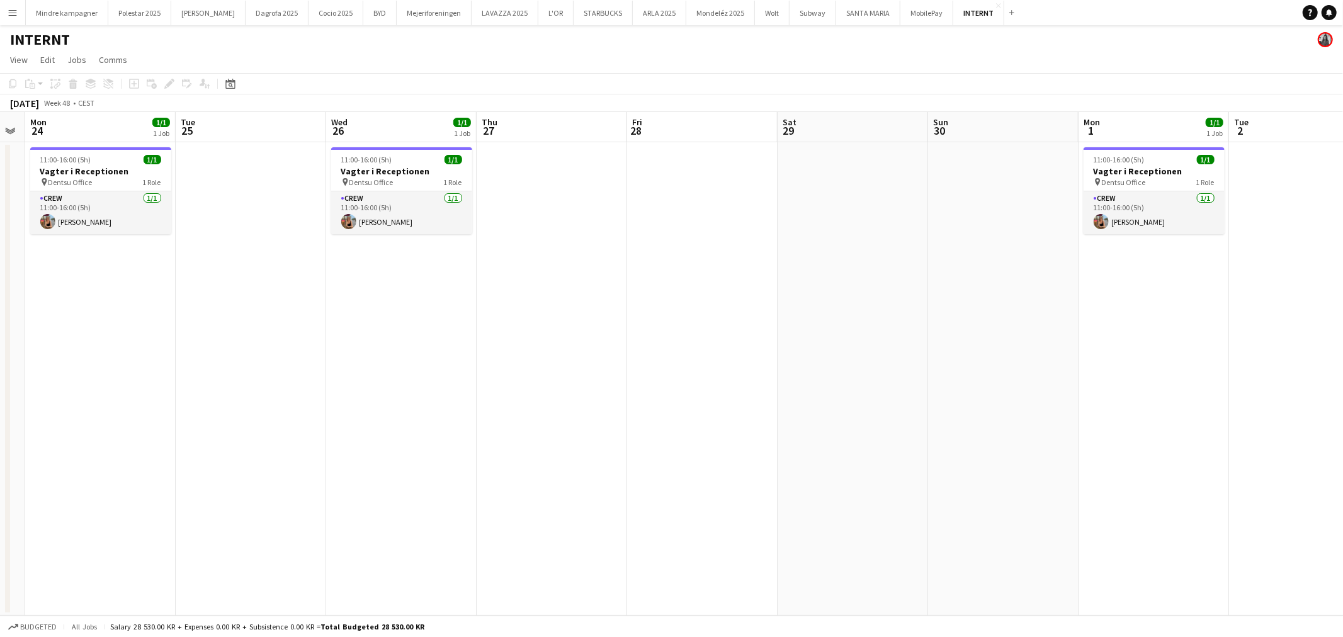
scroll to position [0, 395]
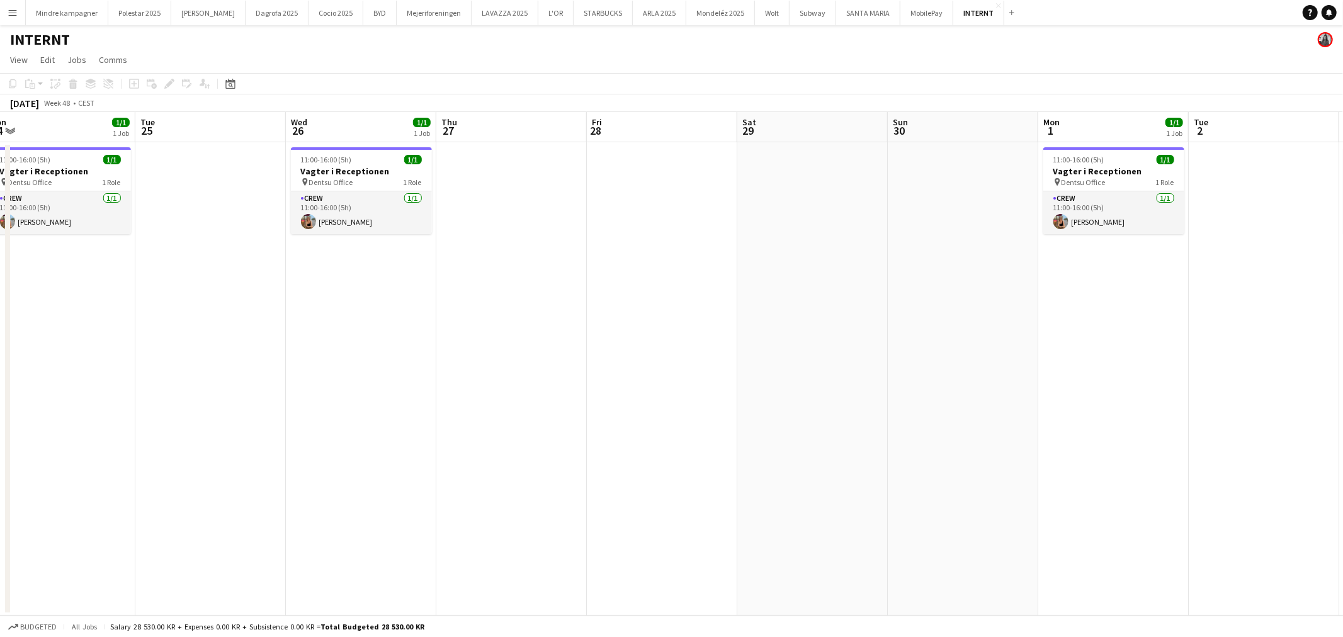
drag, startPoint x: 806, startPoint y: 462, endPoint x: 255, endPoint y: 474, distance: 551.2
click at [255, 474] on app-calendar-viewport "Fri 21 Sat 22 Sun 23 Mon 24 1/1 1 Job Tue 25 Wed 26 1/1 1 Job Thu 27 Fri 28 Sat…" at bounding box center [671, 364] width 1343 height 504
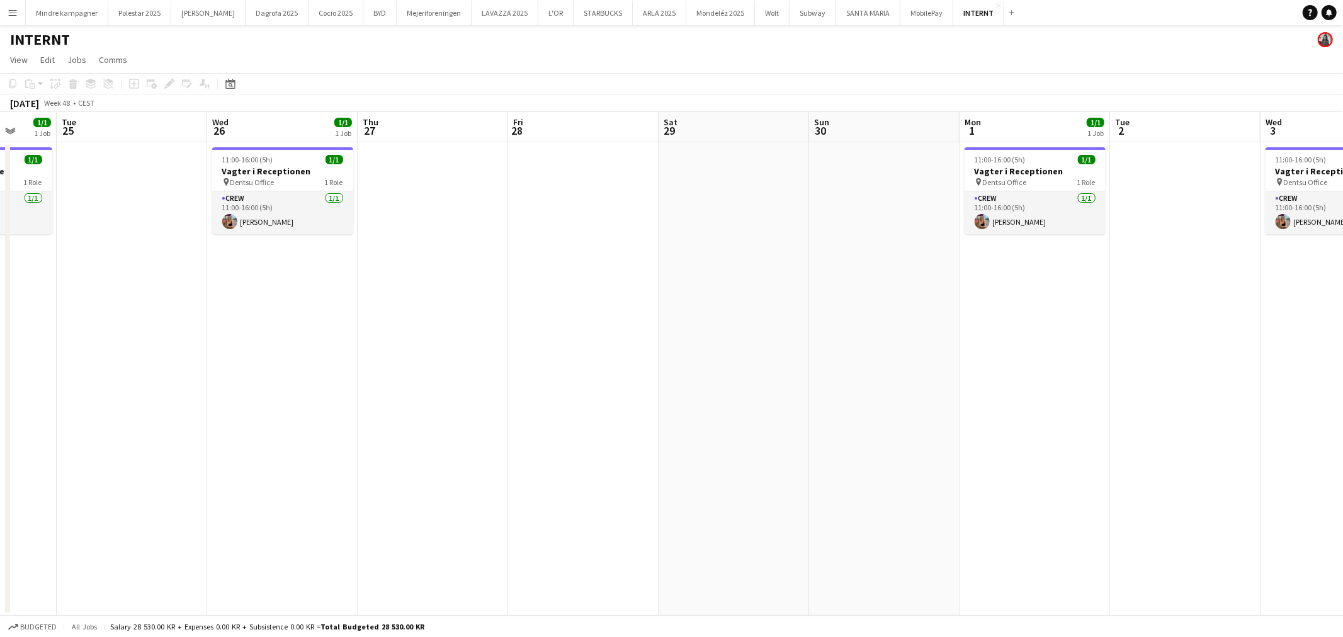
click at [583, 301] on app-date-cell at bounding box center [583, 379] width 151 height 474
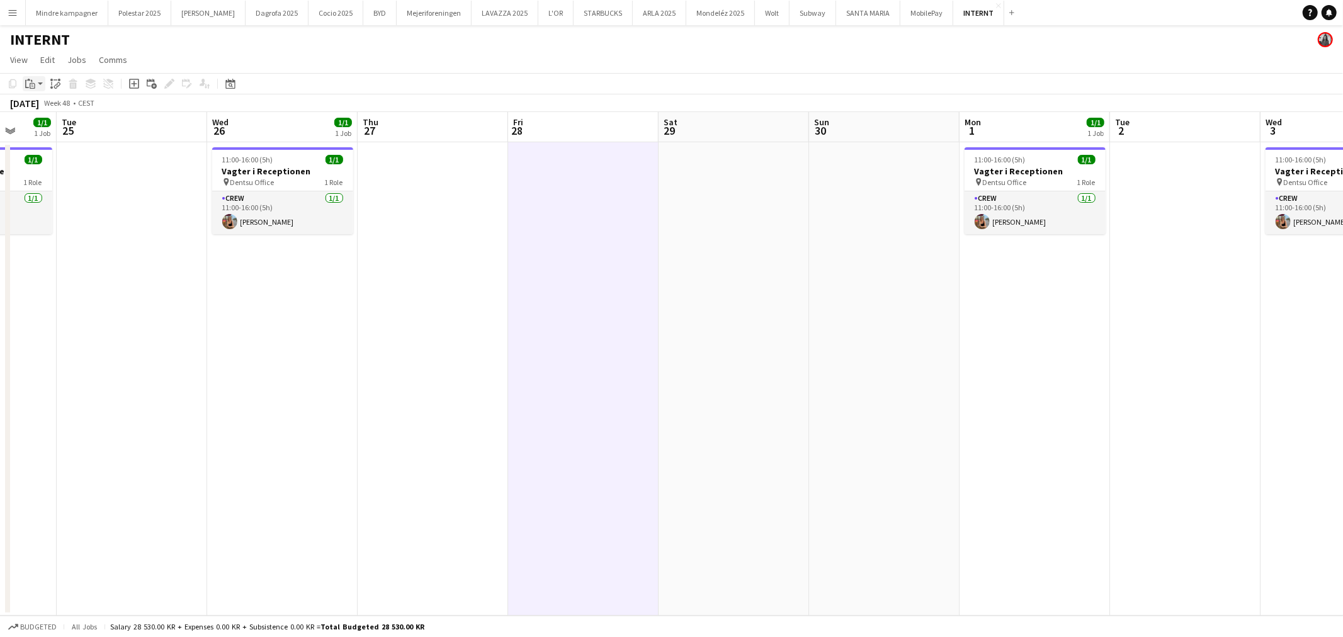
click at [33, 82] on icon "Paste" at bounding box center [30, 84] width 10 height 10
click at [65, 126] on link "Paste with crew Ctrl+Shift+V" at bounding box center [92, 128] width 118 height 11
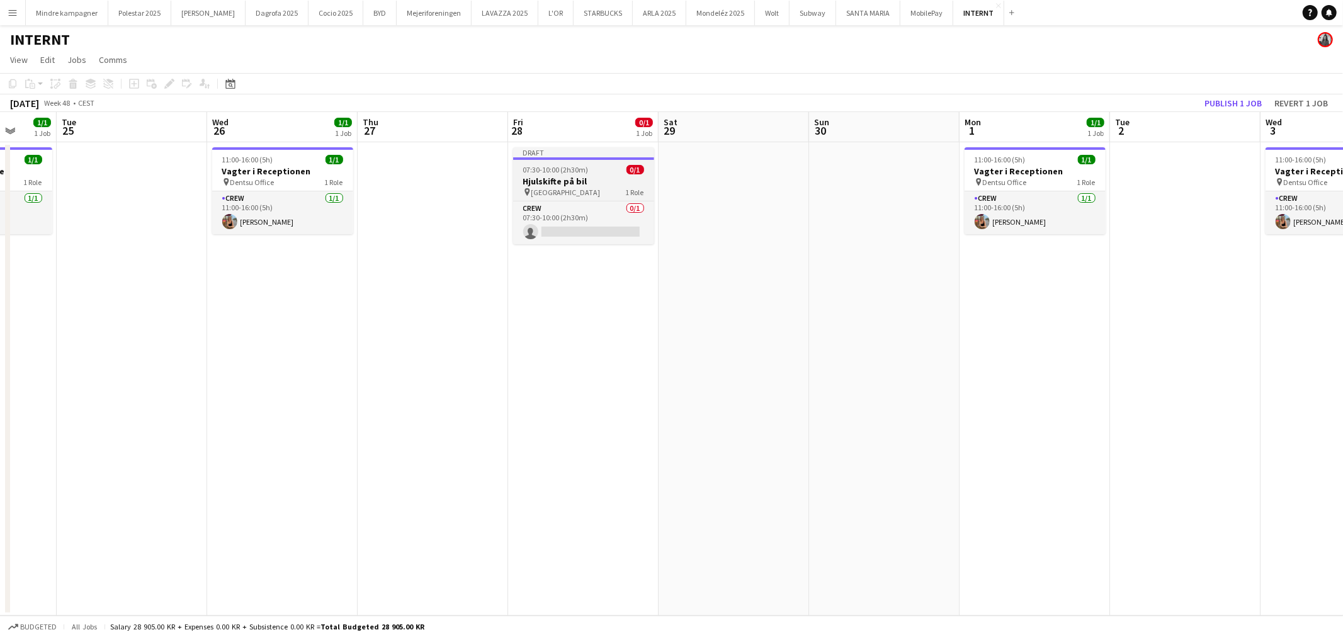
click at [572, 188] on span "[GEOGRAPHIC_DATA]" at bounding box center [566, 192] width 69 height 9
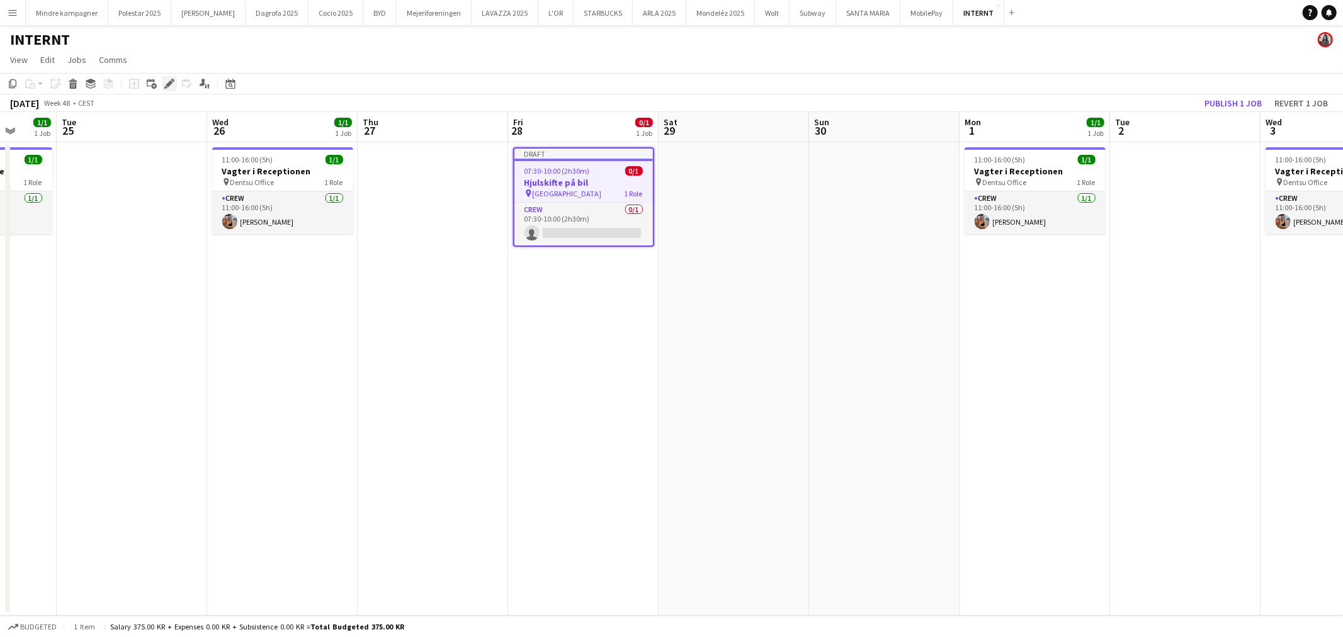
click at [171, 82] on icon at bounding box center [169, 84] width 7 height 7
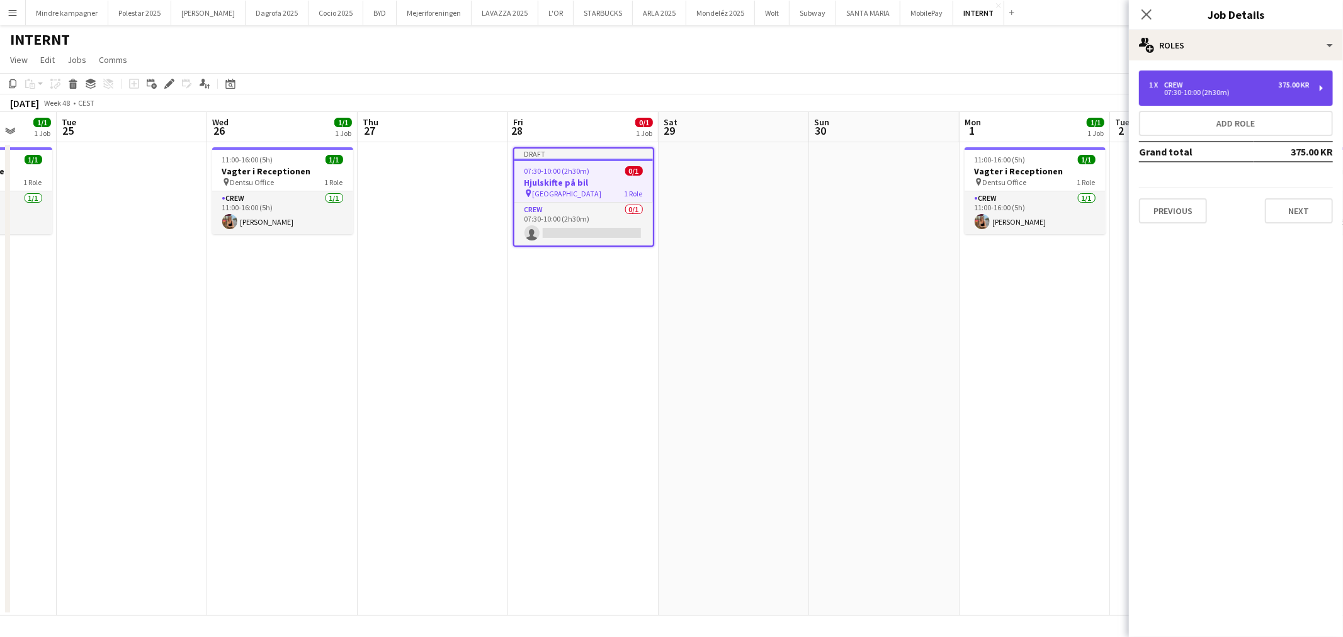
click at [1215, 90] on div "07:30-10:00 (2h30m)" at bounding box center [1229, 92] width 161 height 6
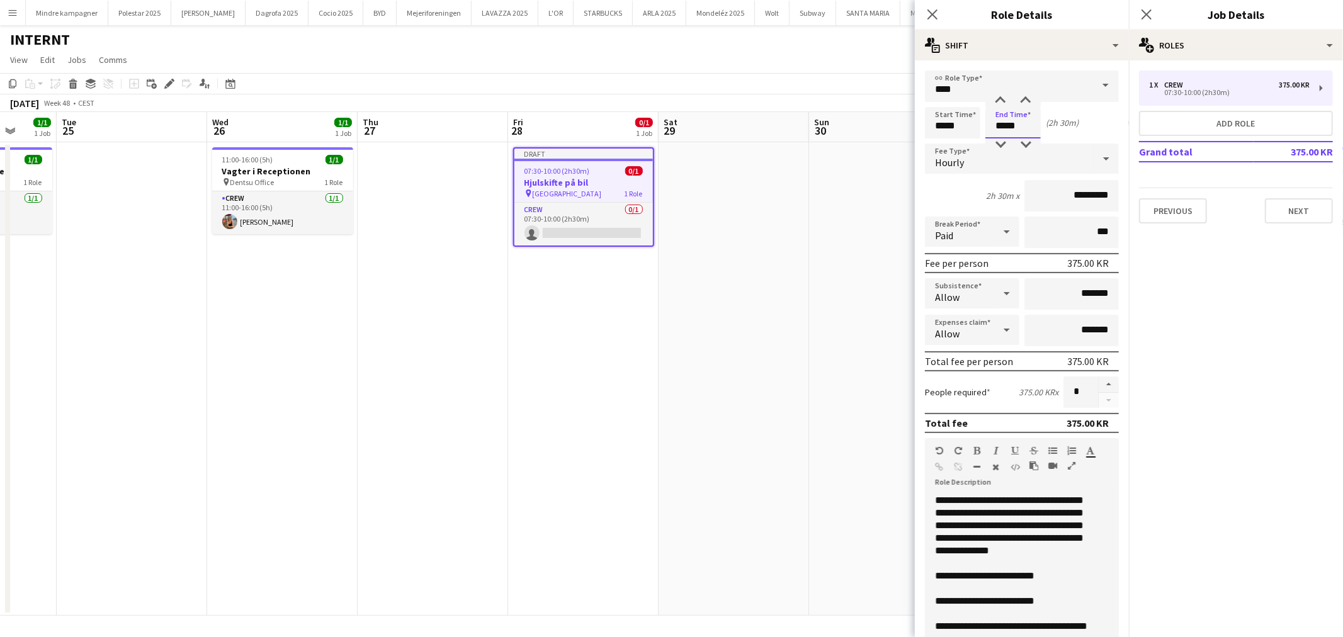
click at [1002, 128] on input "*****" at bounding box center [1013, 122] width 55 height 31
type input "*****"
click at [998, 101] on div at bounding box center [1000, 100] width 25 height 13
click at [1004, 598] on div "**********" at bounding box center [1011, 607] width 153 height 25
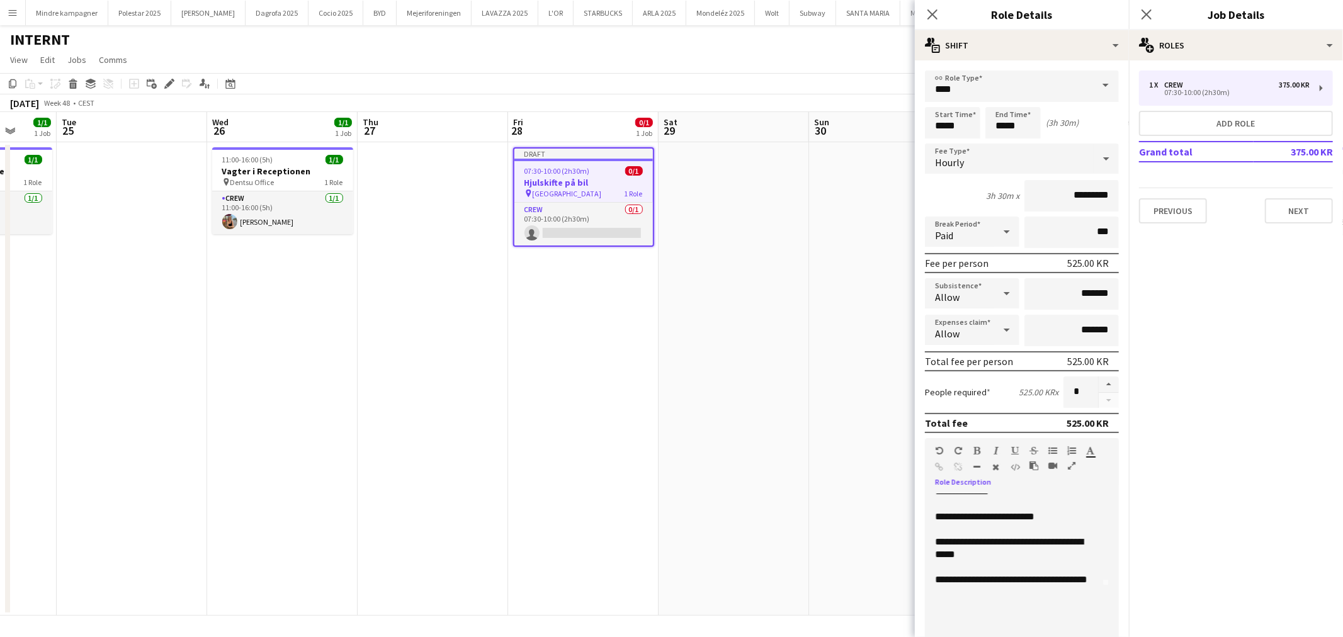
scroll to position [140, 0]
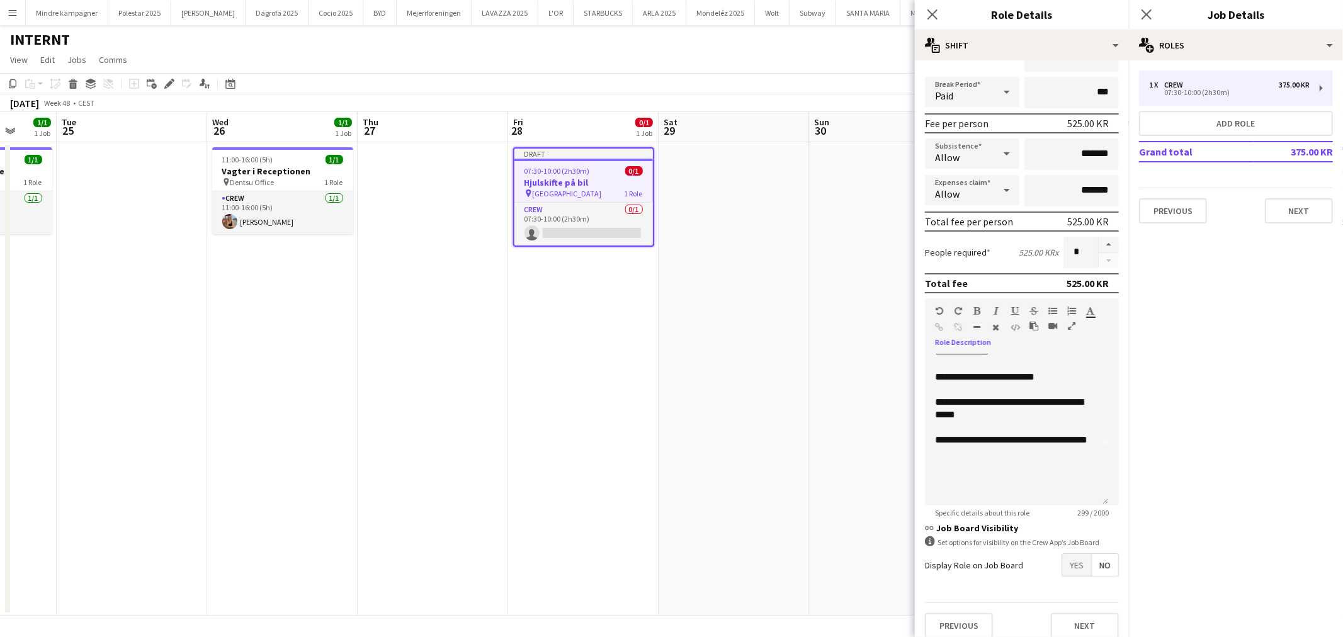
click at [1069, 562] on span "Yes" at bounding box center [1076, 565] width 29 height 23
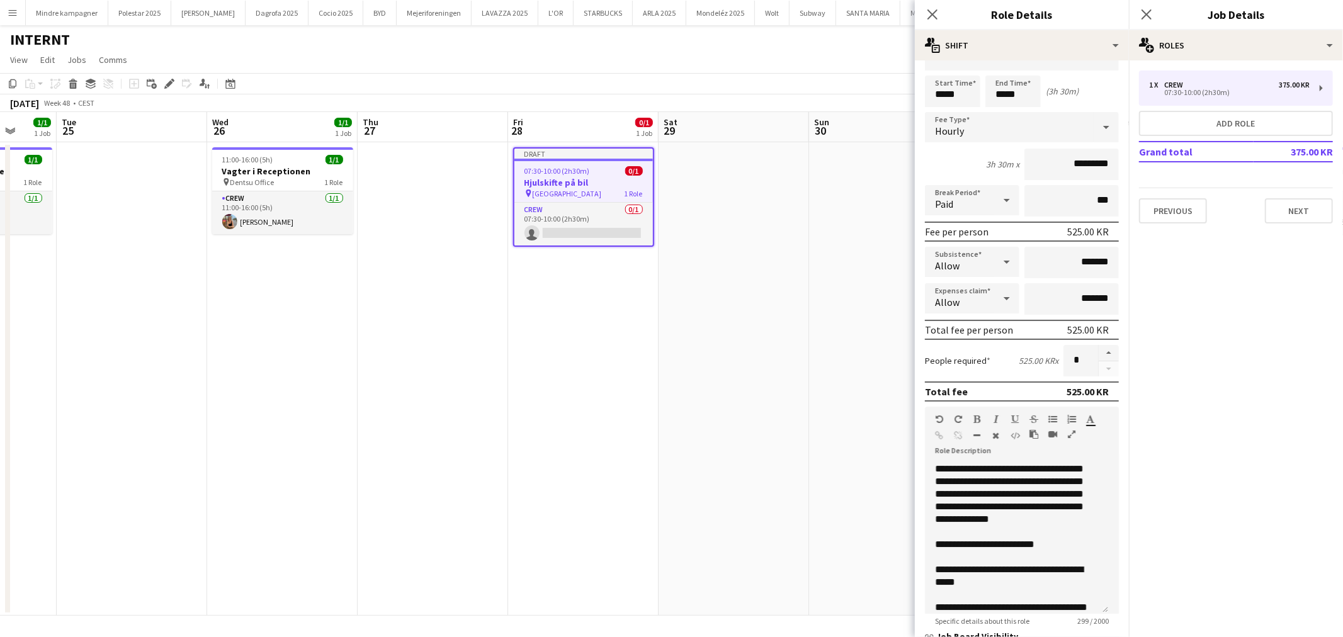
scroll to position [0, 0]
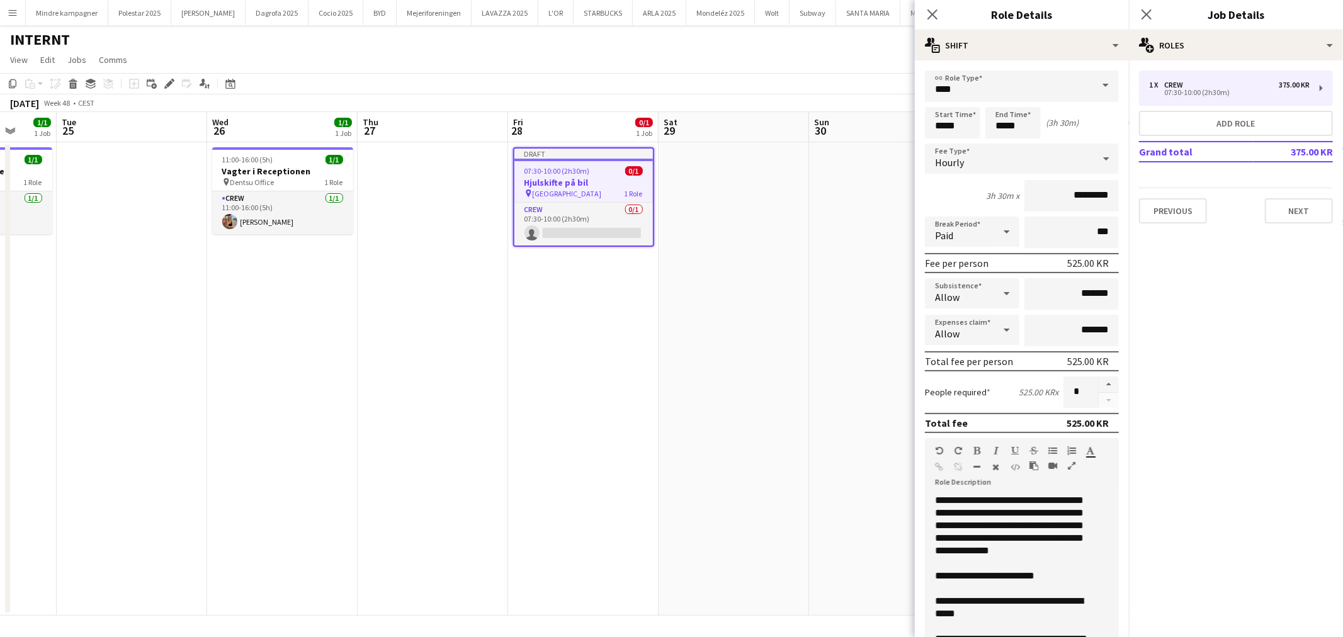
click at [809, 411] on app-date-cell at bounding box center [884, 379] width 151 height 474
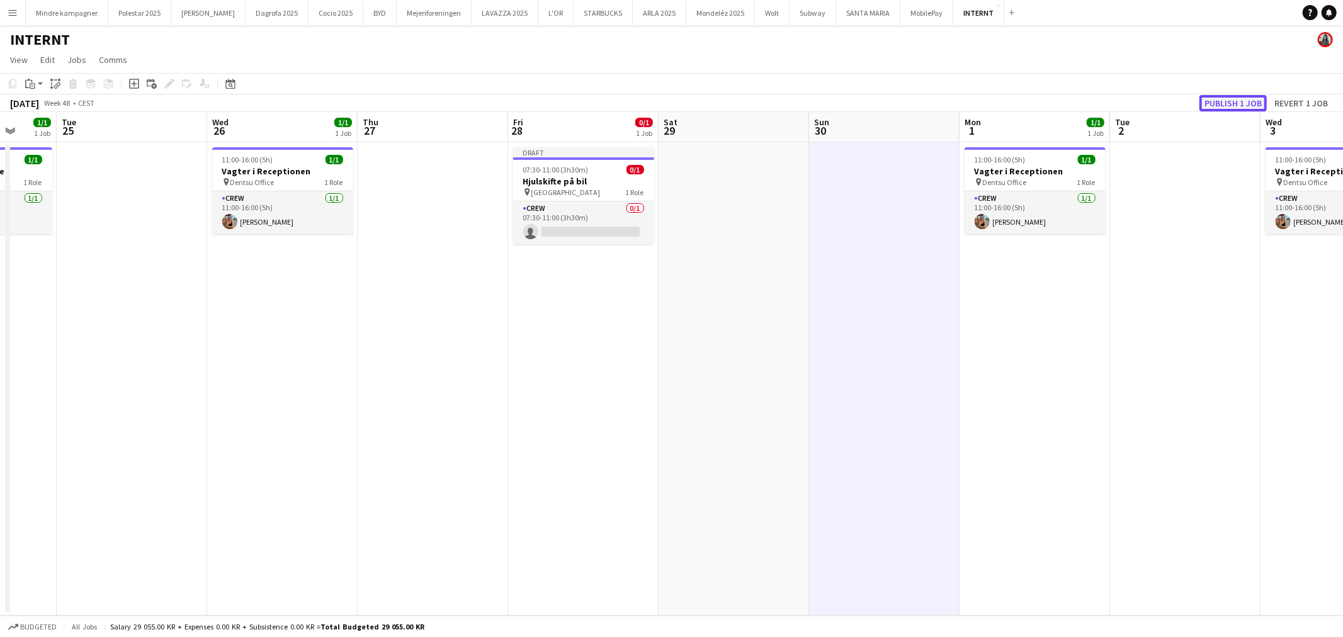
click at [1232, 97] on button "Publish 1 job" at bounding box center [1233, 103] width 67 height 16
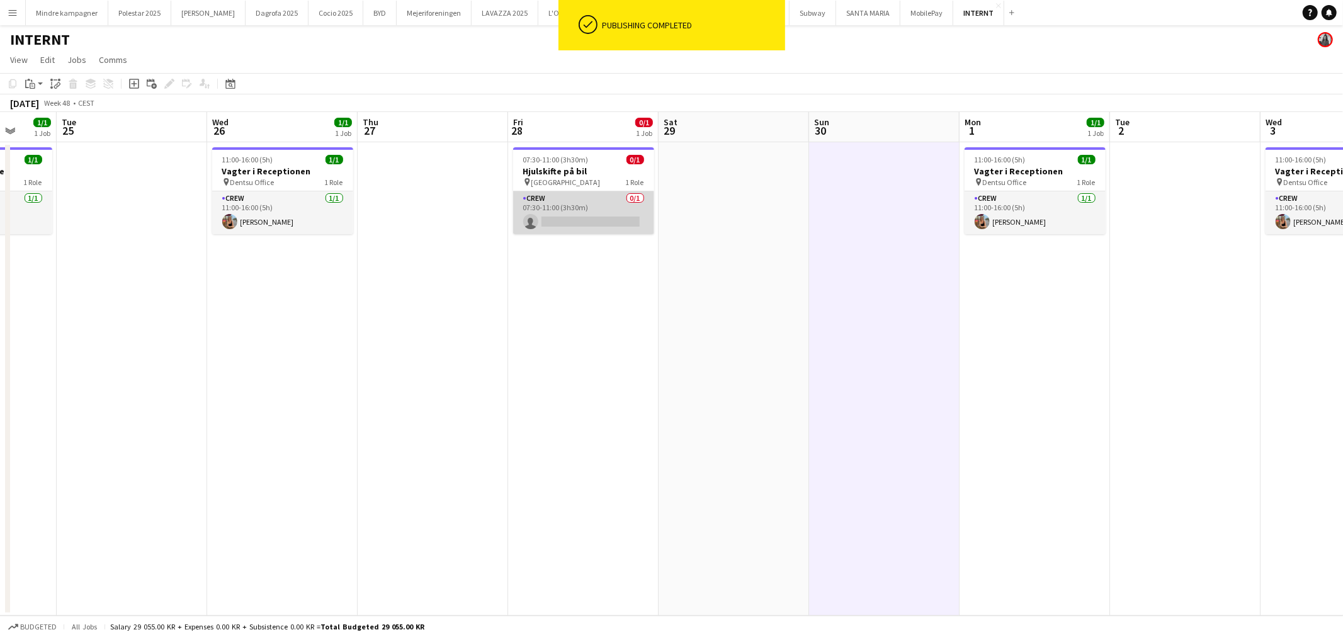
click at [583, 211] on app-card-role "Crew 0/1 07:30-11:00 (3h30m) single-neutral-actions" at bounding box center [583, 212] width 141 height 43
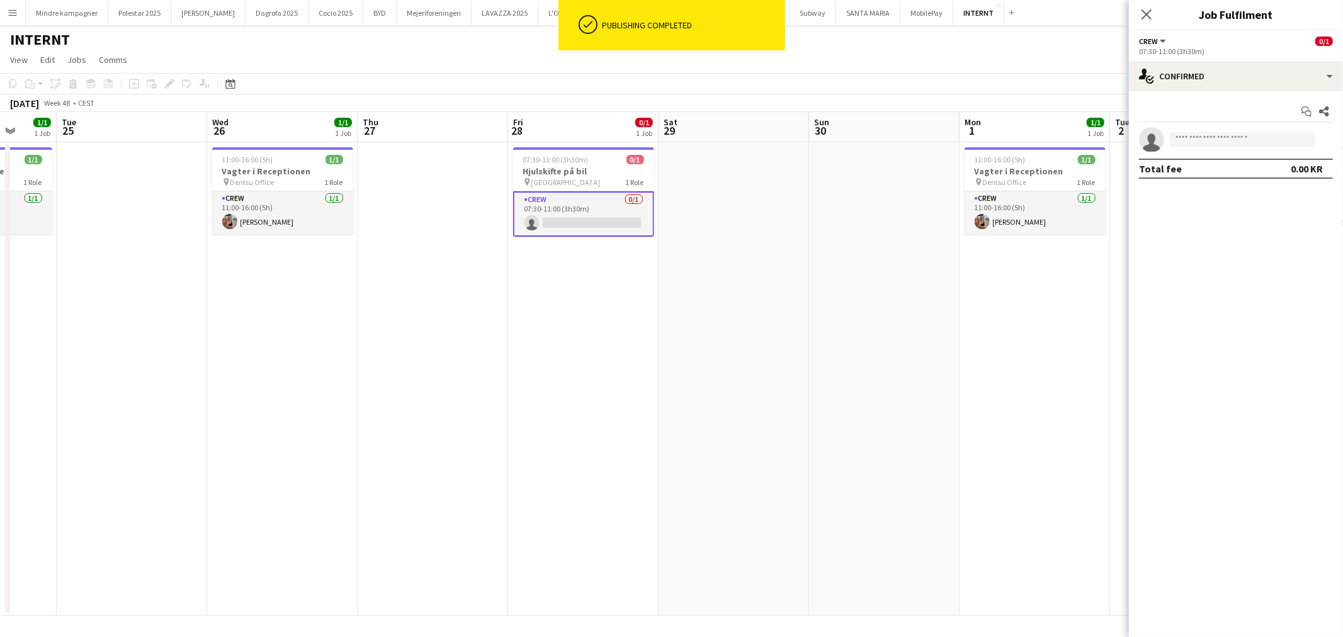
drag, startPoint x: 599, startPoint y: 178, endPoint x: 501, endPoint y: 175, distance: 98.3
click at [598, 178] on div "pin [STREET_ADDRESS] Role" at bounding box center [583, 182] width 141 height 10
click at [166, 87] on icon "Edit" at bounding box center [169, 84] width 10 height 10
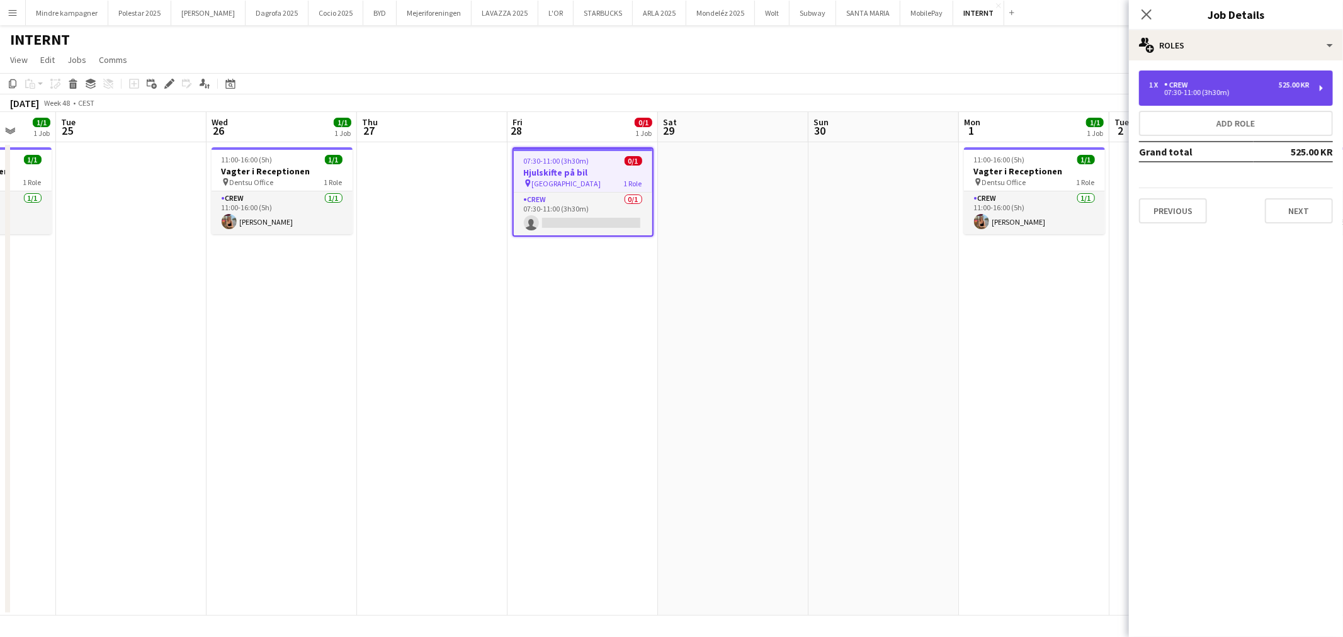
click at [1210, 76] on div "1 x Crew 525.00 KR 07:30-11:00 (3h30m)" at bounding box center [1236, 88] width 194 height 35
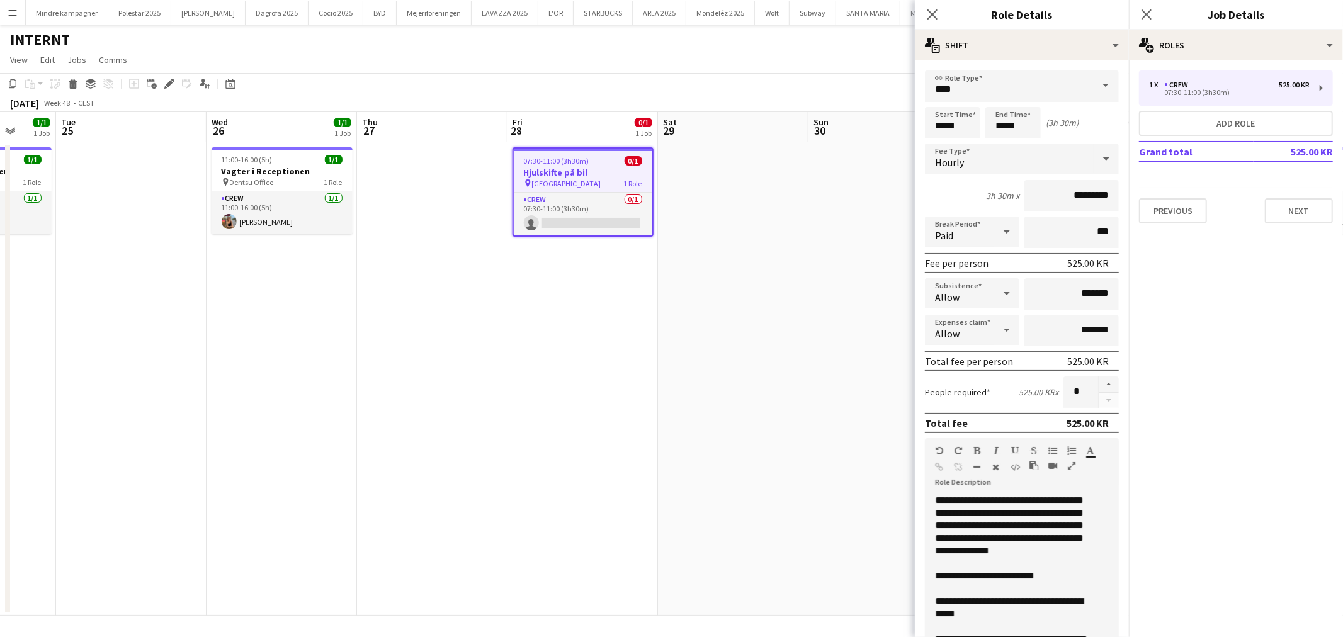
click at [1062, 496] on div "**********" at bounding box center [1016, 569] width 183 height 151
click at [627, 528] on app-date-cell "07:30-11:00 (3h30m) 0/1 Hjulskifte på bil pin Via Biler Aarhus Vest 1 Role Crew…" at bounding box center [583, 379] width 151 height 474
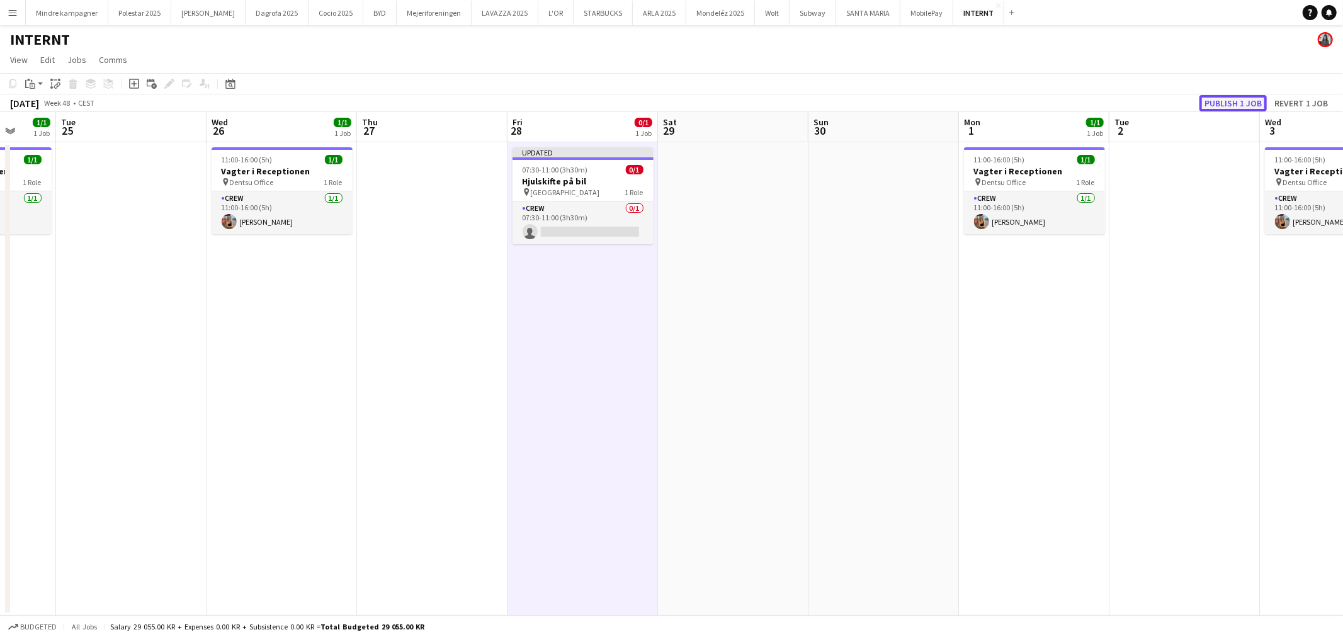
click at [1227, 101] on button "Publish 1 job" at bounding box center [1233, 103] width 67 height 16
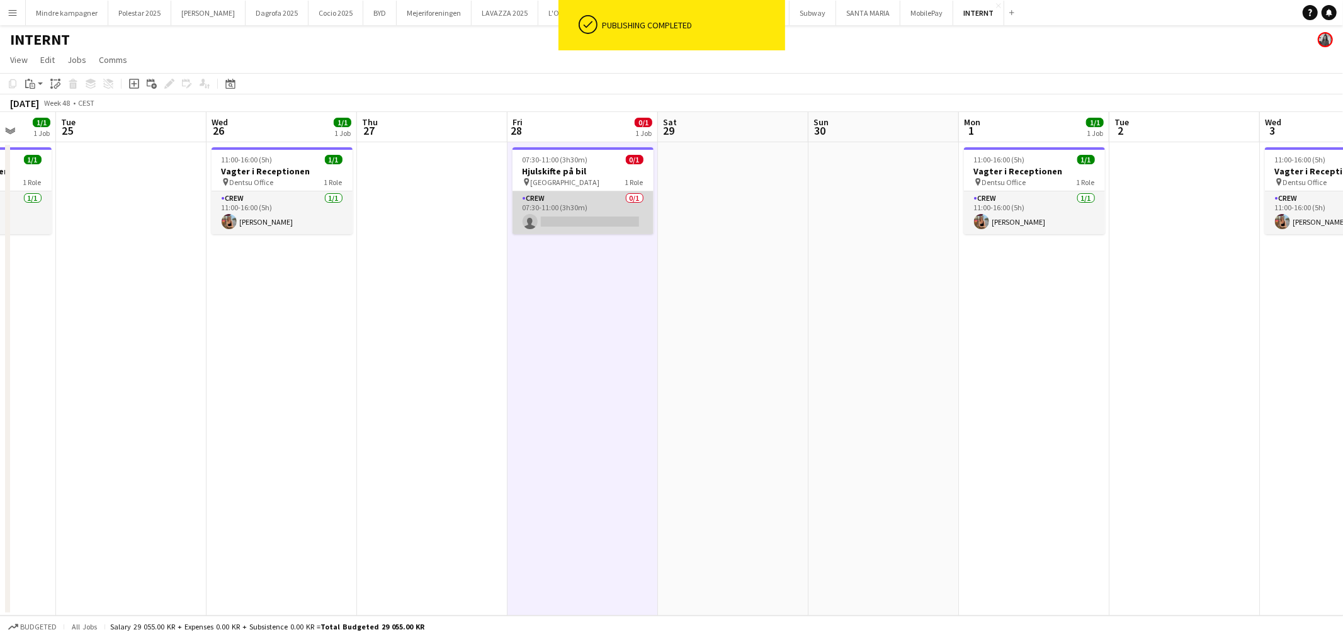
click at [601, 205] on app-card-role "Crew 0/1 07:30-11:00 (3h30m) single-neutral-actions" at bounding box center [583, 212] width 141 height 43
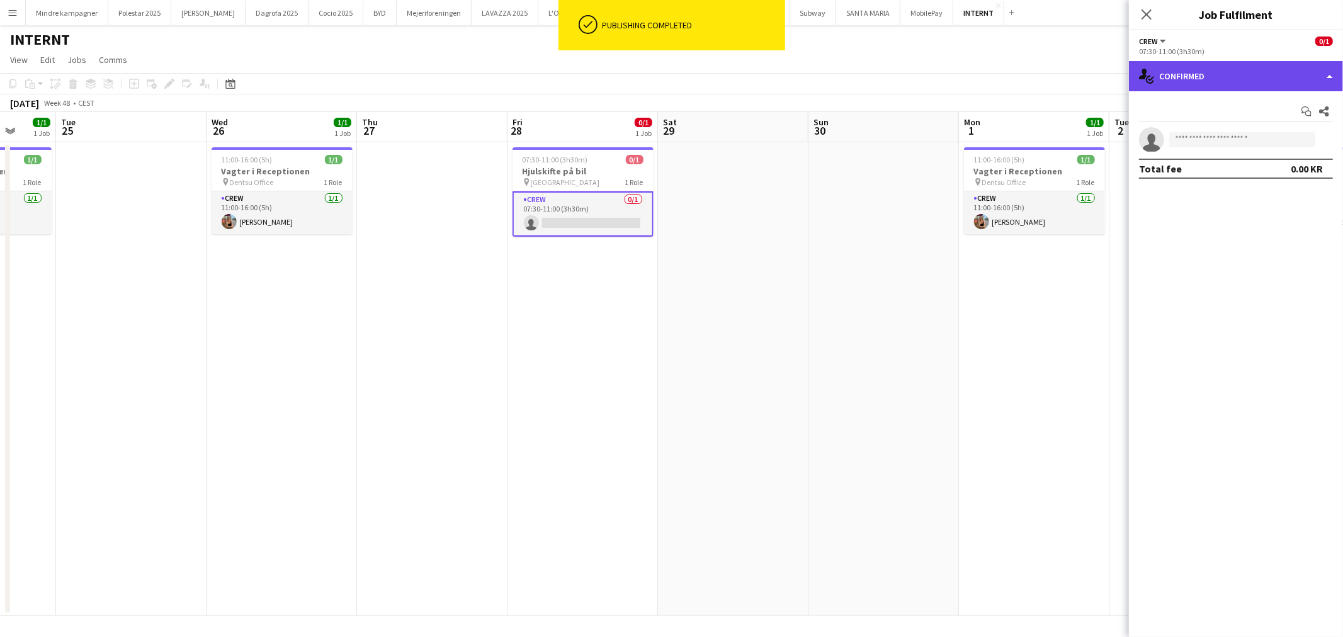
click at [1223, 77] on div "single-neutral-actions-check-2 Confirmed" at bounding box center [1236, 76] width 214 height 30
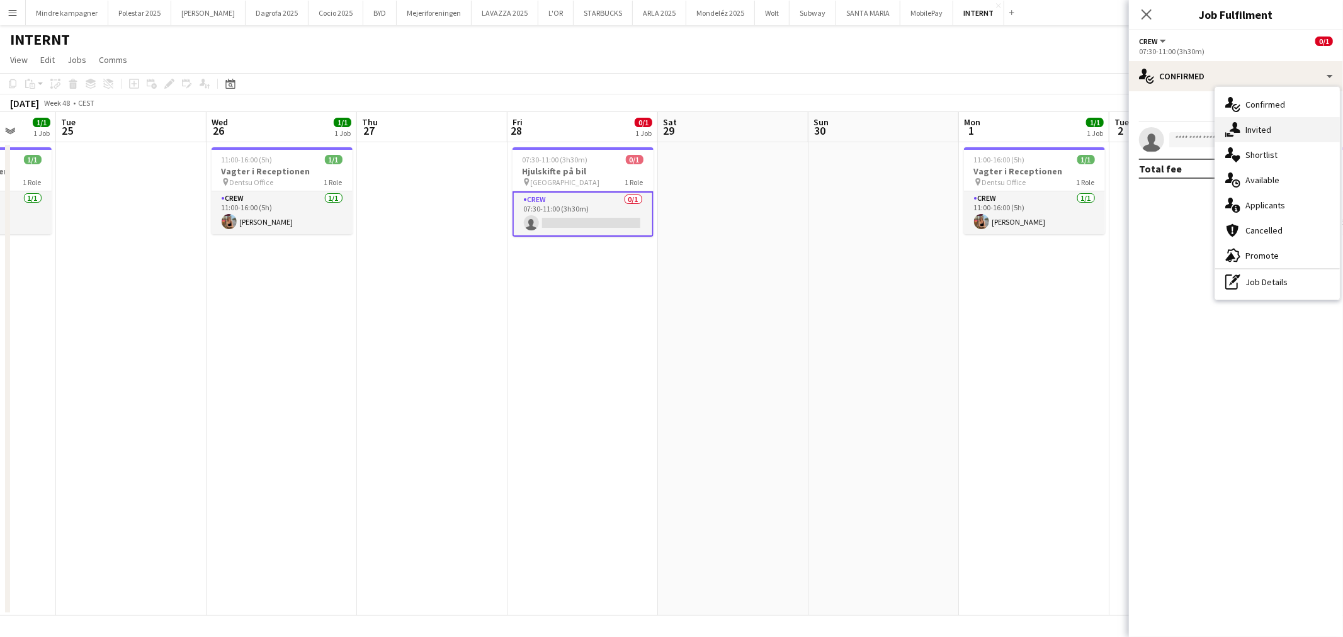
click at [1277, 133] on div "single-neutral-actions-share-1 Invited" at bounding box center [1277, 129] width 125 height 25
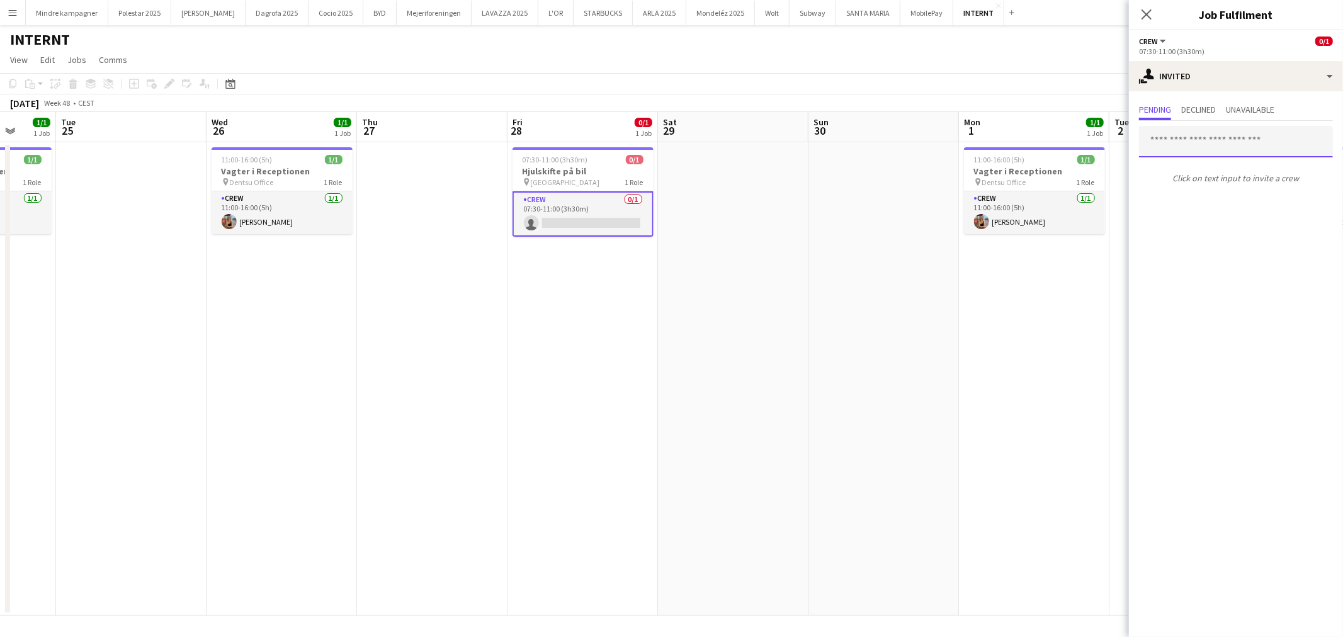
click at [1200, 137] on input "text" at bounding box center [1236, 141] width 194 height 31
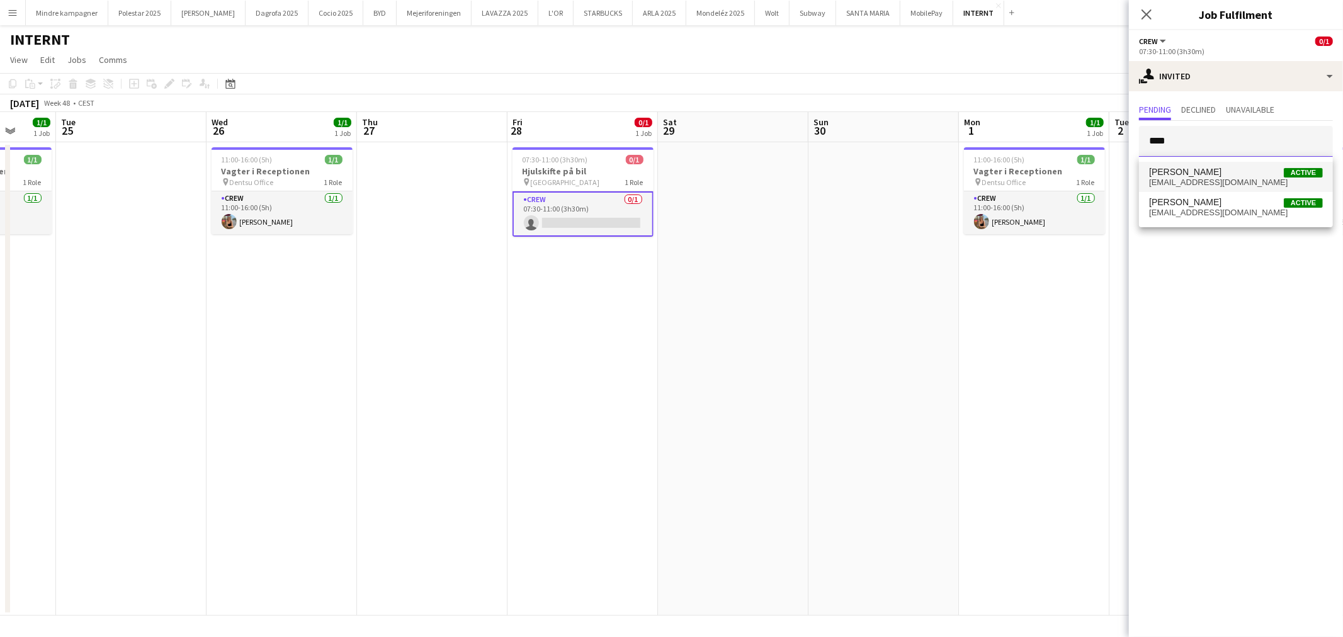
type input "****"
click at [1207, 174] on span "[PERSON_NAME]" at bounding box center [1185, 172] width 72 height 11
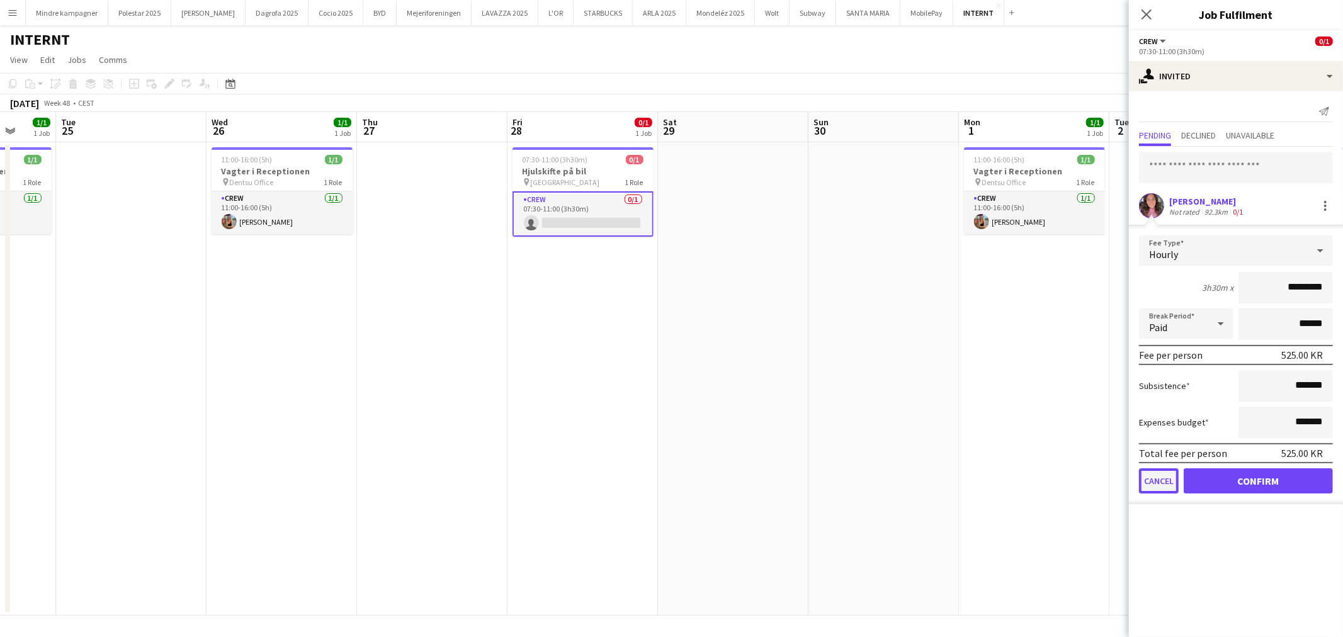
click at [1166, 479] on button "Cancel" at bounding box center [1159, 481] width 40 height 25
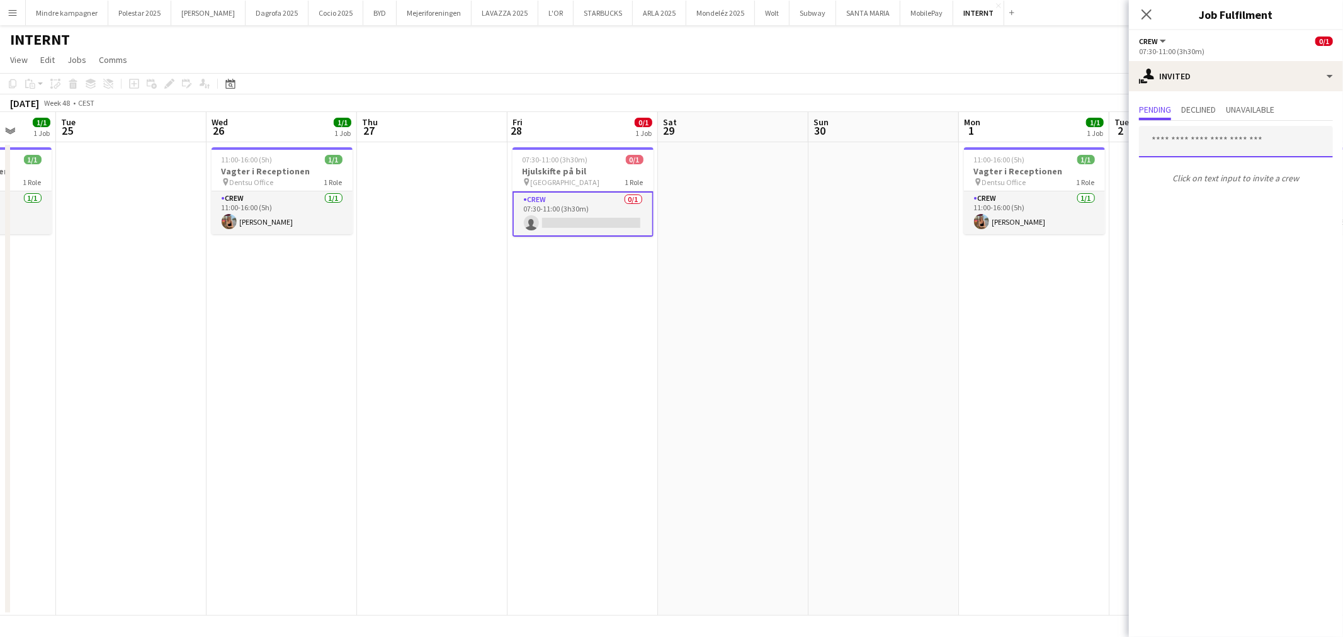
click at [1180, 136] on input "text" at bounding box center [1236, 141] width 194 height 31
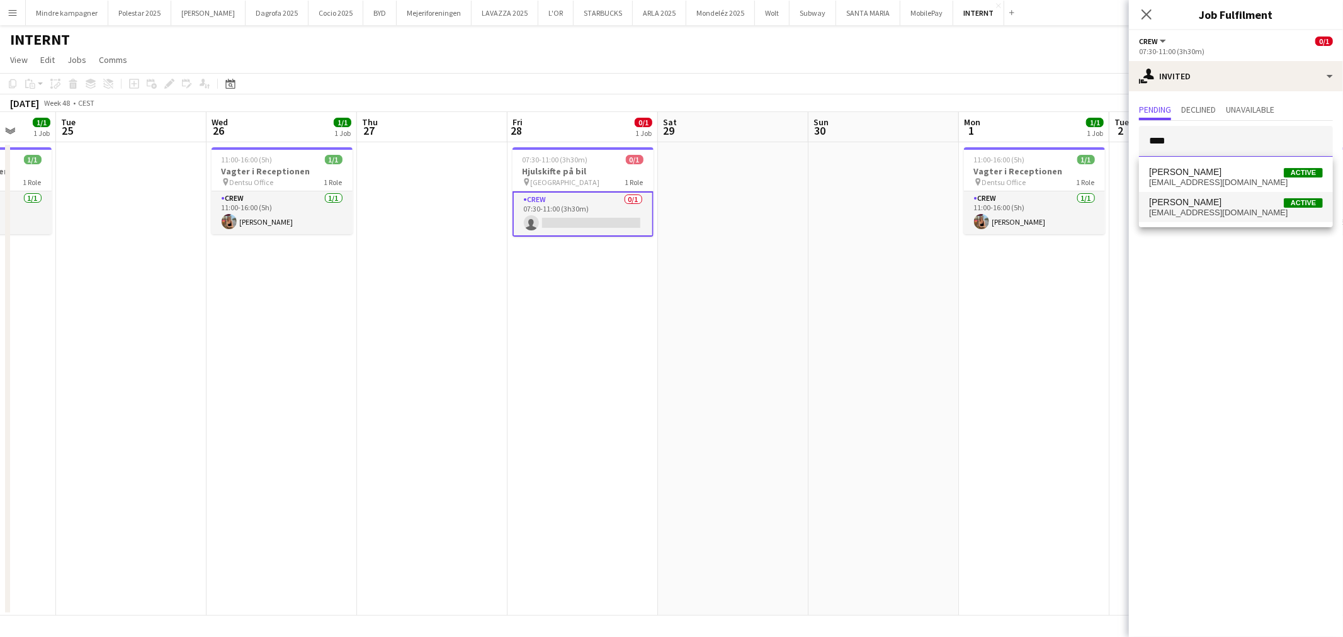
type input "****"
click at [1197, 202] on span "[PERSON_NAME]" at bounding box center [1185, 202] width 72 height 11
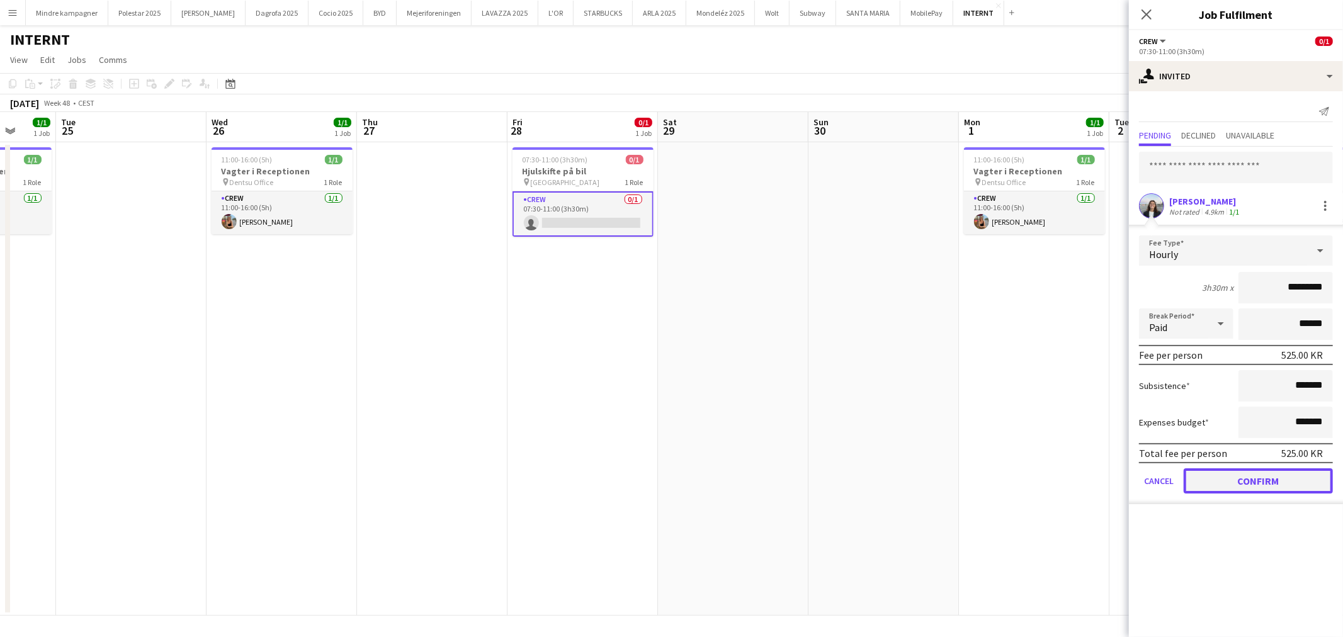
click at [1300, 479] on button "Confirm" at bounding box center [1258, 481] width 149 height 25
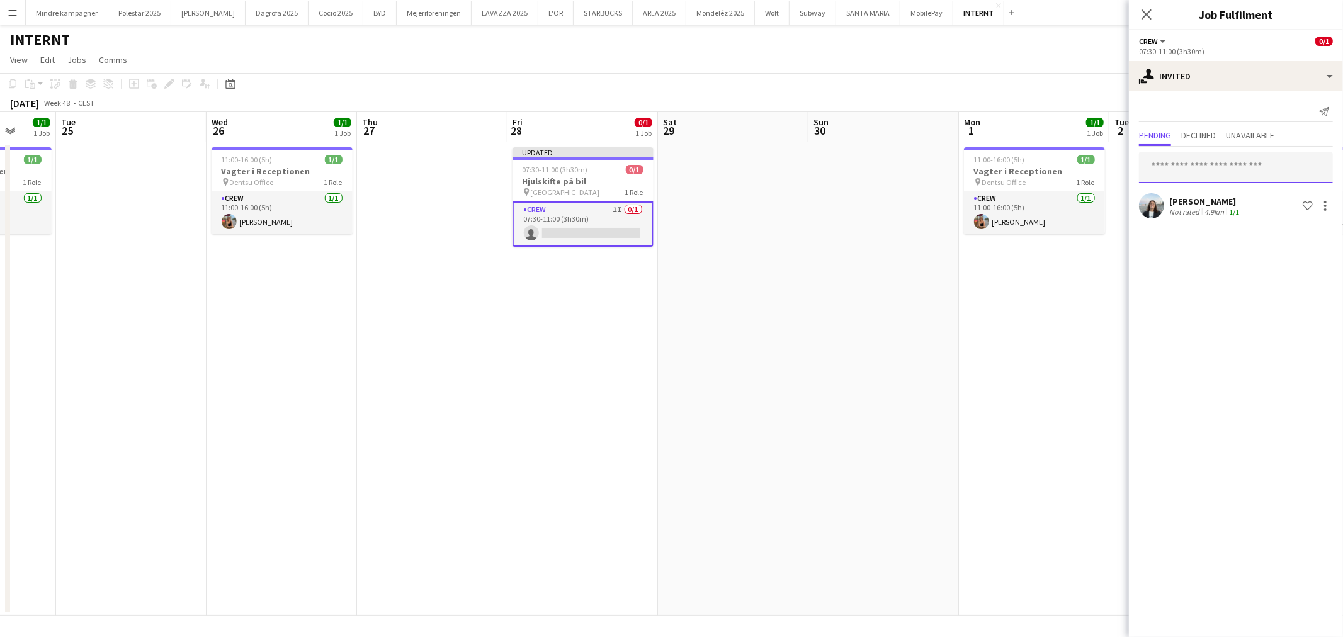
click at [1237, 171] on input "text" at bounding box center [1236, 167] width 194 height 31
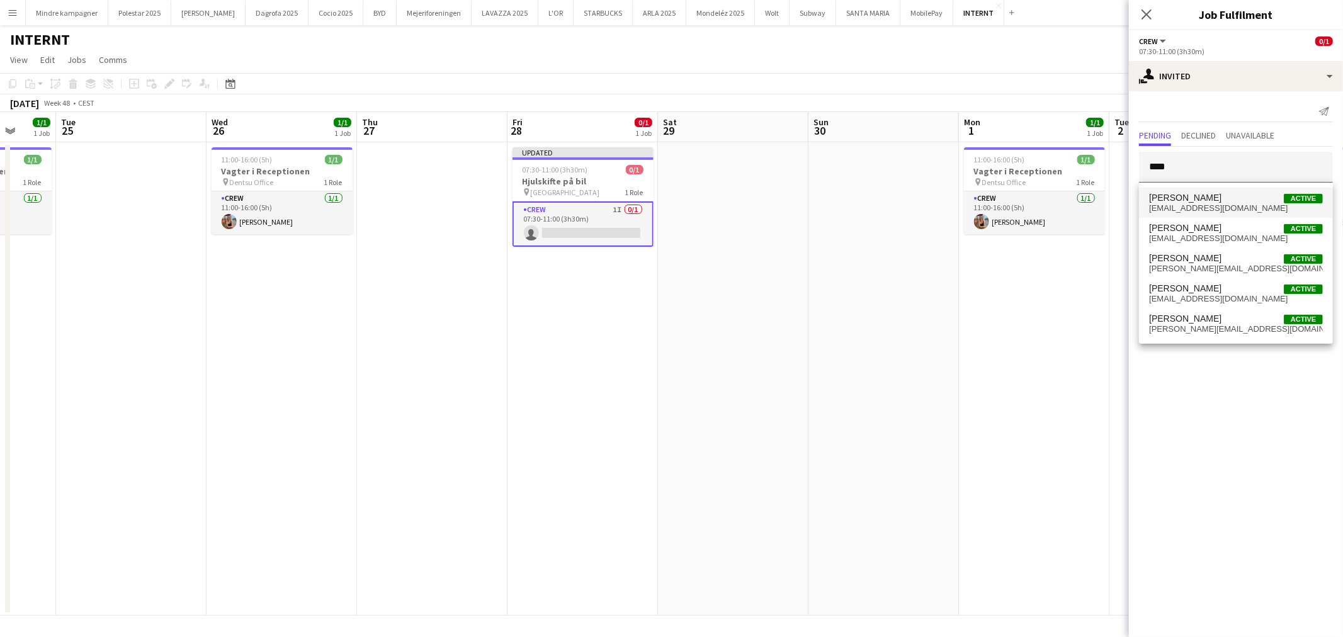
type input "****"
click at [1236, 207] on span "[EMAIL_ADDRESS][DOMAIN_NAME]" at bounding box center [1236, 208] width 174 height 10
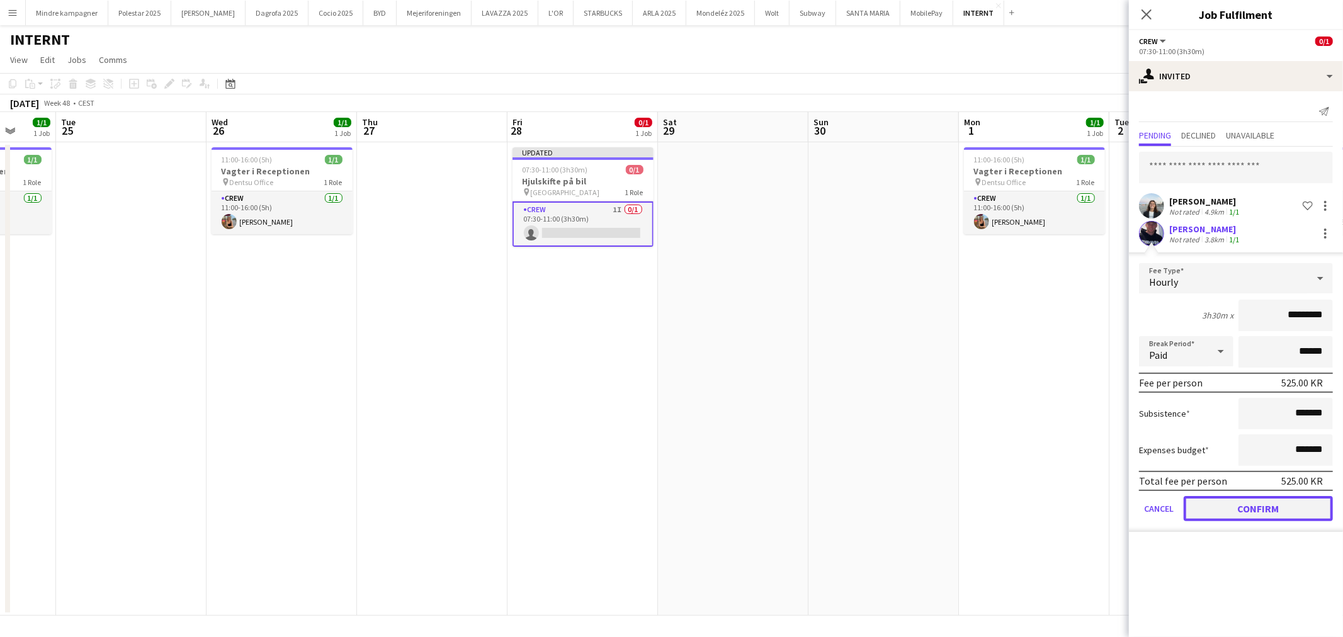
click at [1294, 506] on button "Confirm" at bounding box center [1258, 508] width 149 height 25
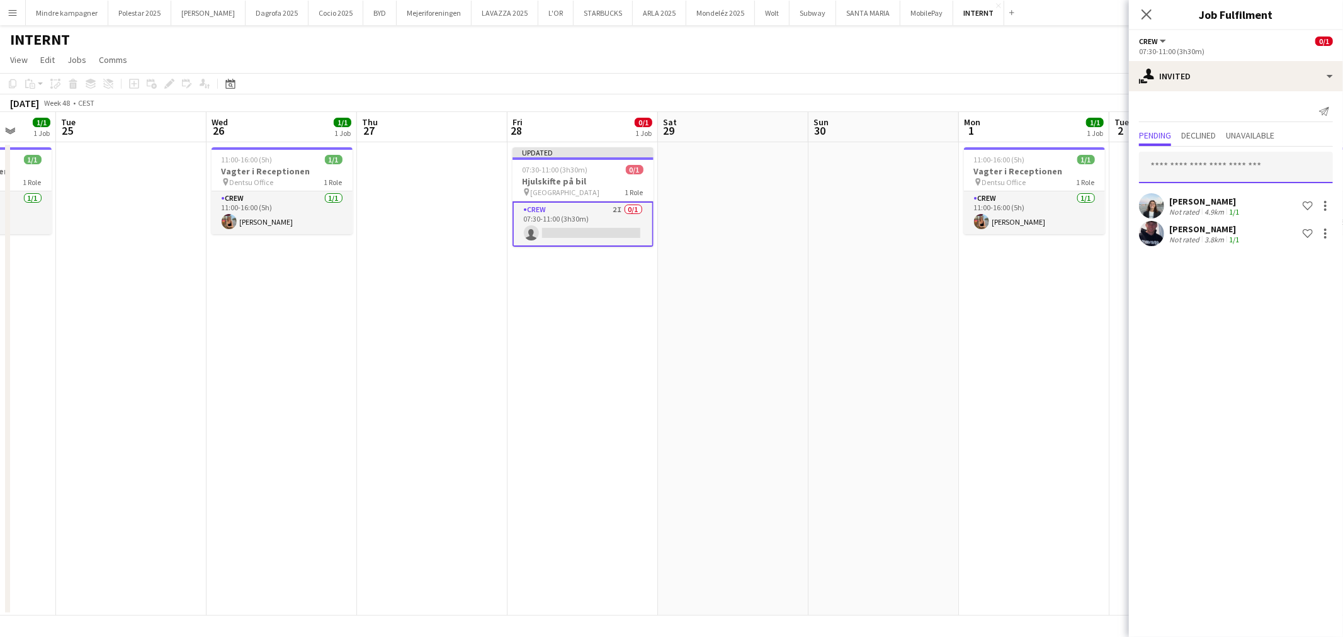
click at [1226, 168] on input "text" at bounding box center [1236, 167] width 194 height 31
type input "*"
type input "******"
click at [1231, 200] on span "[PERSON_NAME] Active" at bounding box center [1236, 198] width 174 height 11
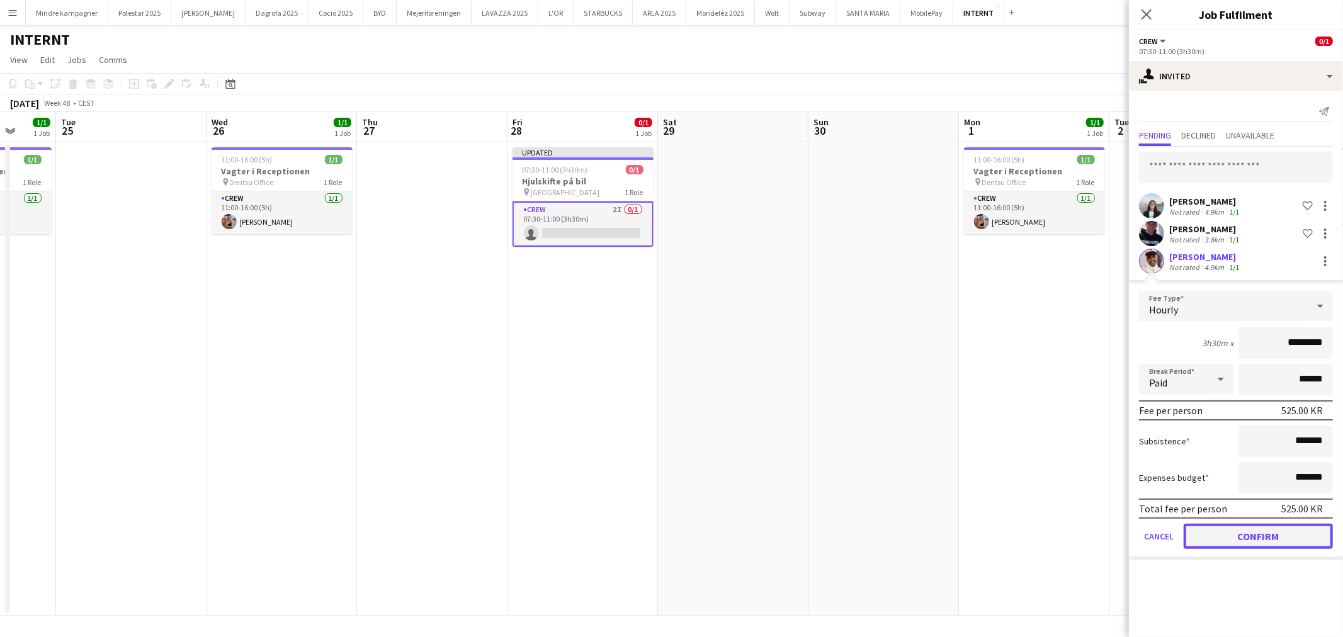
click at [1282, 534] on button "Confirm" at bounding box center [1258, 536] width 149 height 25
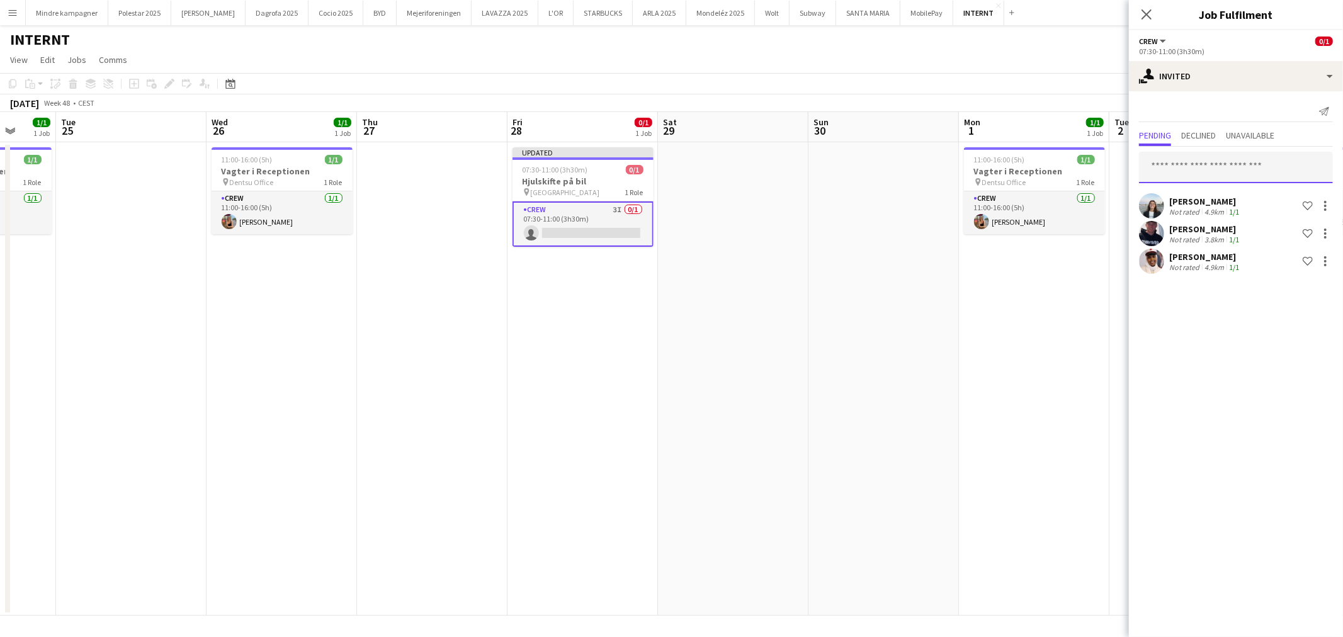
click at [1191, 166] on input "text" at bounding box center [1236, 167] width 194 height 31
type input "*"
type input "****"
click at [1198, 204] on span "[EMAIL_ADDRESS][DOMAIN_NAME]" at bounding box center [1236, 208] width 174 height 10
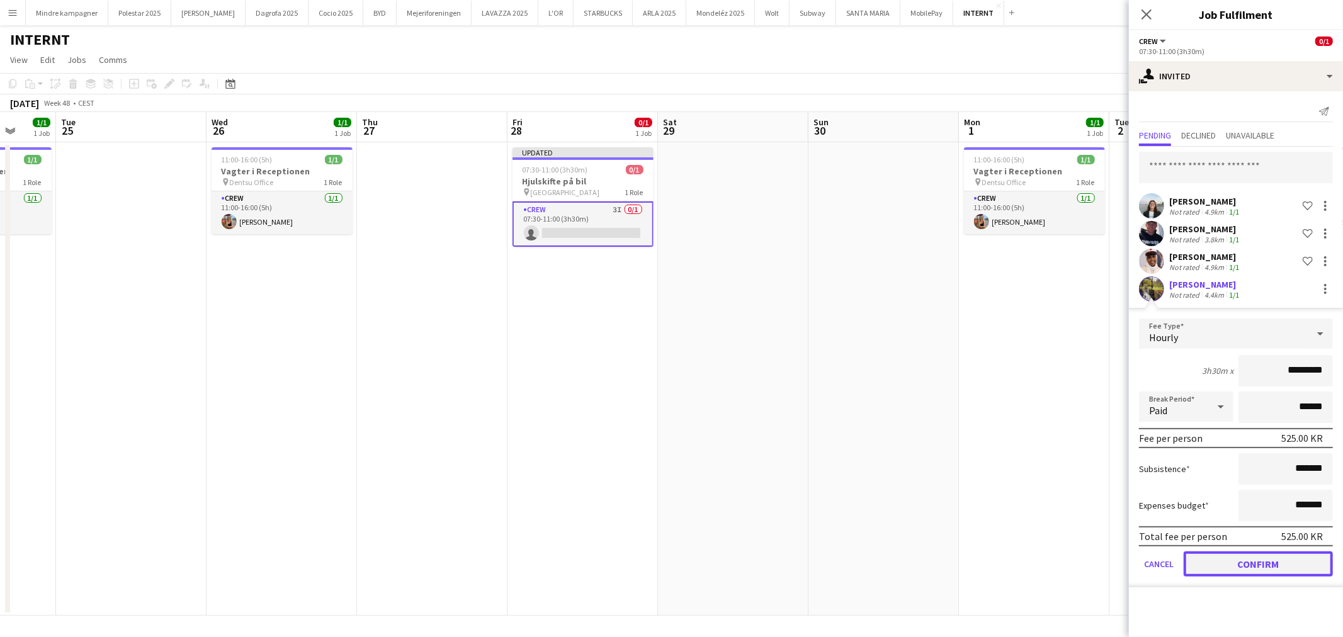
click at [1291, 563] on button "Confirm" at bounding box center [1258, 564] width 149 height 25
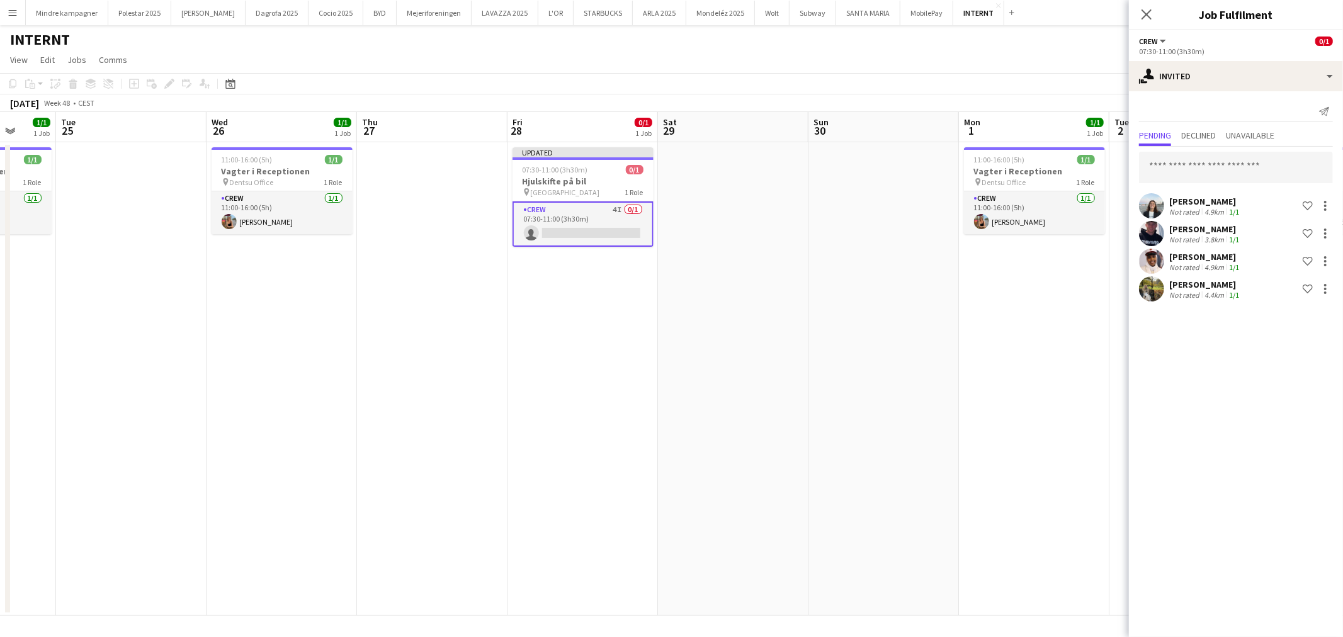
click at [863, 425] on app-date-cell at bounding box center [884, 379] width 151 height 474
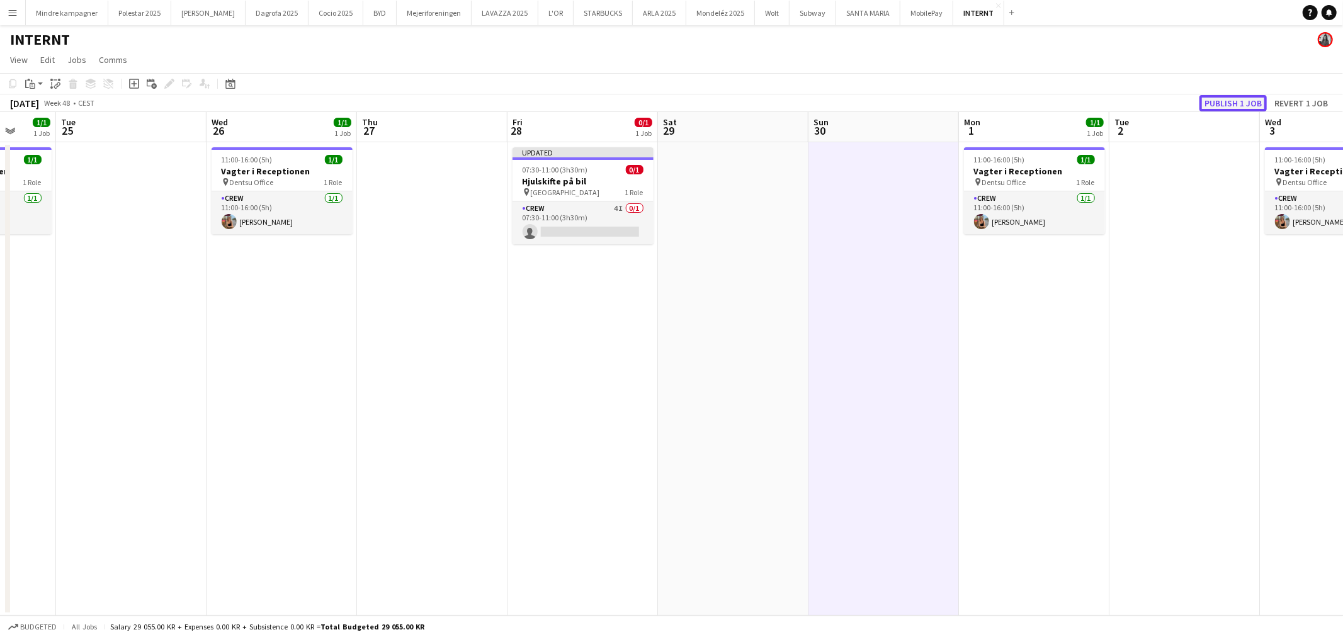
click at [1235, 104] on button "Publish 1 job" at bounding box center [1233, 103] width 67 height 16
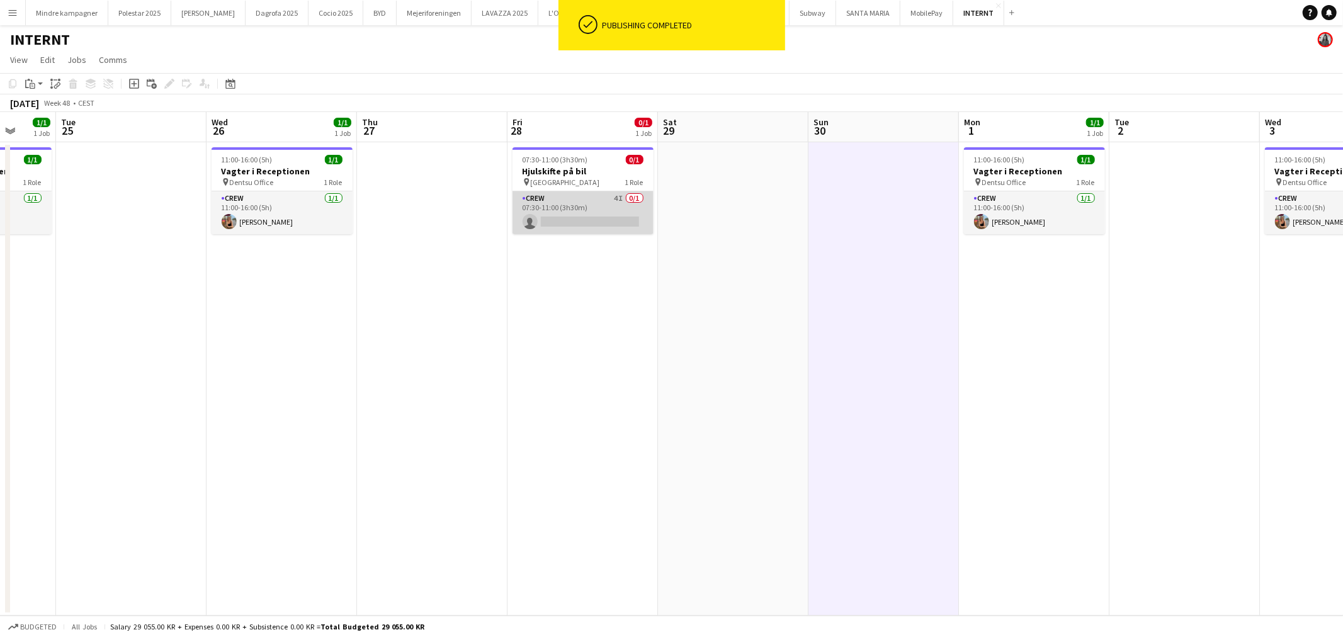
click at [579, 203] on app-card-role "Crew 4I 0/1 07:30-11:00 (3h30m) single-neutral-actions" at bounding box center [583, 212] width 141 height 43
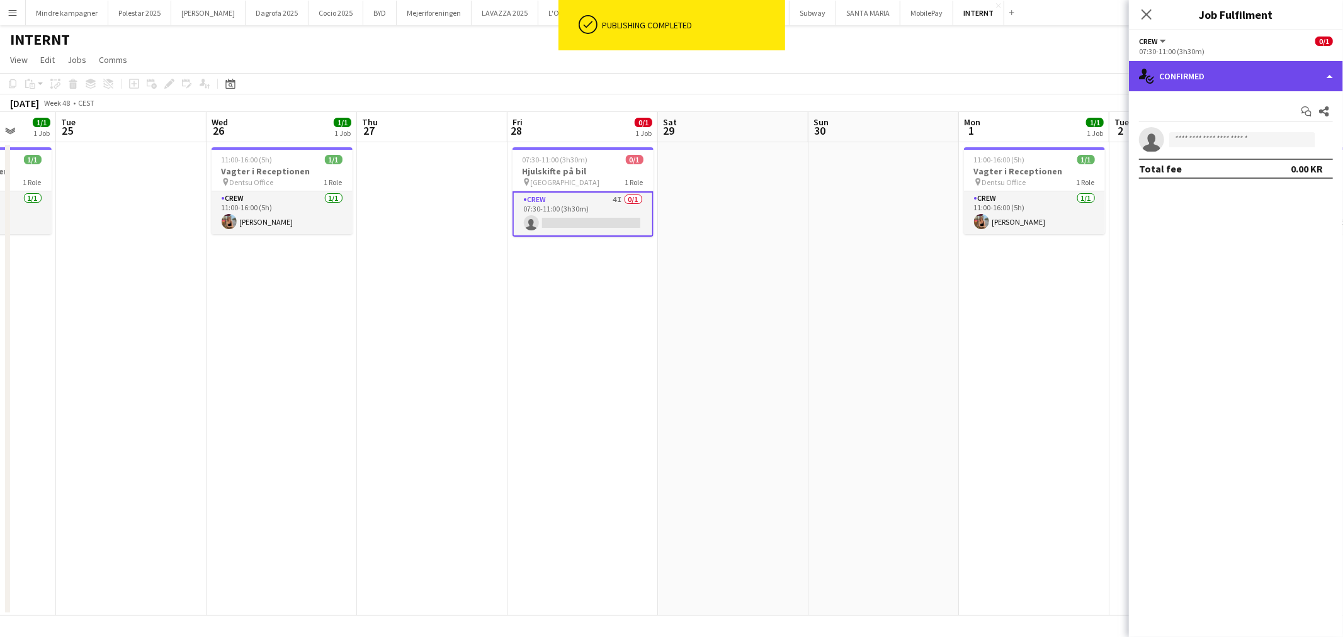
click at [1219, 73] on div "single-neutral-actions-check-2 Confirmed" at bounding box center [1236, 76] width 214 height 30
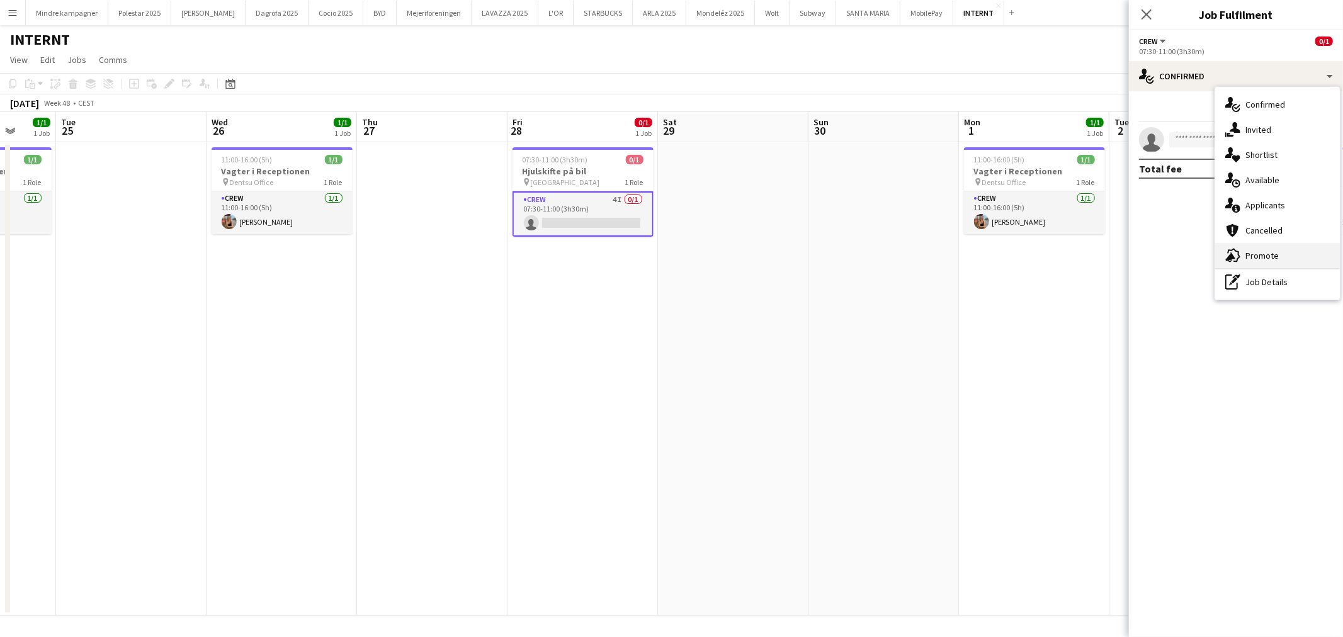
click at [1273, 255] on span "Promote" at bounding box center [1262, 255] width 33 height 11
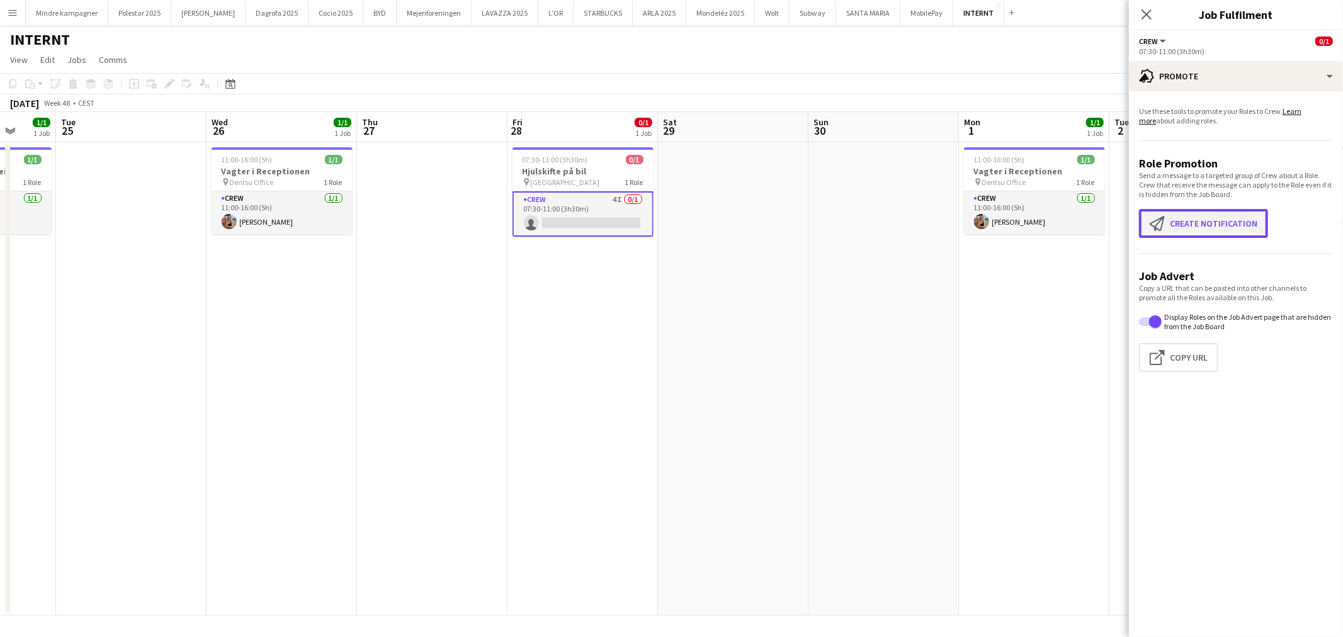
click at [1202, 215] on button "Create notification Create notification" at bounding box center [1203, 223] width 129 height 29
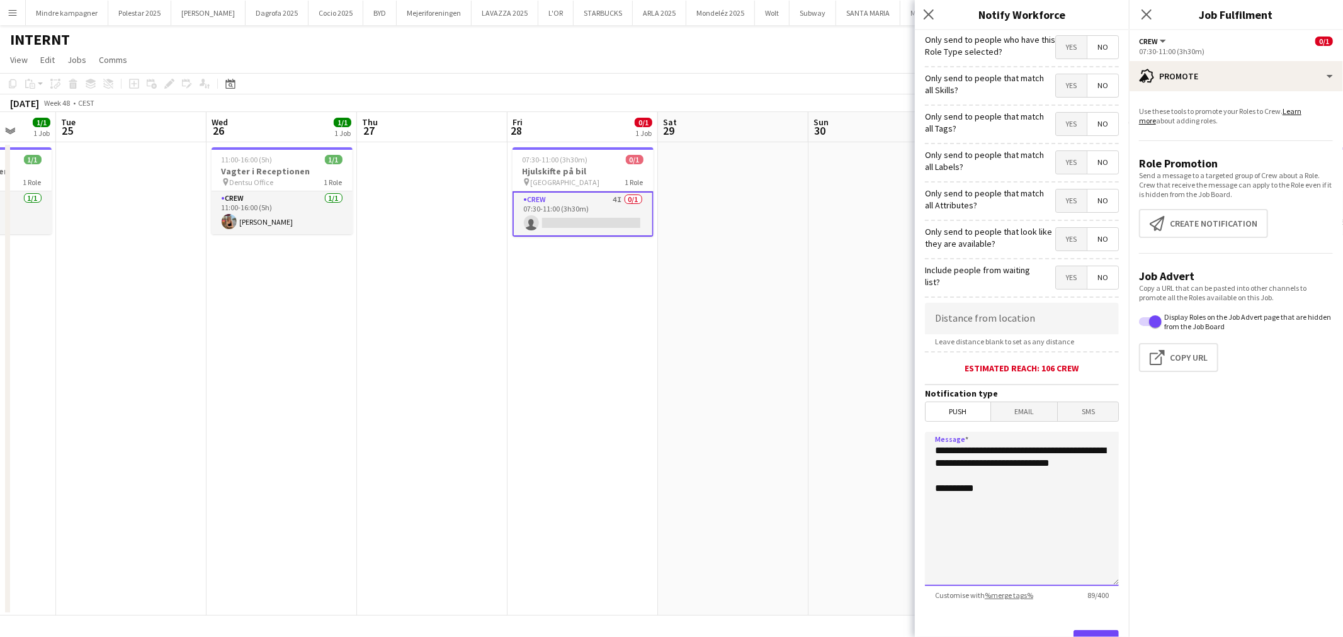
drag, startPoint x: 1013, startPoint y: 480, endPoint x: 826, endPoint y: 416, distance: 197.2
click at [829, 416] on body "Menu Boards Boards Boards All jobs Status Workforce Workforce My Workforce Recr…" at bounding box center [671, 318] width 1343 height 637
type textarea "**********"
click at [1059, 128] on span "Yes" at bounding box center [1071, 124] width 31 height 23
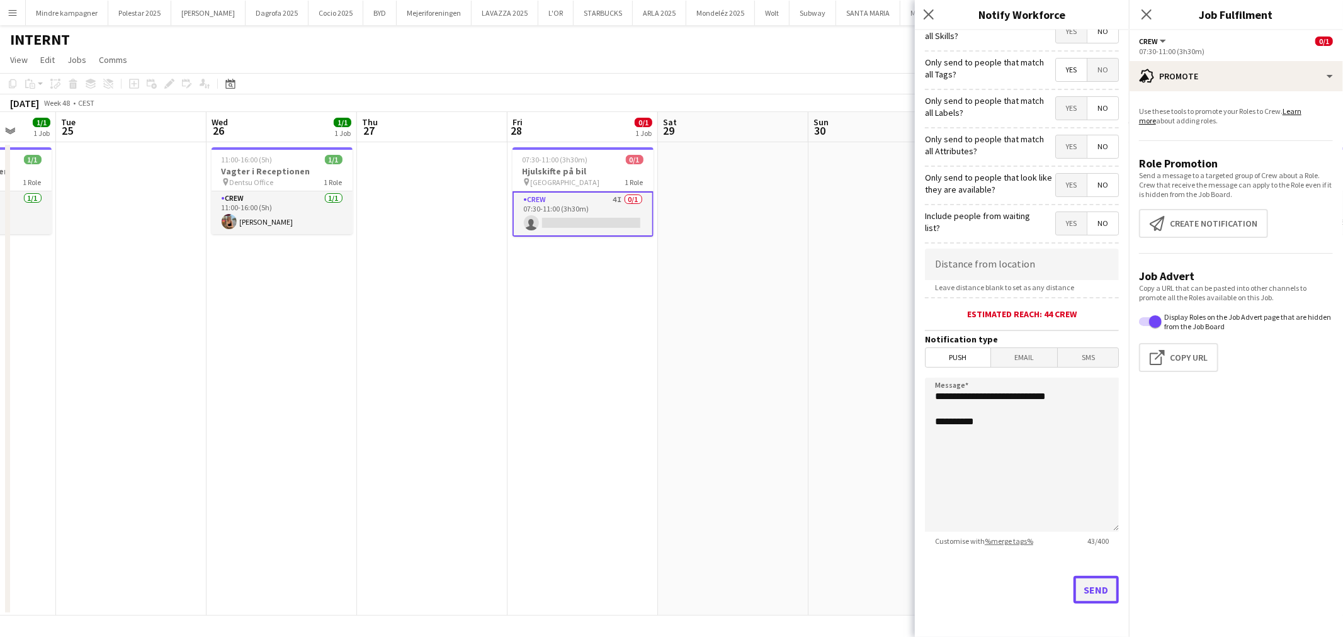
click at [1087, 593] on button "Send" at bounding box center [1096, 590] width 45 height 28
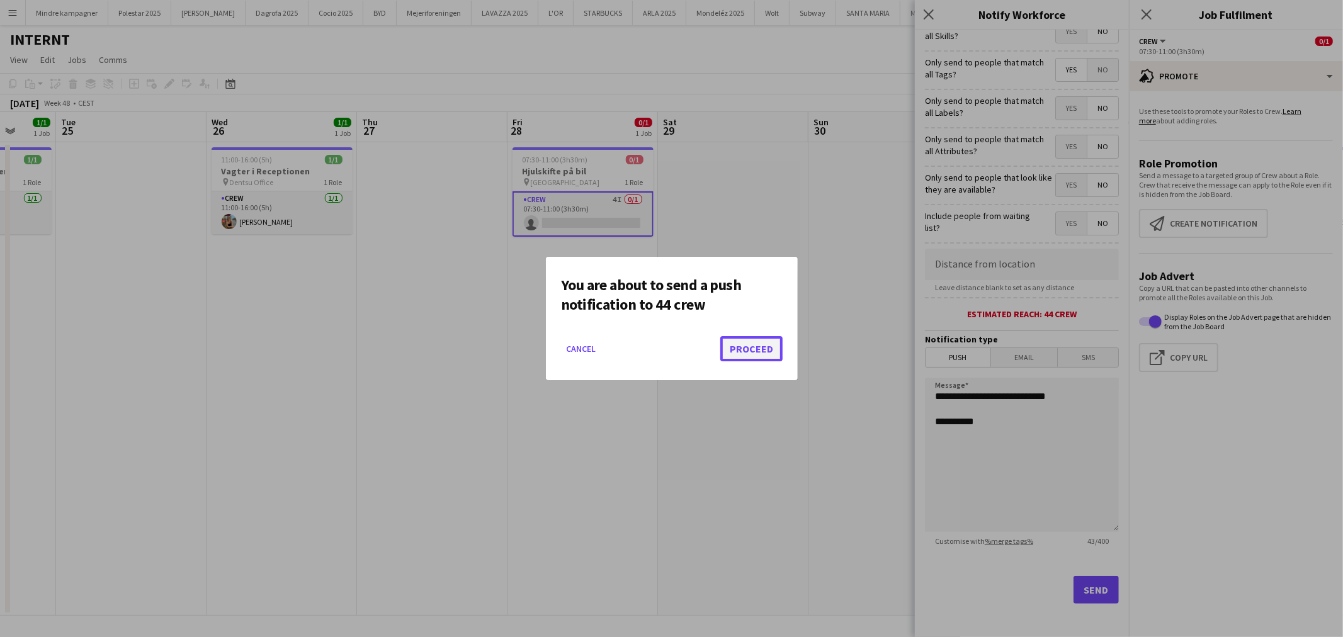
click at [767, 350] on button "Proceed" at bounding box center [751, 348] width 62 height 25
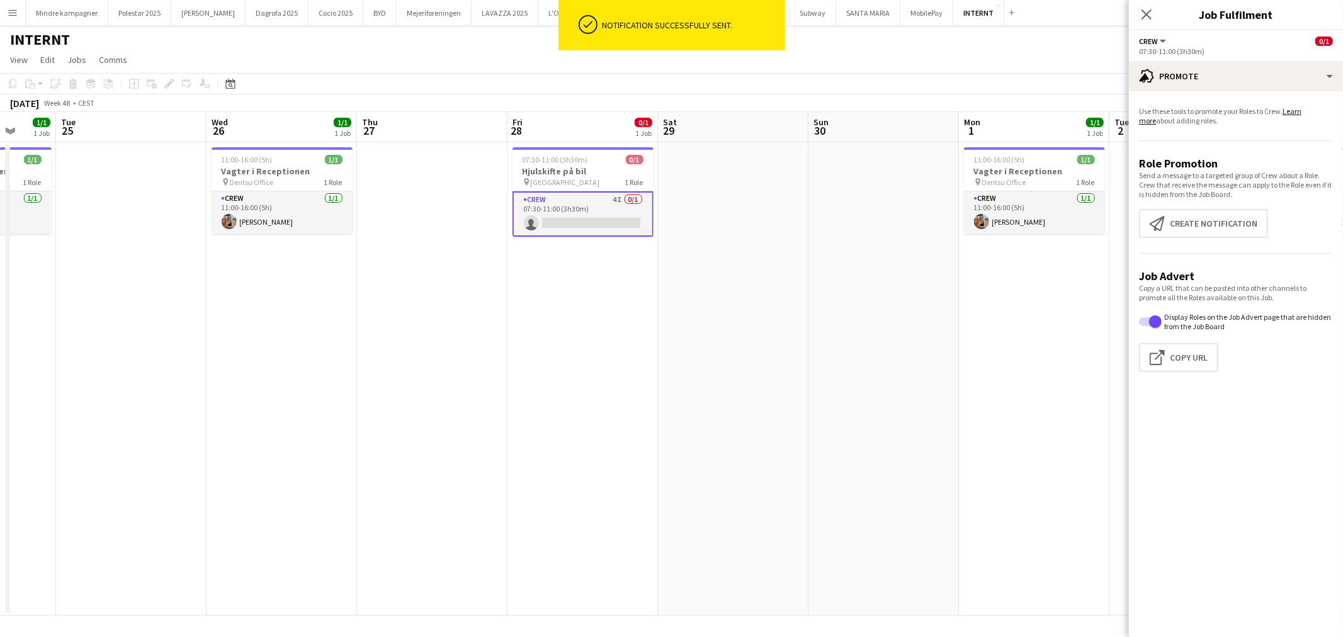
click at [751, 433] on app-date-cell at bounding box center [733, 379] width 151 height 474
